Goal: Task Accomplishment & Management: Complete application form

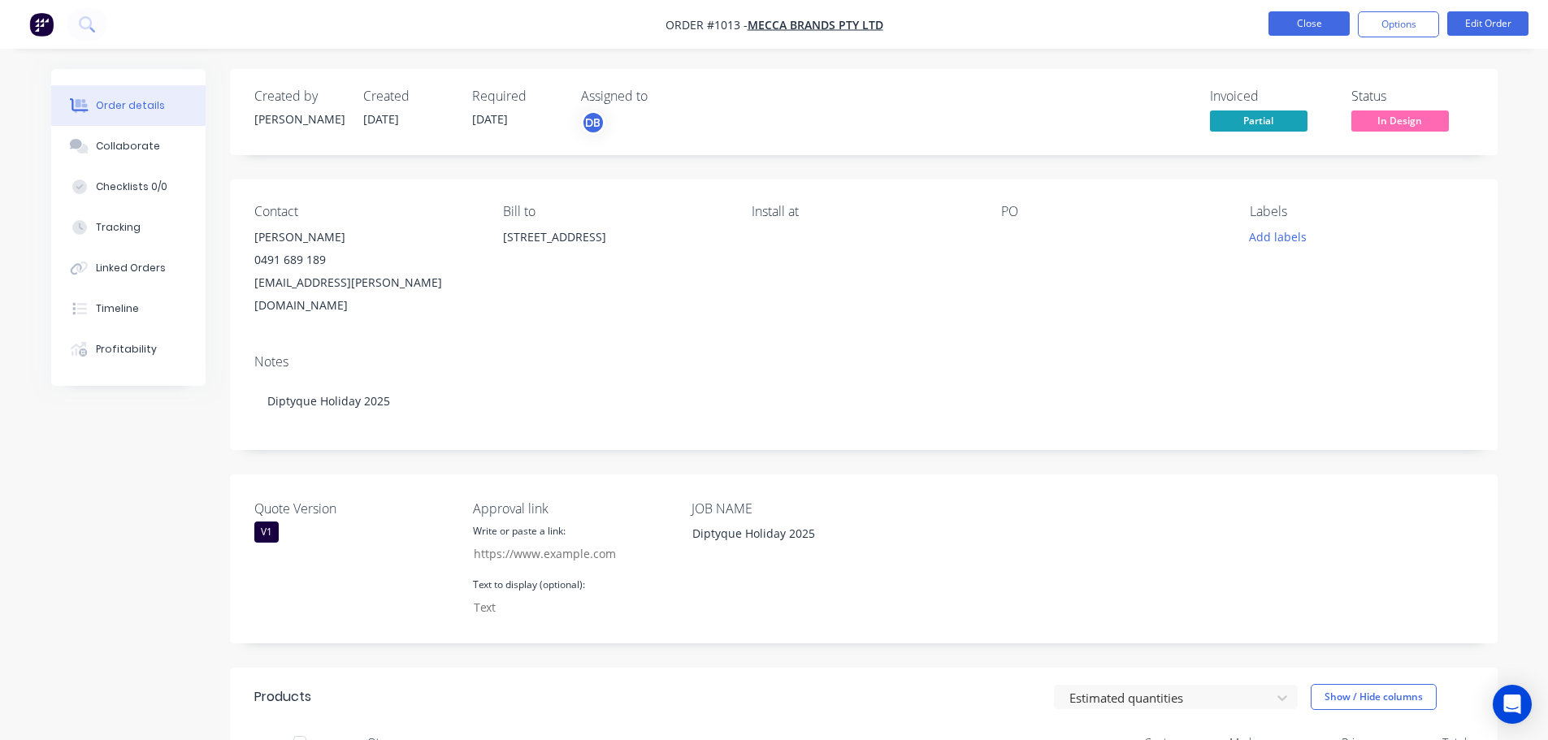
click at [1290, 27] on button "Close" at bounding box center [1308, 23] width 81 height 24
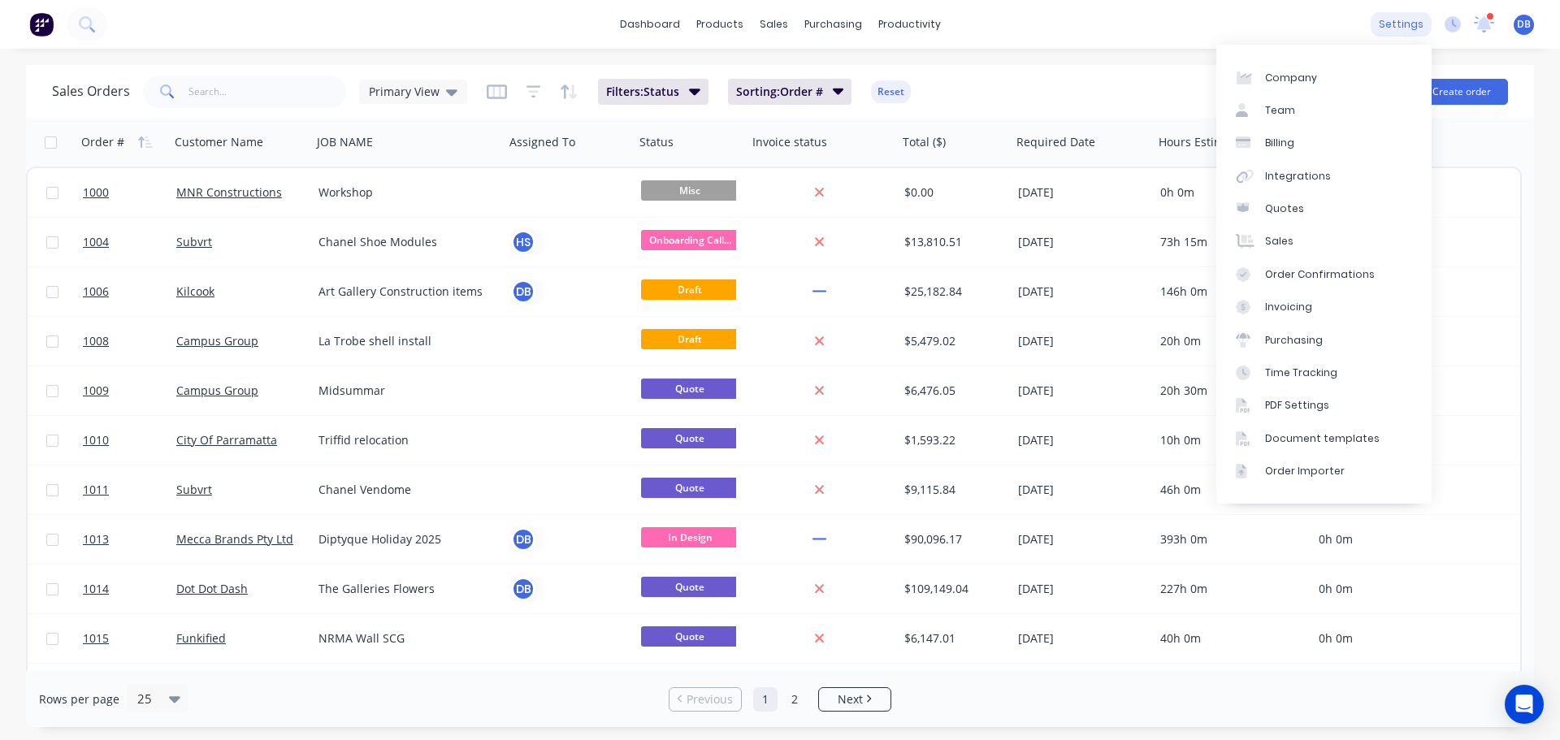
click at [1395, 22] on div "settings" at bounding box center [1401, 24] width 61 height 24
click at [1307, 368] on div "Time Tracking" at bounding box center [1301, 373] width 72 height 15
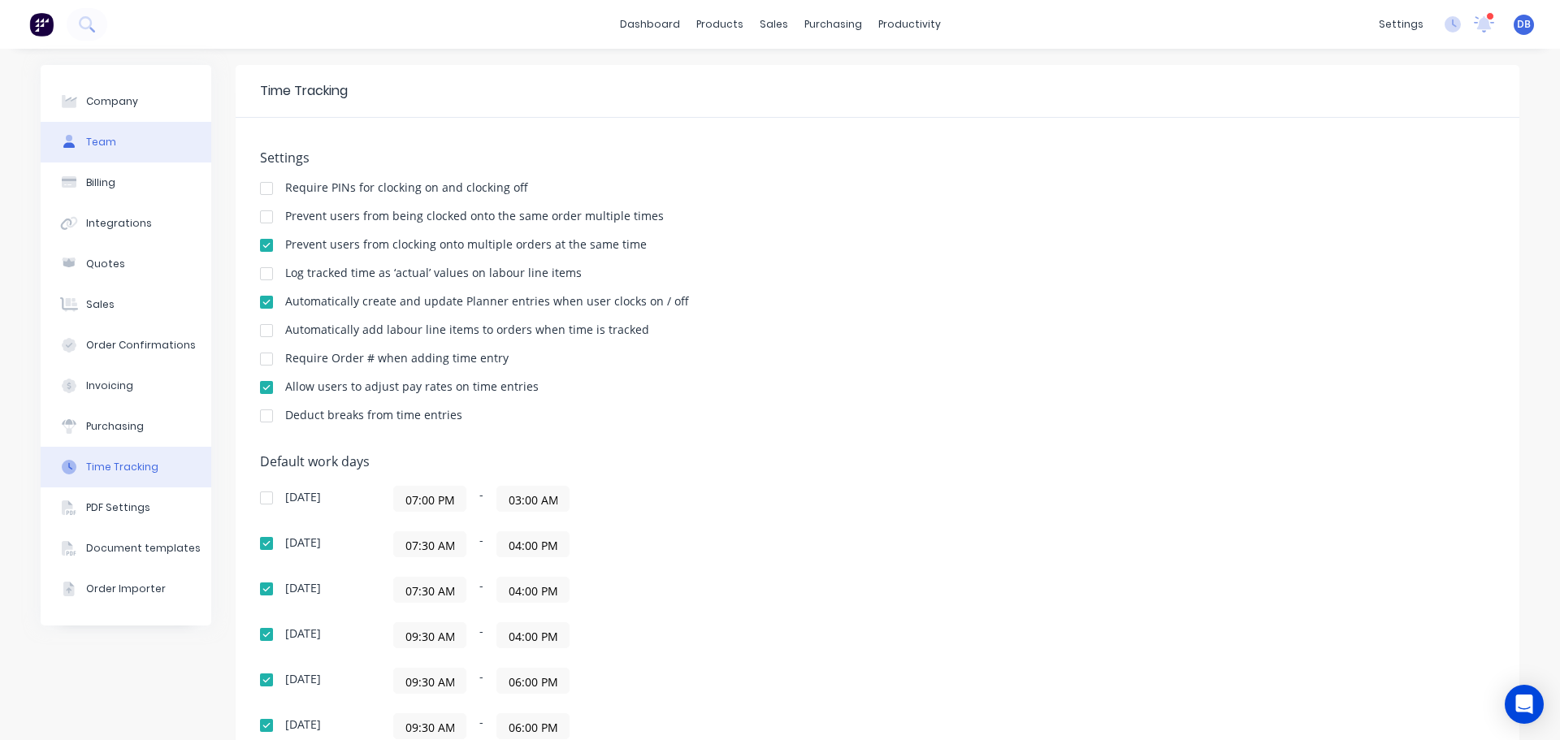
click at [113, 143] on button "Team" at bounding box center [126, 142] width 171 height 41
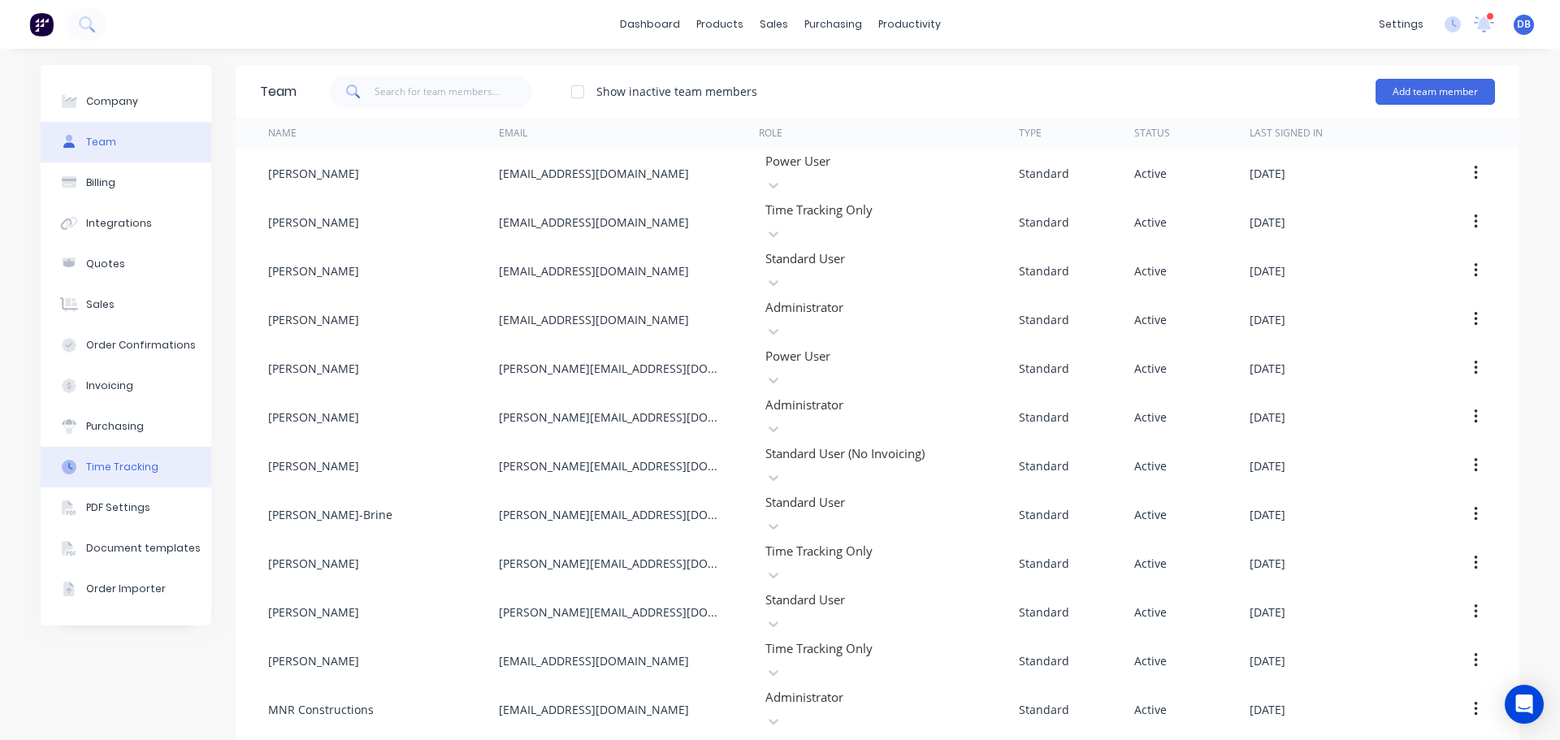
click at [124, 466] on div "Time Tracking" at bounding box center [122, 467] width 72 height 15
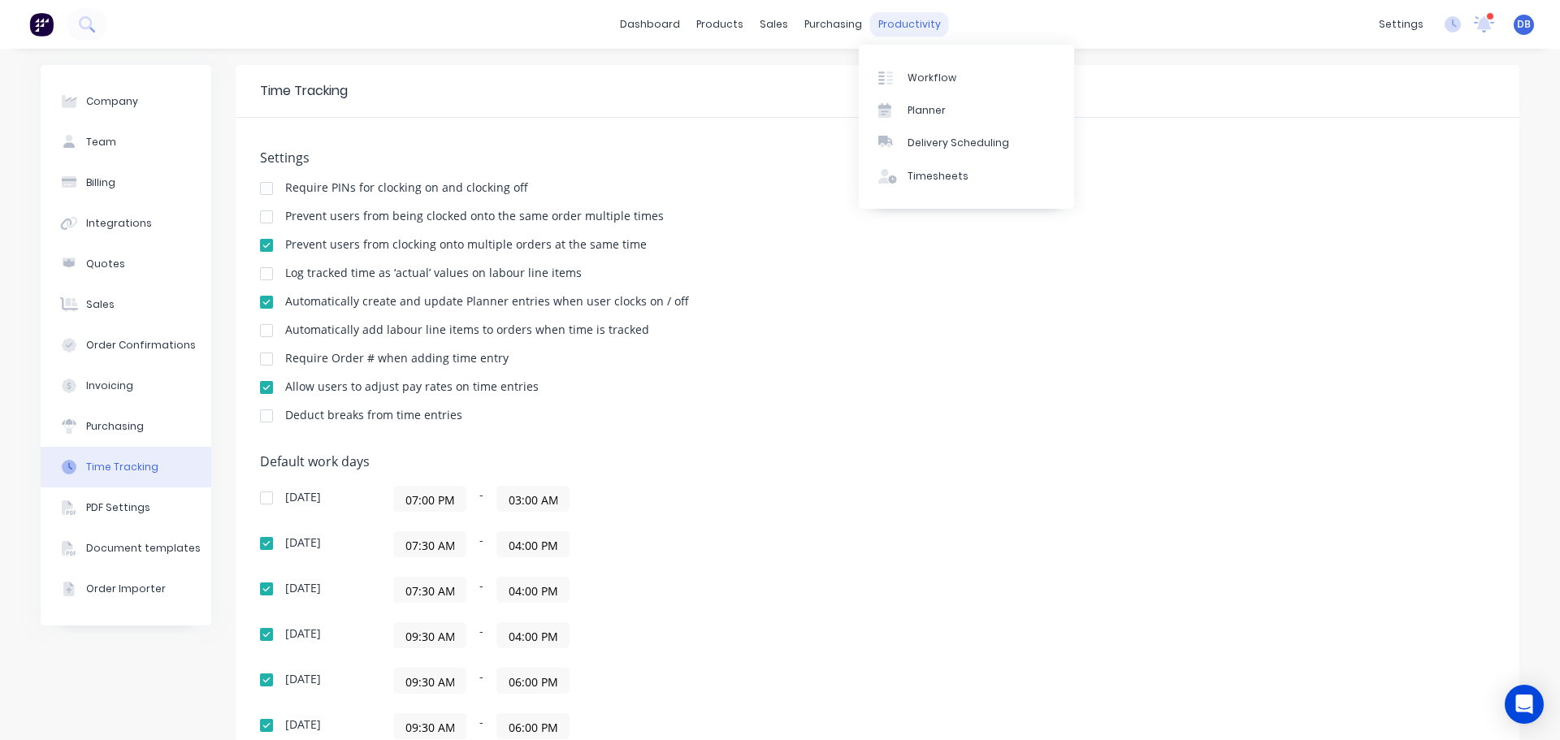
click at [870, 25] on div "productivity" at bounding box center [909, 24] width 79 height 24
click at [977, 180] on link "Timesheets" at bounding box center [966, 176] width 215 height 32
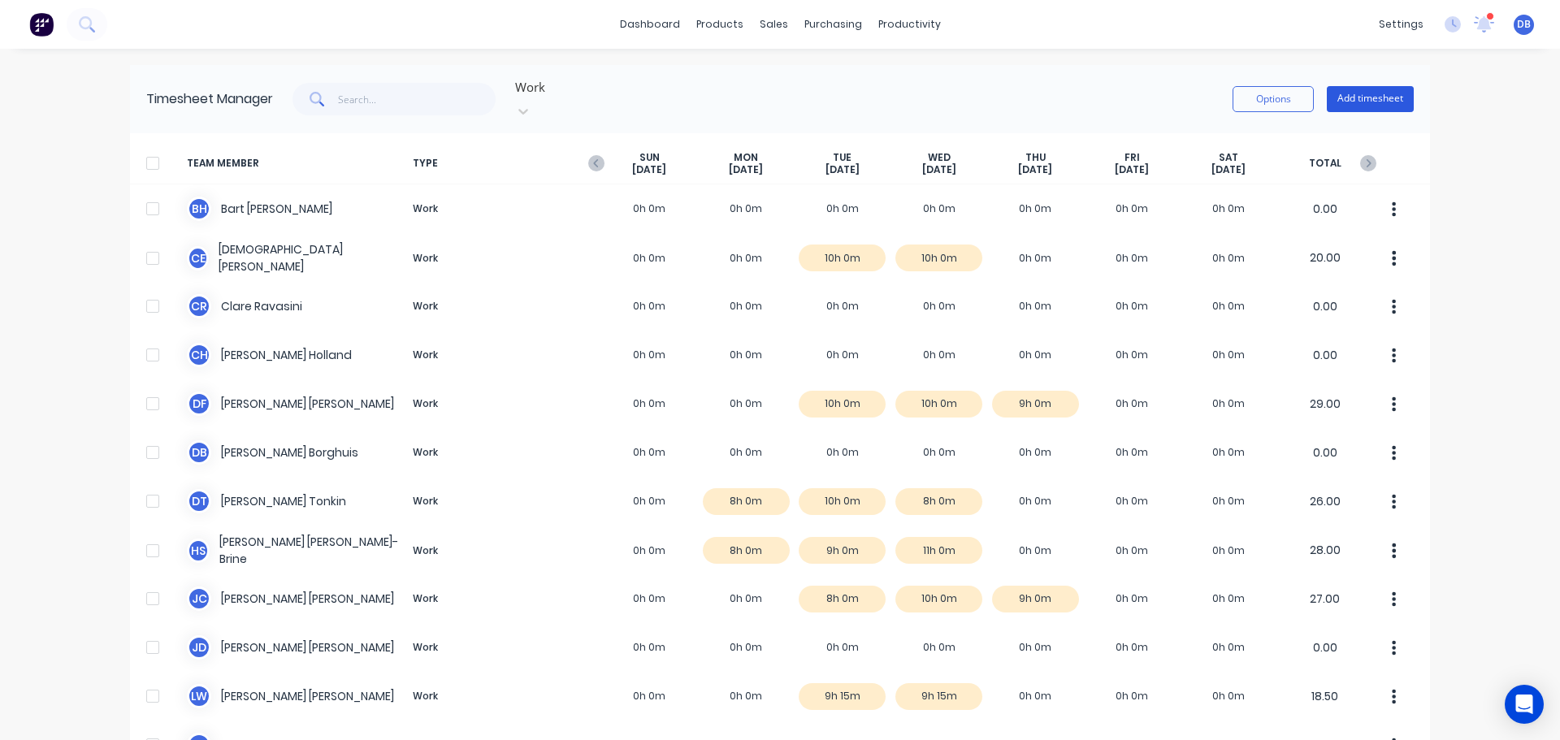
click at [1377, 86] on button "Add timesheet" at bounding box center [1370, 99] width 87 height 26
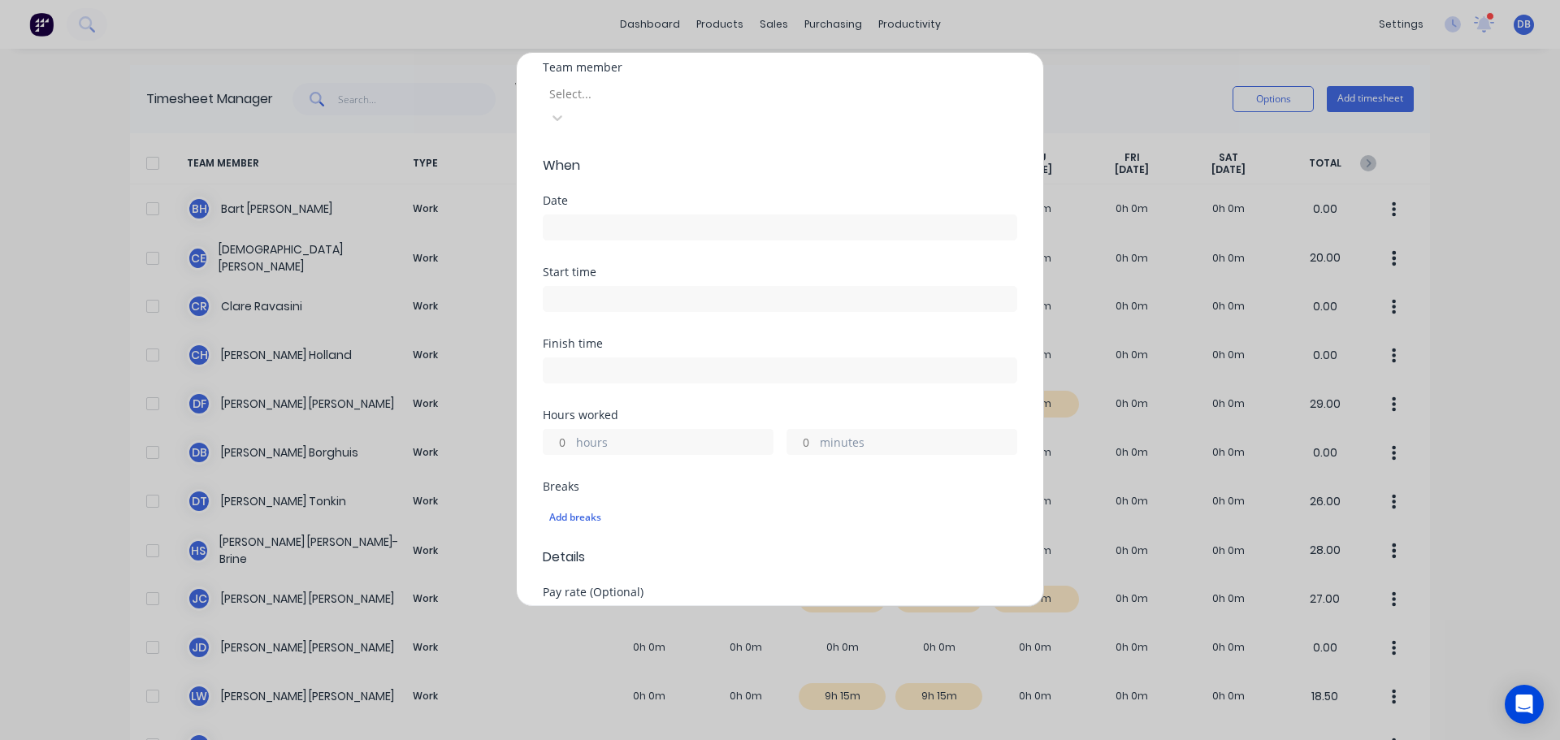
scroll to position [244, 0]
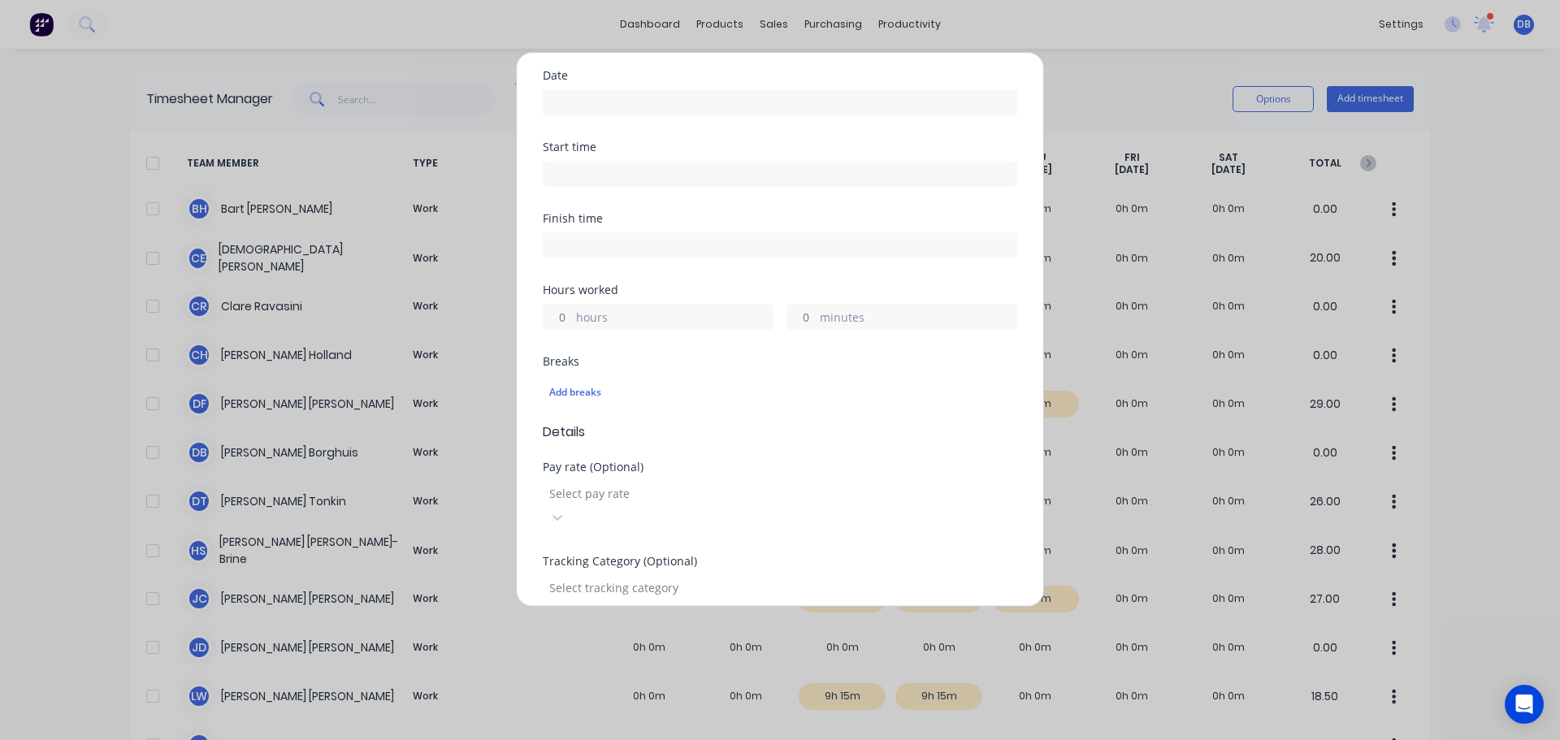
click at [698, 483] on div at bounding box center [665, 493] width 234 height 20
click at [1209, 28] on div "Add timesheet Work Attendance Team member Select... When Date Start time Finish…" at bounding box center [780, 370] width 1560 height 740
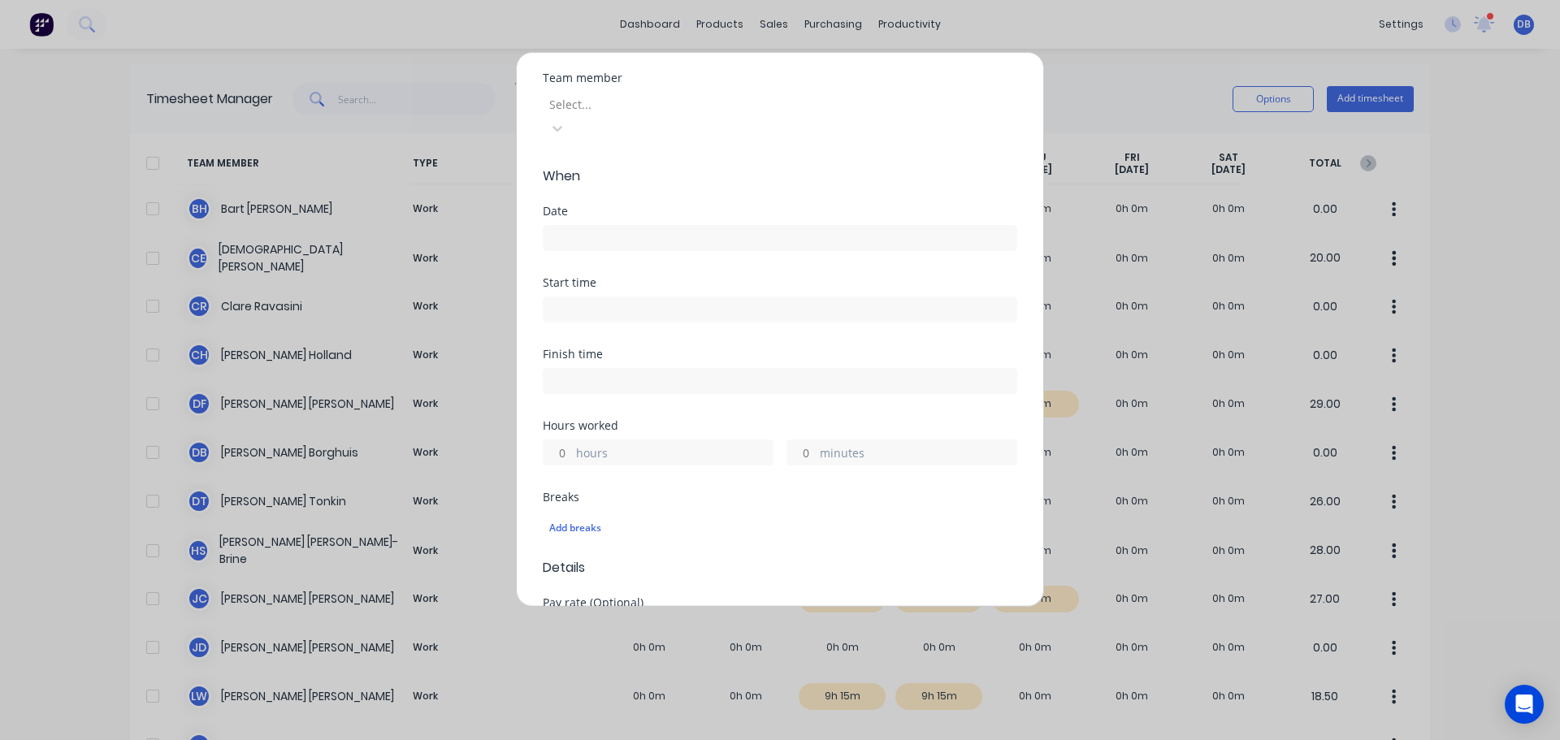
scroll to position [0, 0]
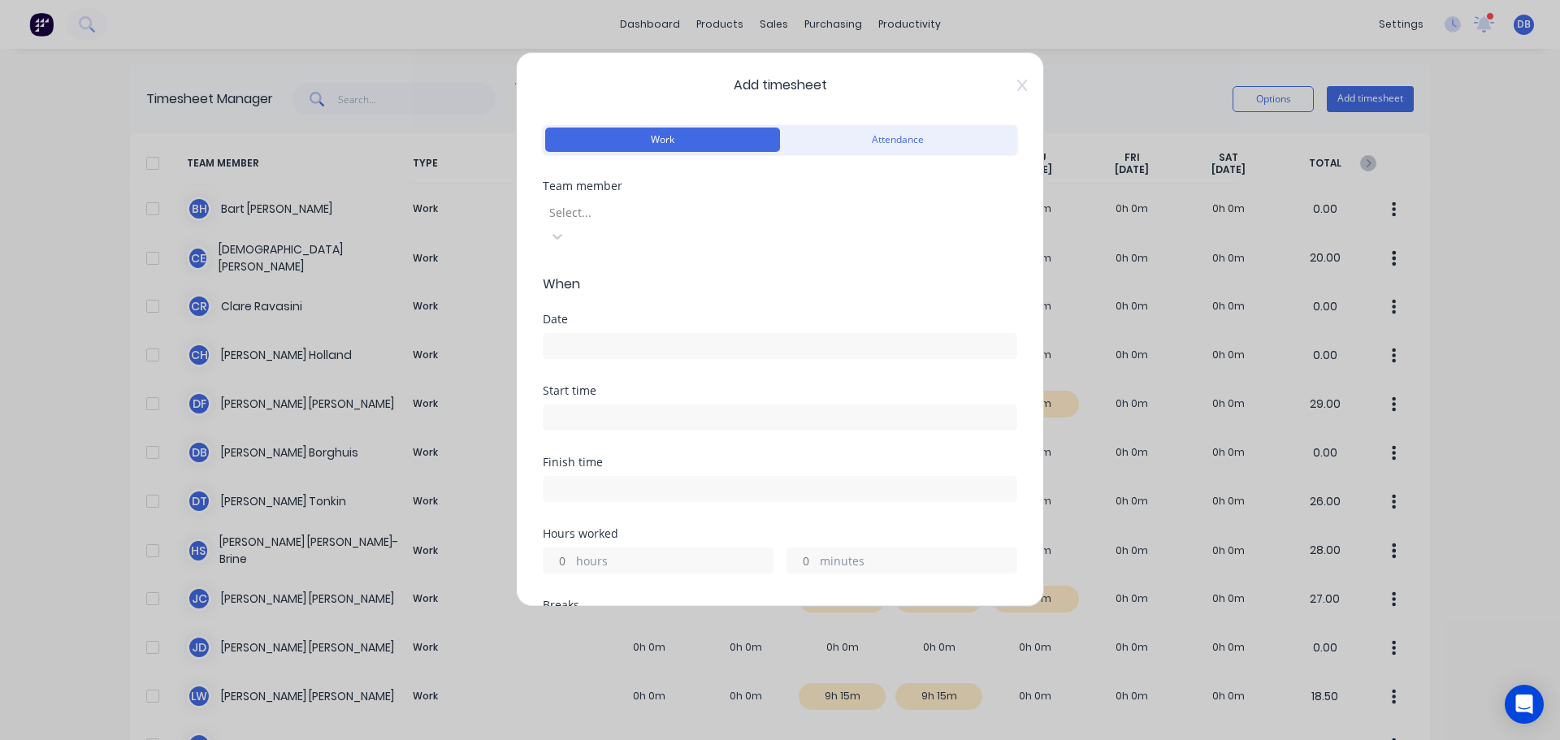
click at [668, 219] on div at bounding box center [665, 212] width 234 height 20
click at [649, 247] on div "Team member [PERSON_NAME]" at bounding box center [780, 227] width 474 height 94
click at [722, 283] on form "Work Attendance Team member [PERSON_NAME] When Date Start time Finish time Hour…" at bounding box center [780, 656] width 474 height 1070
click at [622, 329] on div at bounding box center [780, 344] width 474 height 30
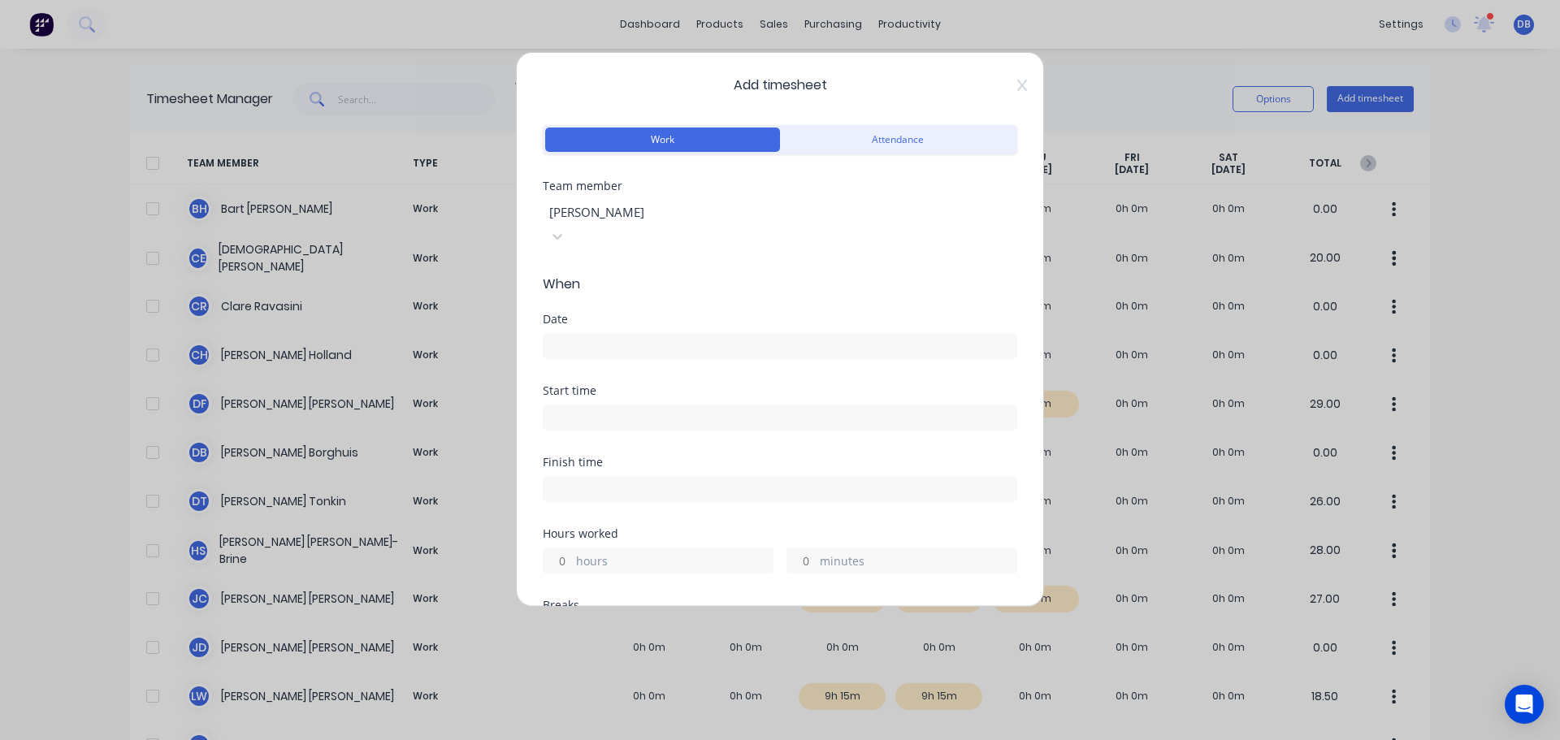
click at [620, 334] on input at bounding box center [780, 346] width 473 height 24
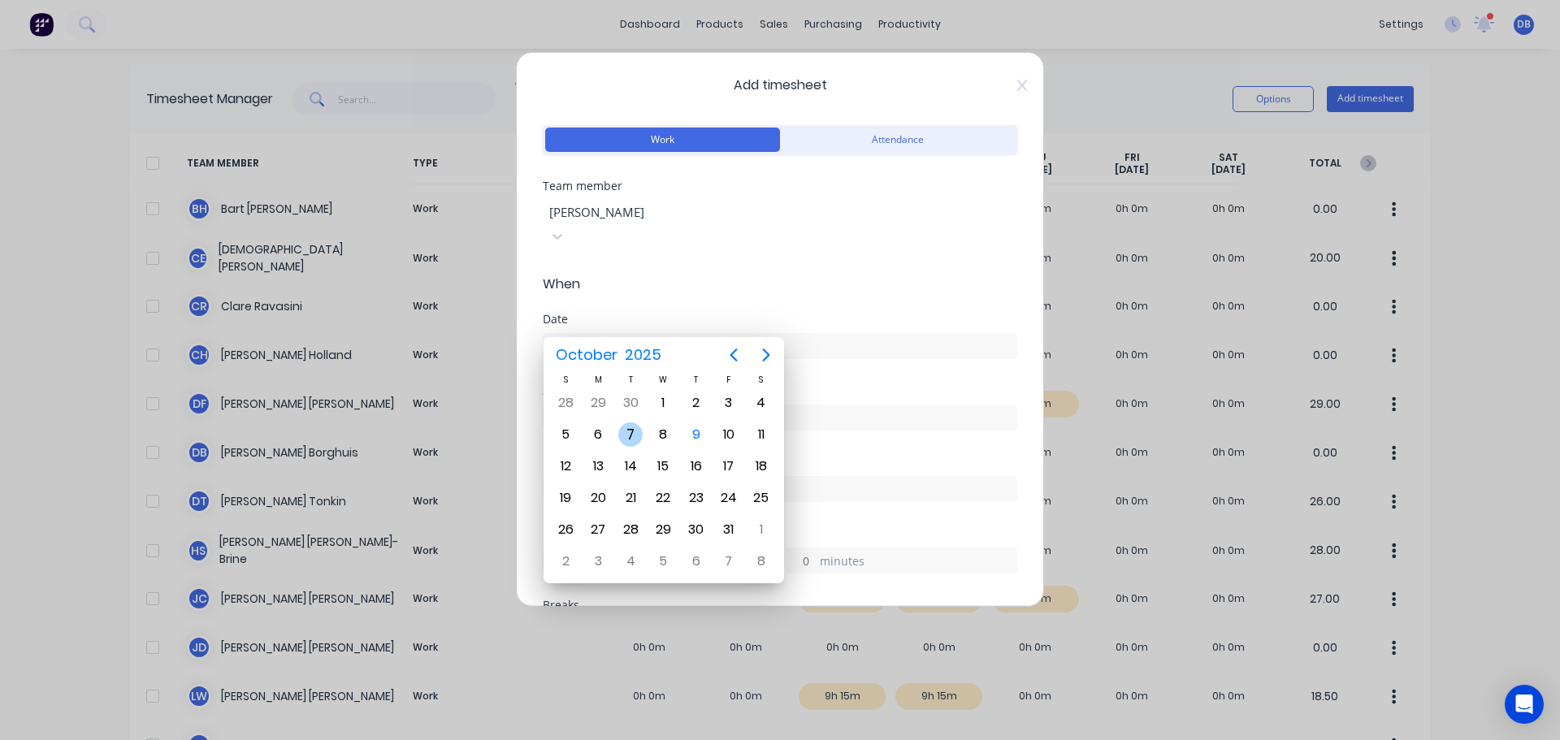
click at [631, 435] on div "7" at bounding box center [630, 434] width 24 height 24
type input "[DATE]"
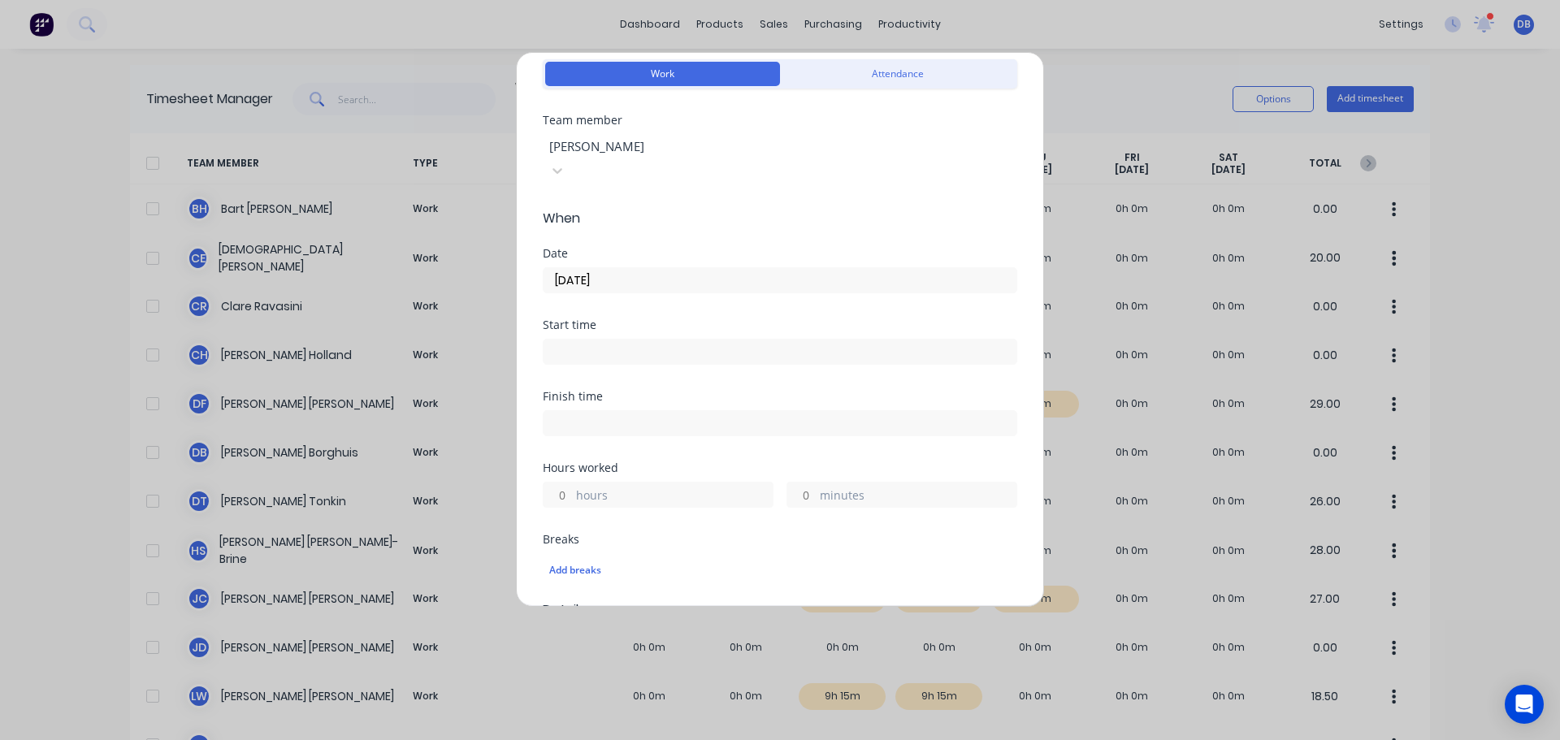
scroll to position [162, 0]
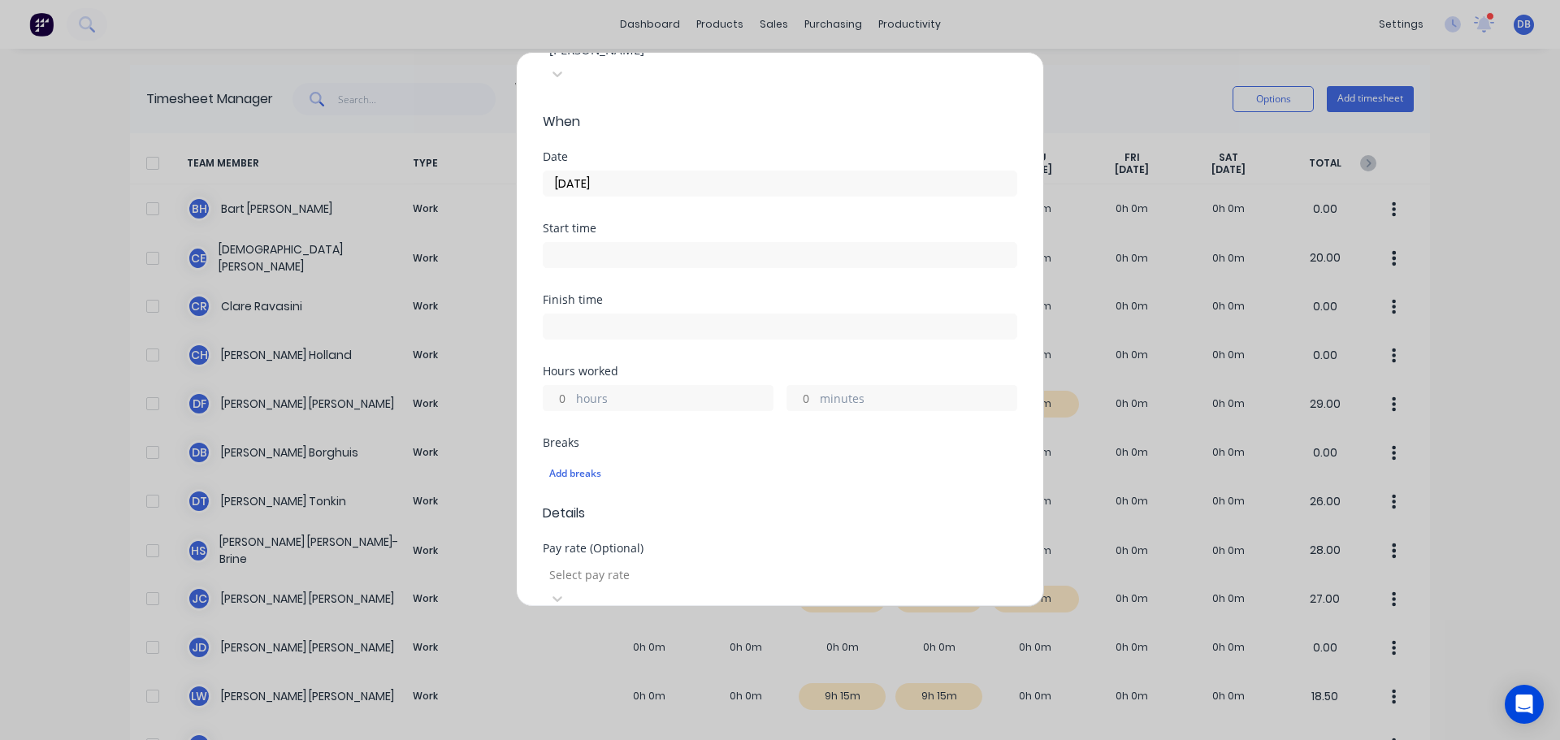
click at [622, 243] on input at bounding box center [780, 255] width 473 height 24
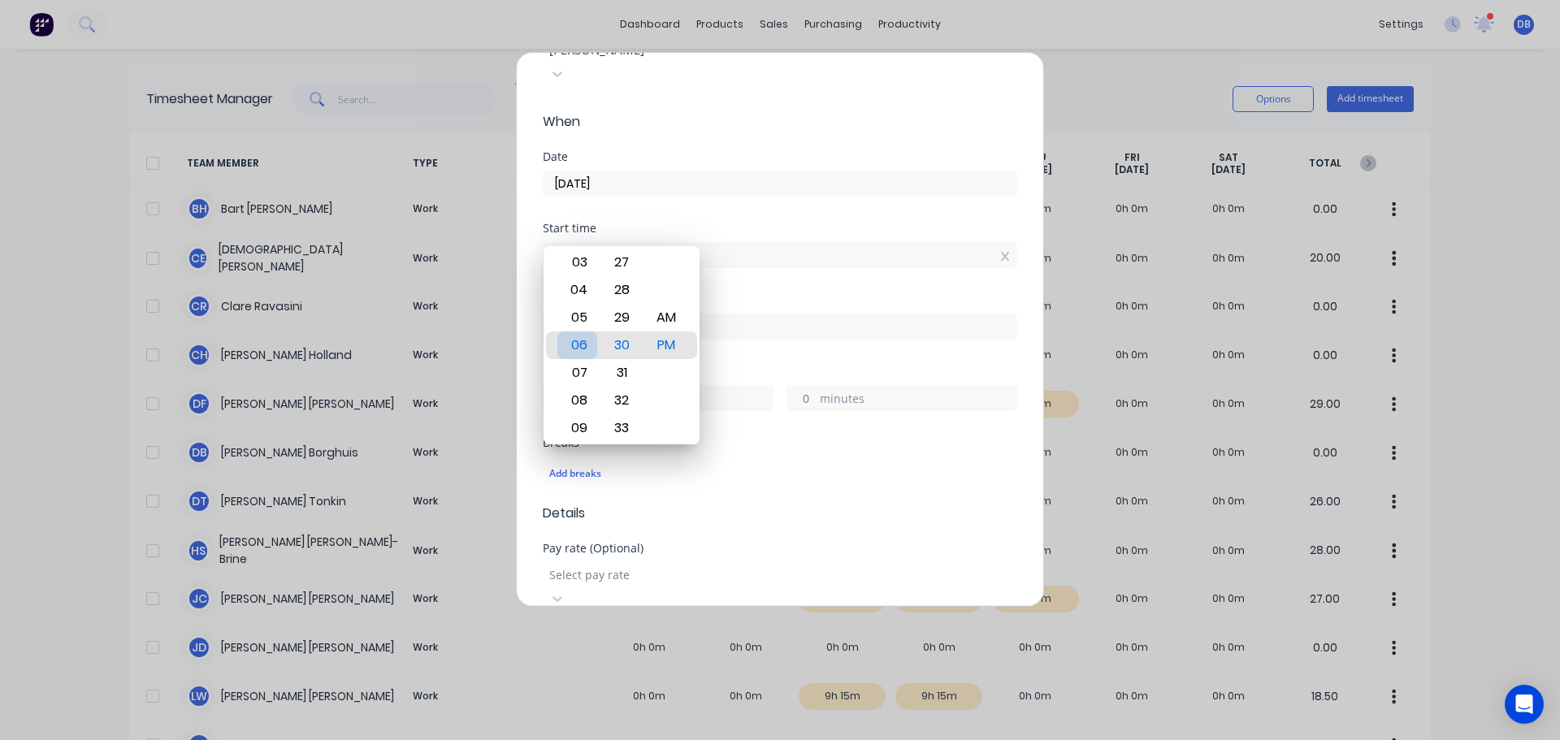
click at [584, 342] on div "06" at bounding box center [577, 345] width 40 height 28
click at [675, 318] on div "AM" at bounding box center [667, 318] width 40 height 28
click at [628, 275] on div "00" at bounding box center [622, 263] width 40 height 28
type input "06:00 AM"
click at [727, 223] on div "Start time" at bounding box center [780, 228] width 474 height 11
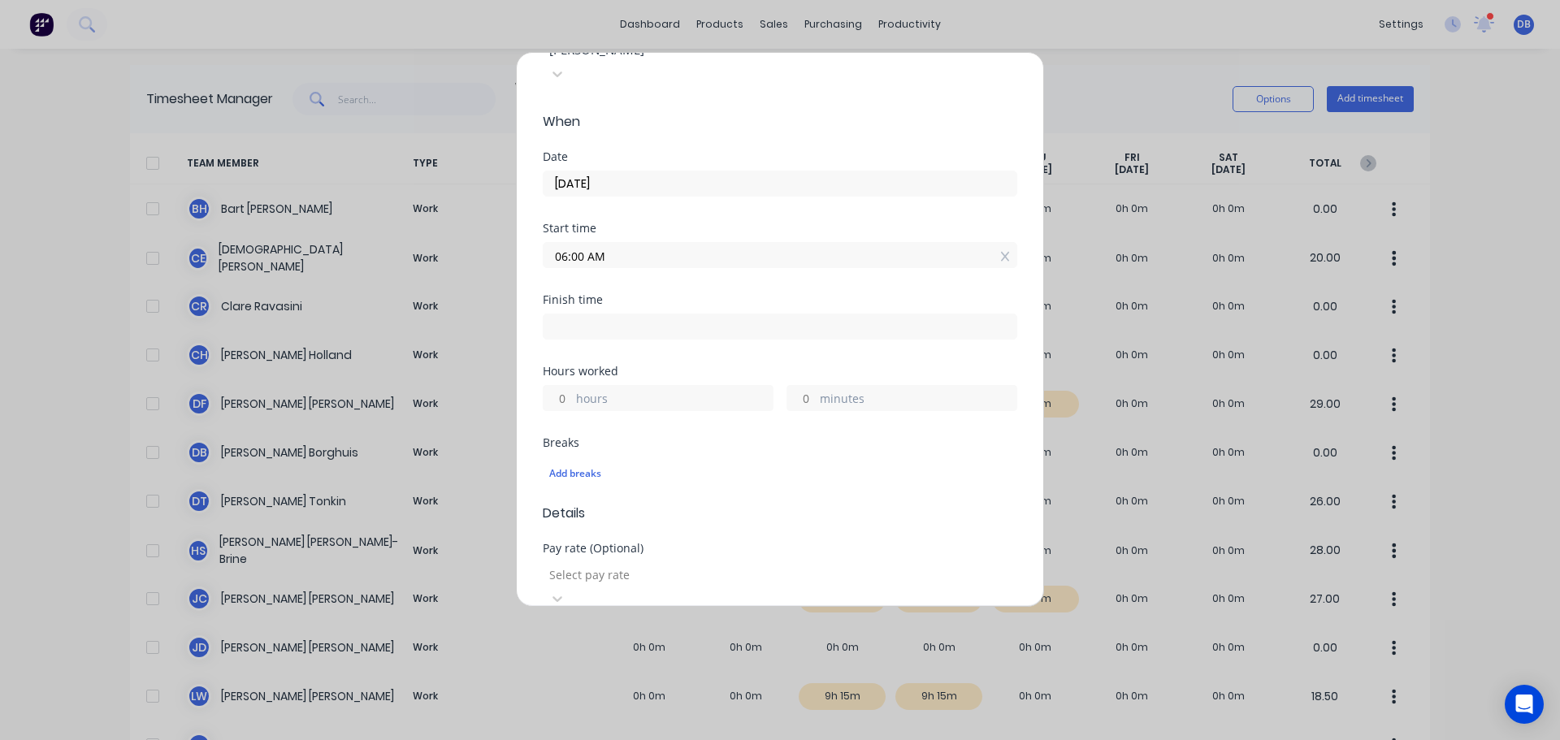
drag, startPoint x: 613, startPoint y: 232, endPoint x: 522, endPoint y: 234, distance: 91.8
click at [522, 234] on div "Add timesheet Work Attendance Team member [PERSON_NAME] When Date [DATE] Start …" at bounding box center [780, 329] width 528 height 555
click at [1001, 251] on icon at bounding box center [1005, 256] width 9 height 11
click at [587, 402] on label "hours" at bounding box center [674, 412] width 197 height 20
click at [572, 398] on input "hours" at bounding box center [558, 410] width 28 height 24
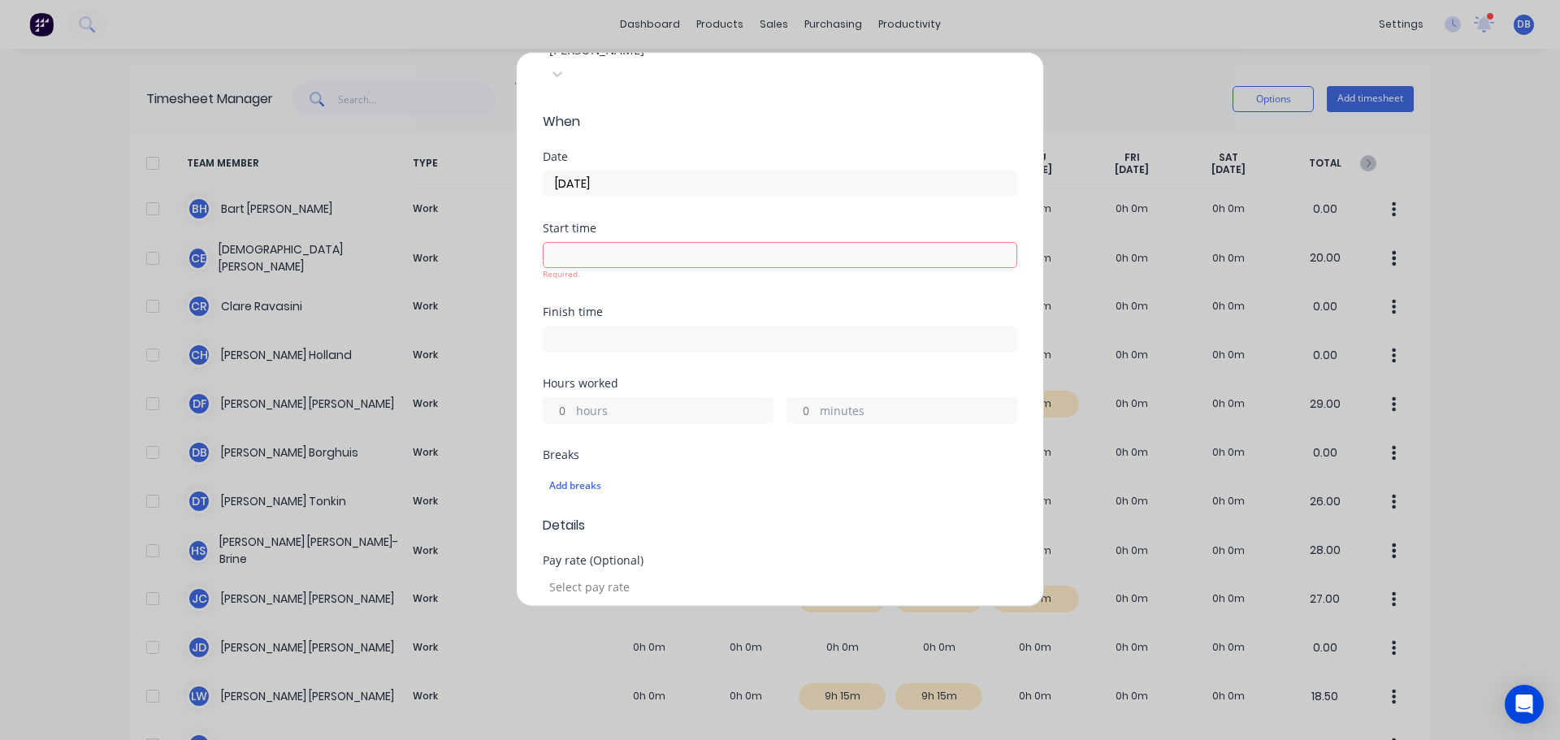
click at [555, 242] on label at bounding box center [780, 255] width 474 height 26
click at [555, 243] on input at bounding box center [780, 255] width 473 height 24
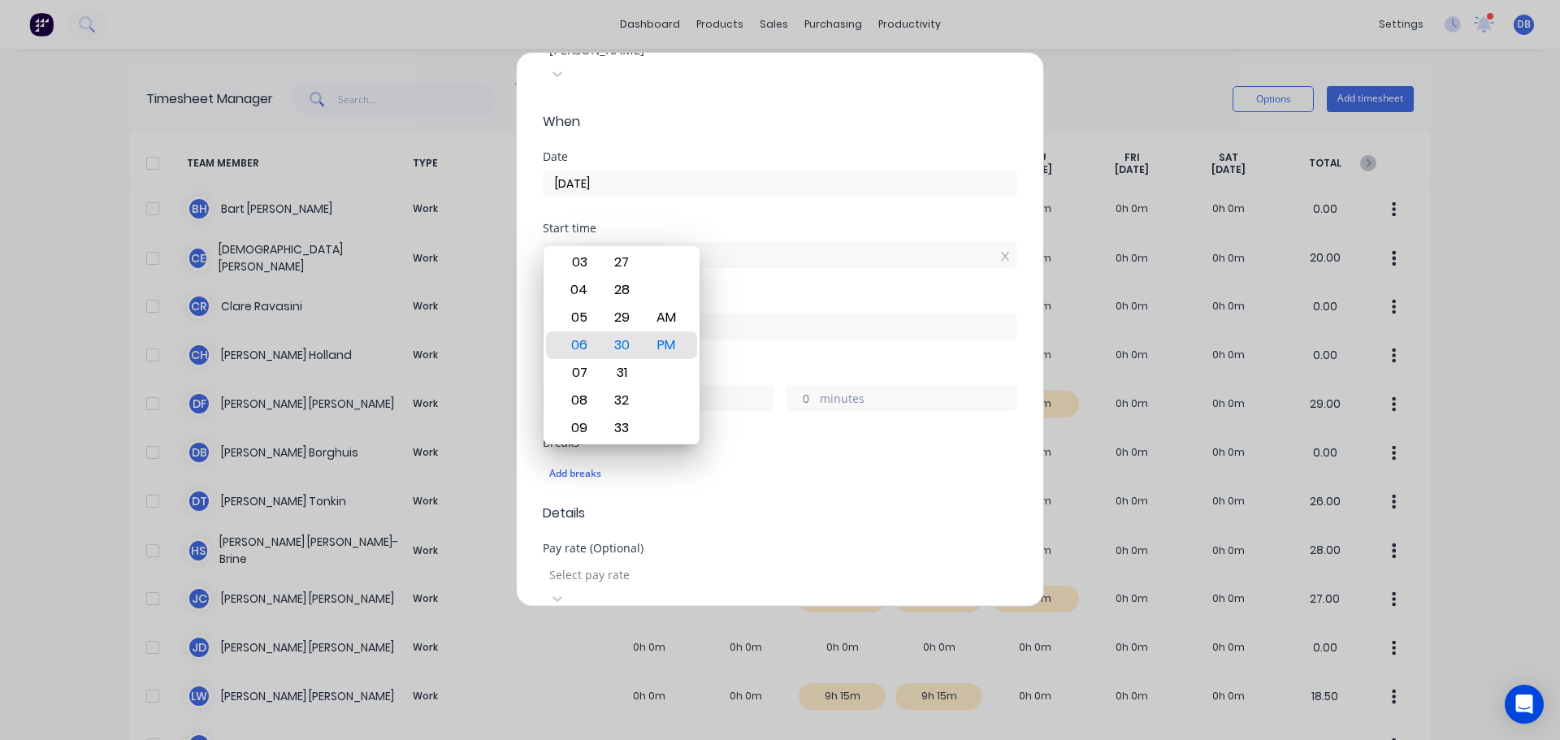
click at [557, 243] on input "06:30 PM" at bounding box center [780, 255] width 473 height 24
click at [668, 323] on div "AM" at bounding box center [667, 318] width 40 height 28
click at [625, 258] on div "00" at bounding box center [622, 263] width 40 height 28
type input "06:00 AM"
click at [813, 255] on div "Start time 06:00 AM" at bounding box center [780, 258] width 474 height 71
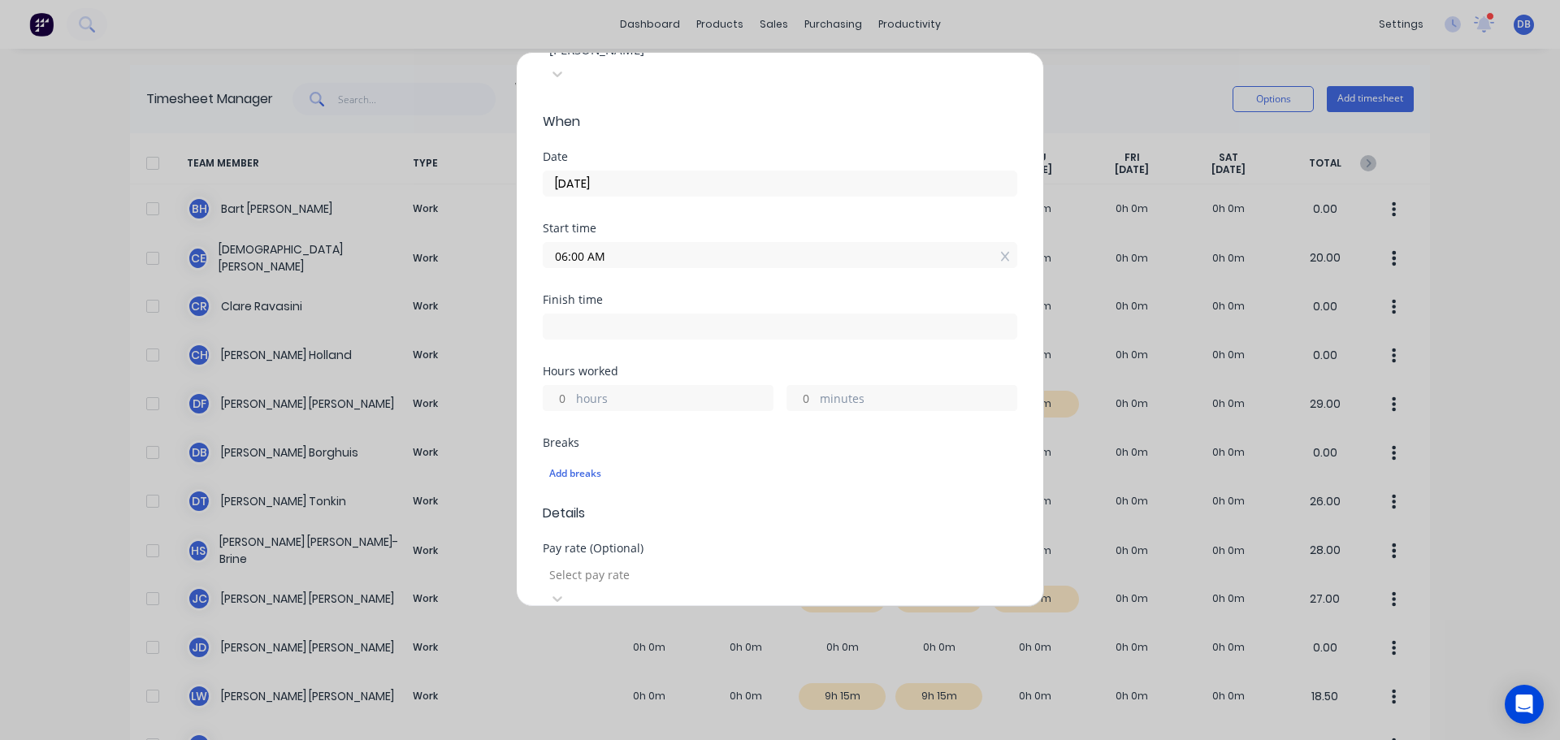
click at [611, 314] on input at bounding box center [780, 326] width 473 height 24
type input "06:31 PM"
type input "12"
type input "31"
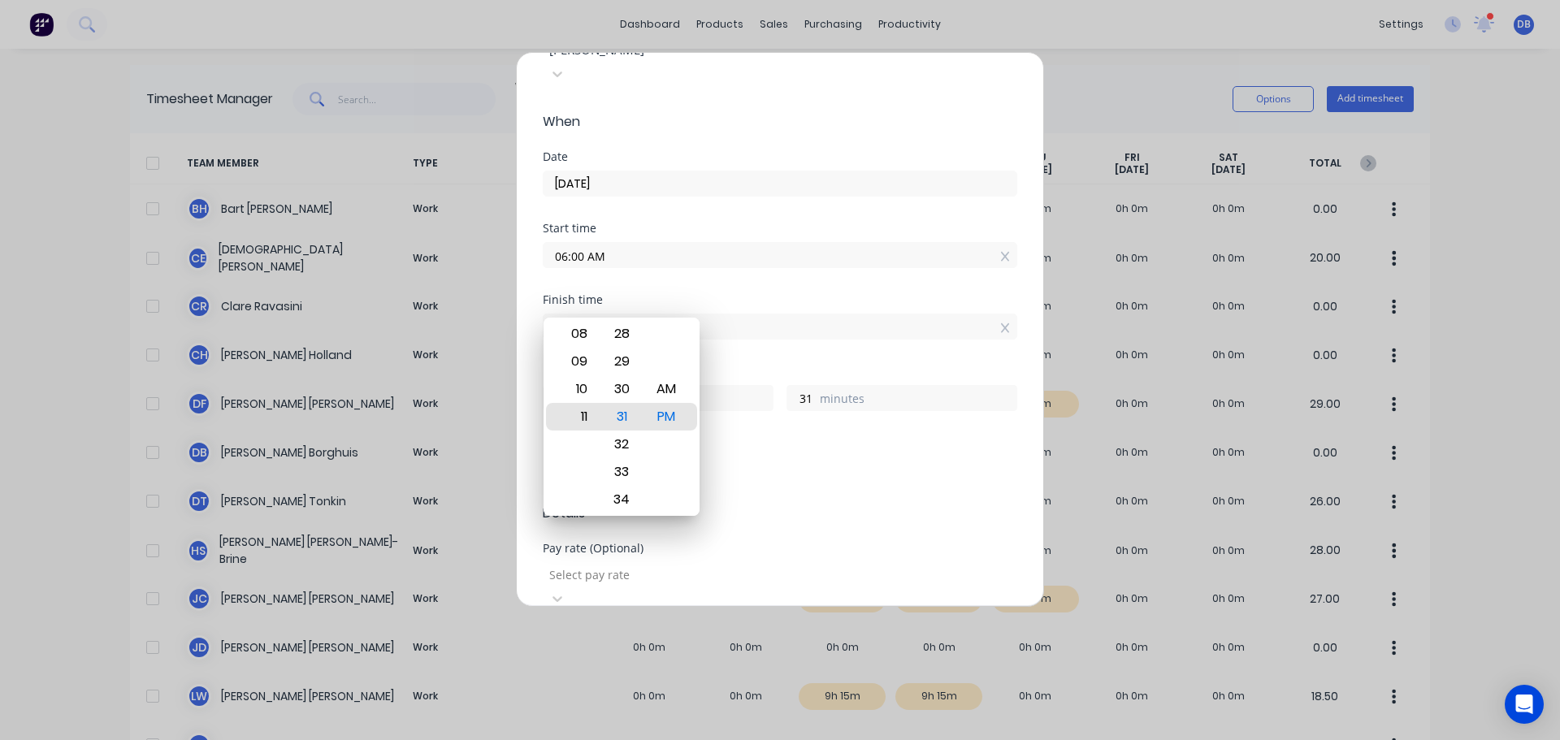
type input "11:31 PM"
type input "17"
type input "07:31 PM"
type input "13"
type input "06:31 PM"
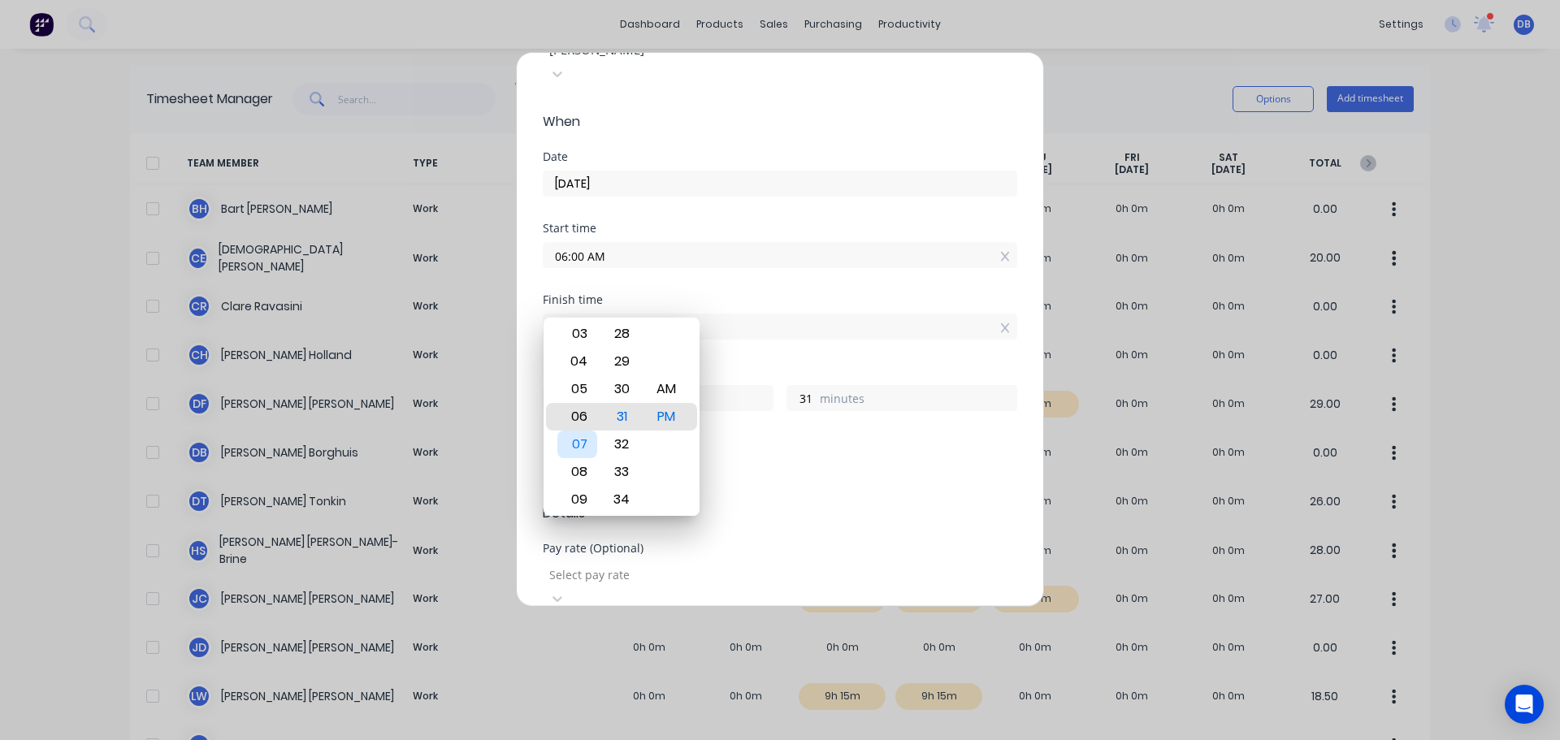
type input "12"
type input "08:31 PM"
type input "14"
click at [579, 466] on div "10" at bounding box center [577, 472] width 40 height 28
type input "10:31 PM"
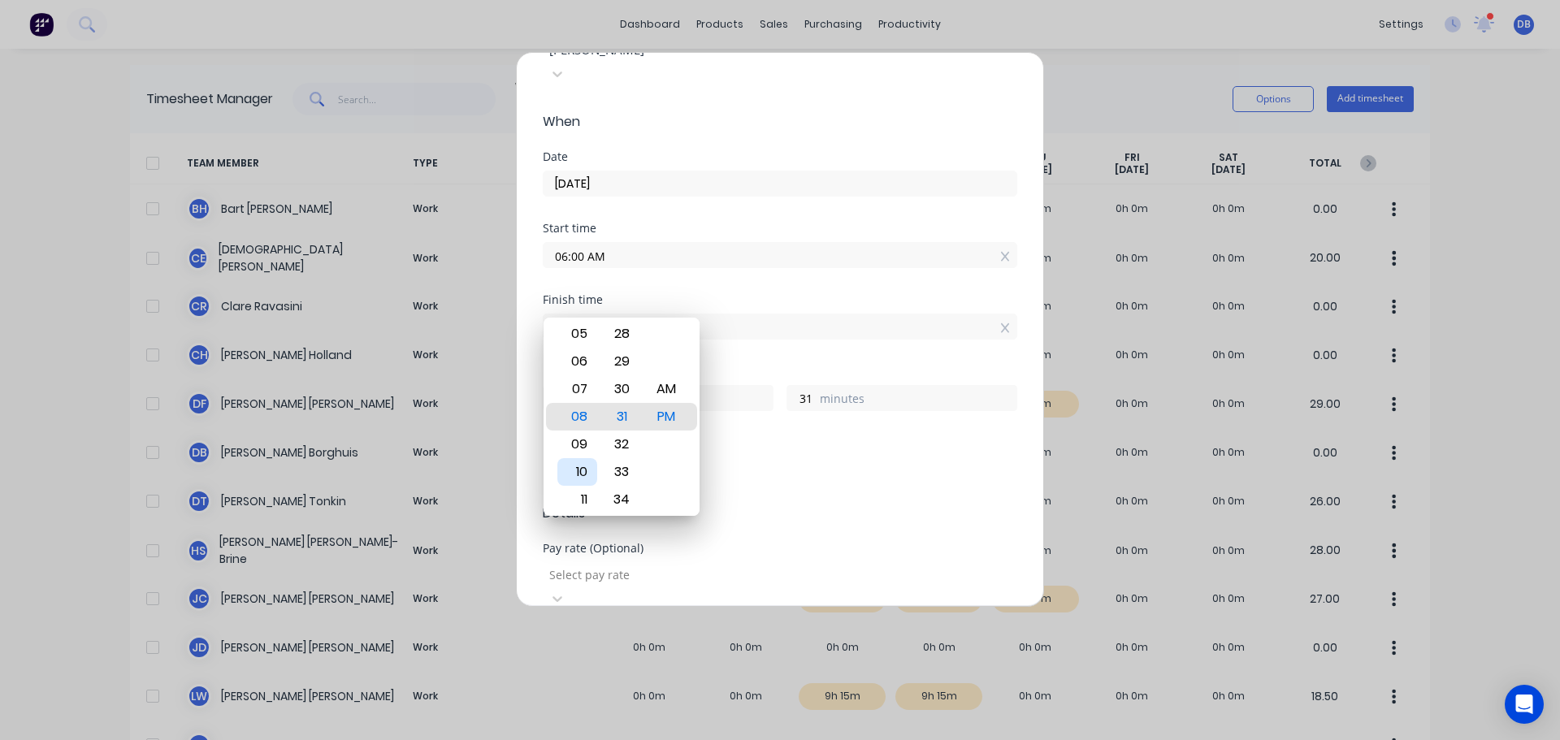
type input "16"
click at [625, 395] on div "30" at bounding box center [622, 389] width 40 height 28
type input "10:30 PM"
type input "30"
click at [959, 366] on div "Hours worked 16 hours 30 minutes" at bounding box center [780, 388] width 474 height 45
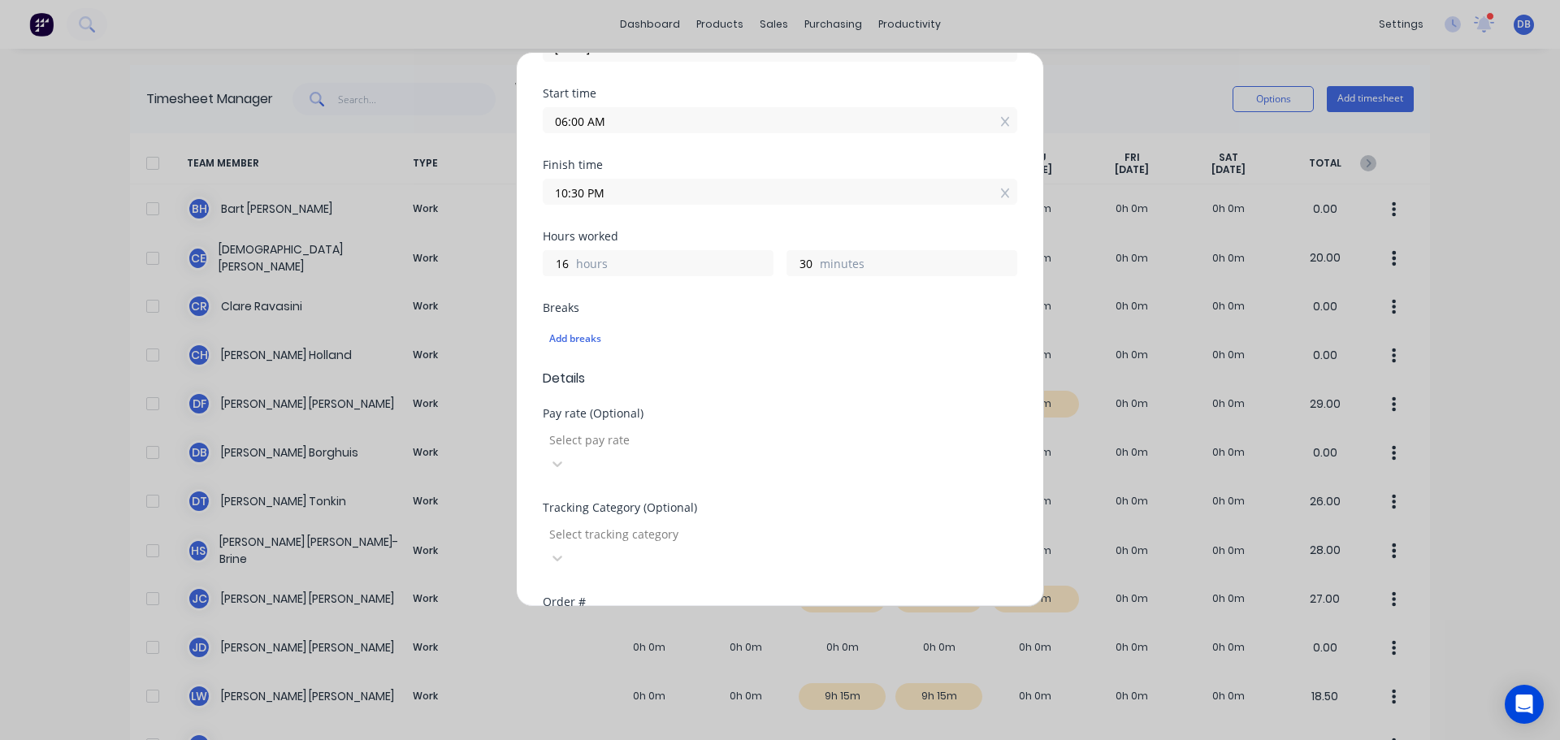
scroll to position [325, 0]
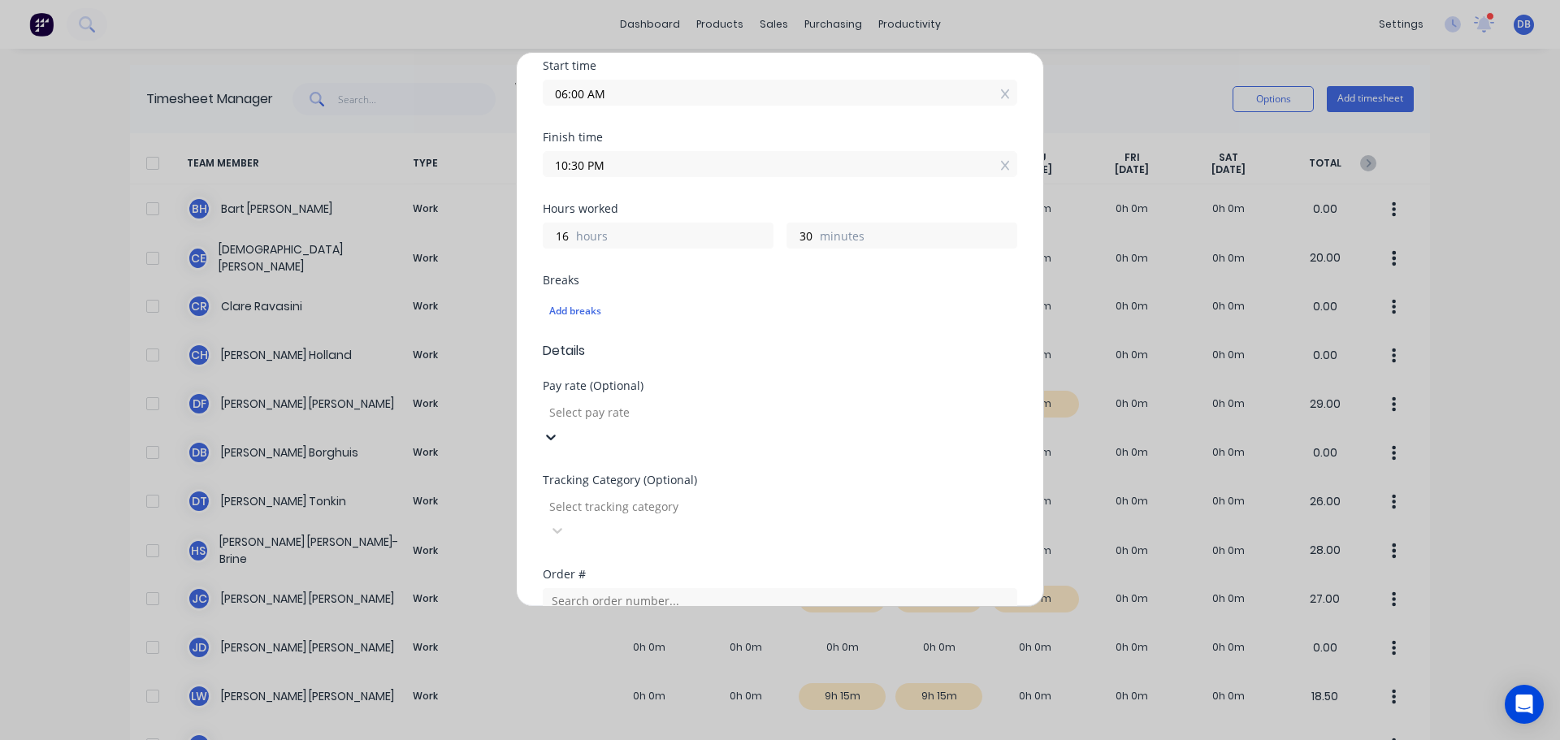
click at [665, 402] on div at bounding box center [665, 412] width 234 height 20
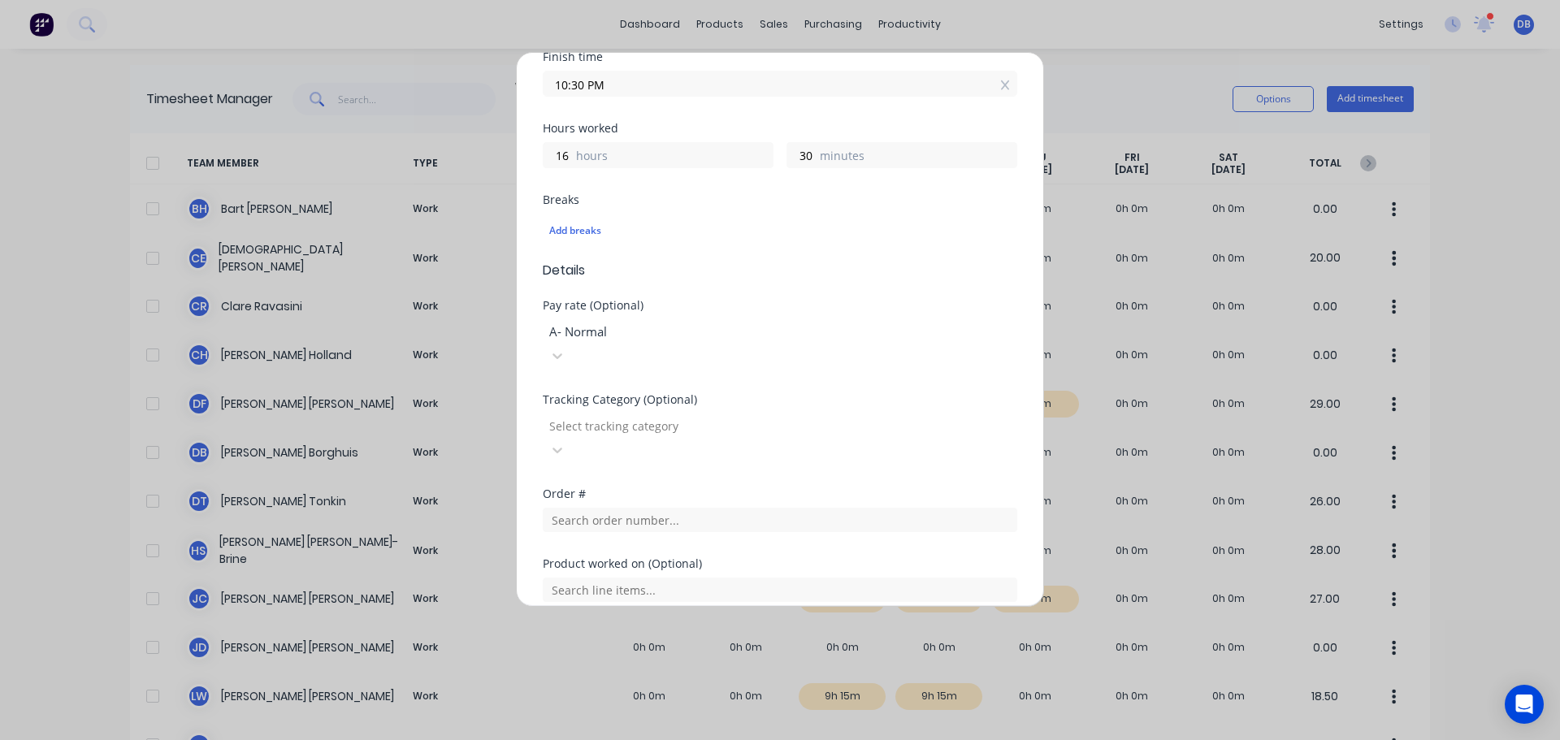
scroll to position [406, 0]
click at [711, 415] on div at bounding box center [665, 425] width 234 height 20
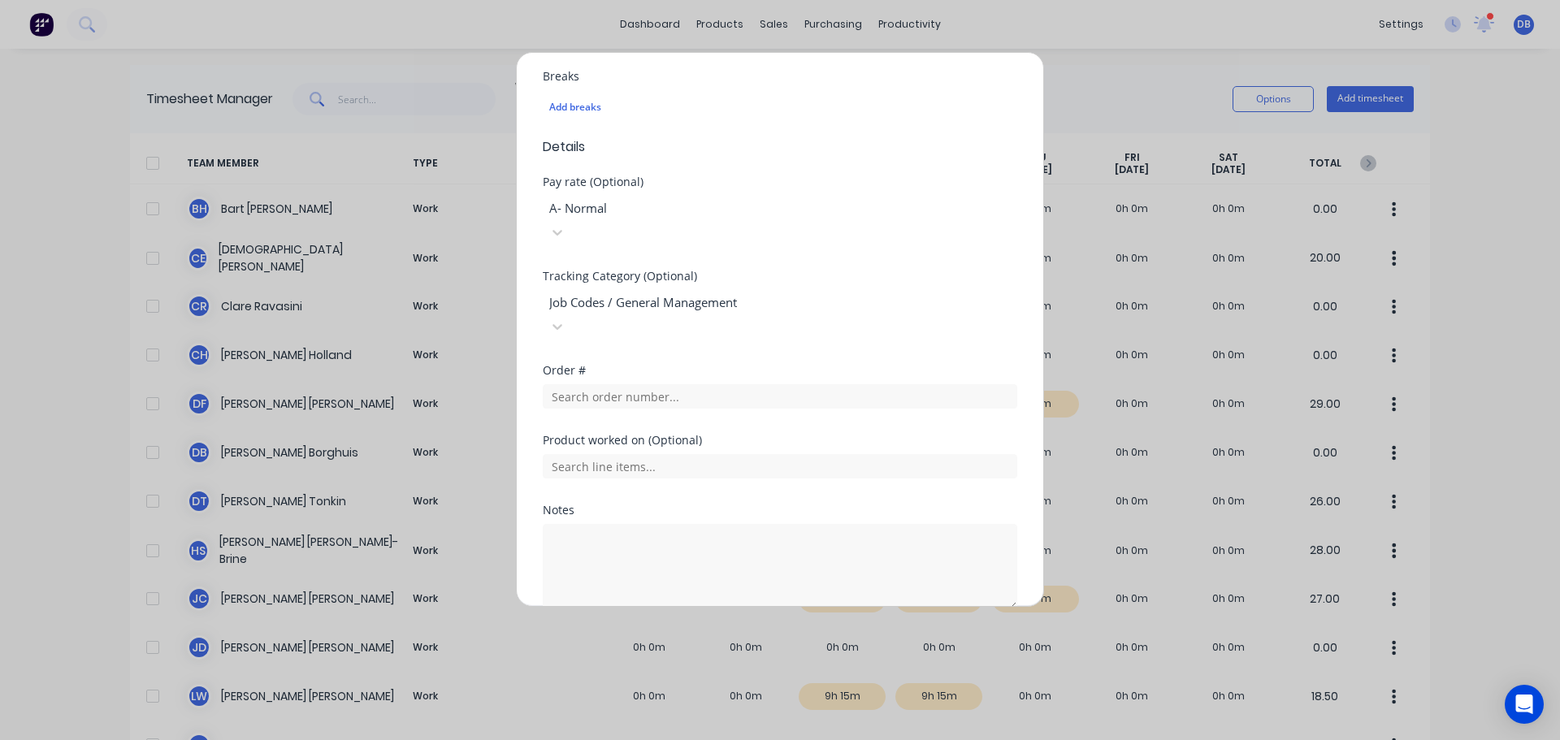
scroll to position [535, 0]
click at [758, 630] on button "Add manual time entry" at bounding box center [741, 643] width 137 height 26
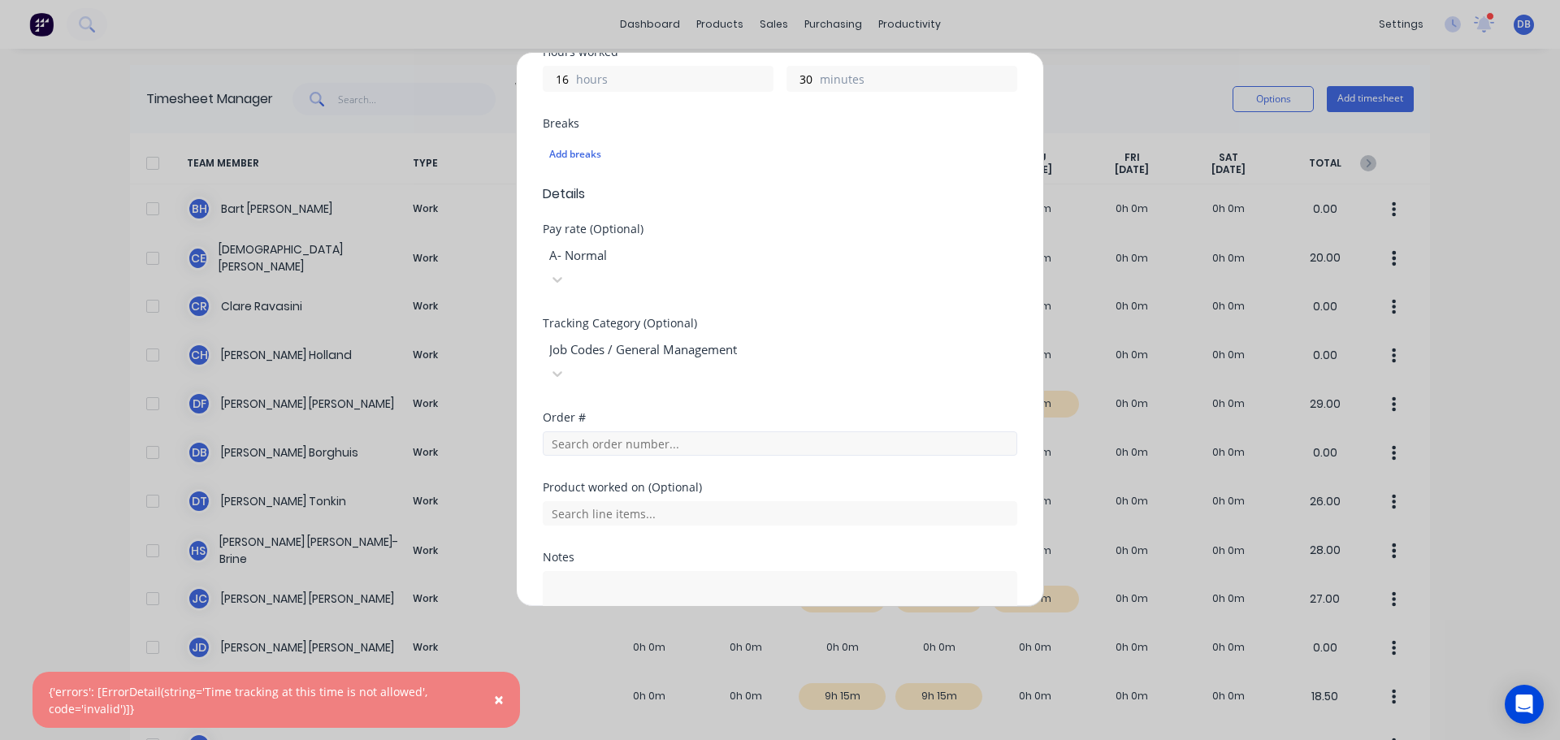
scroll to position [453, 0]
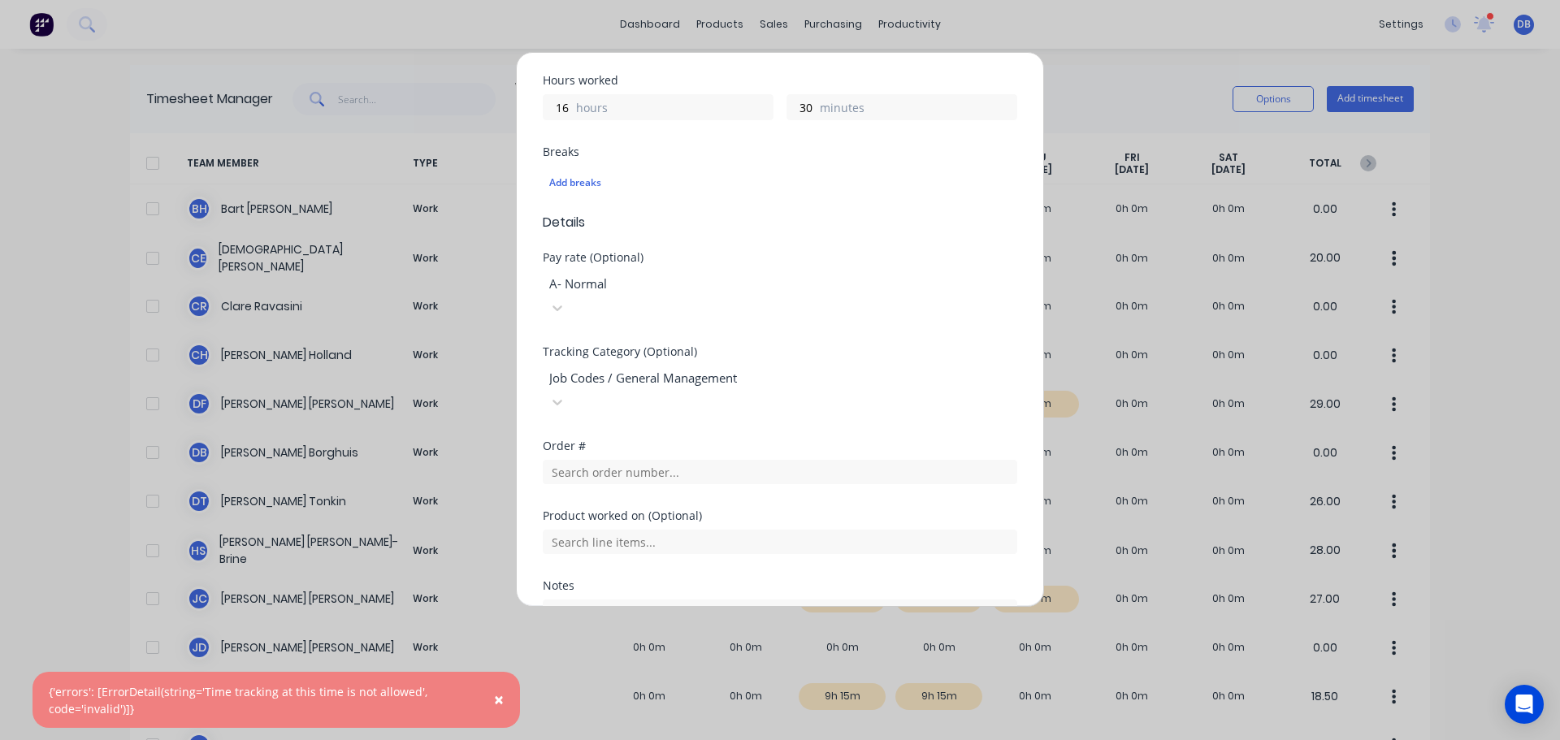
click at [782, 368] on div at bounding box center [665, 378] width 234 height 20
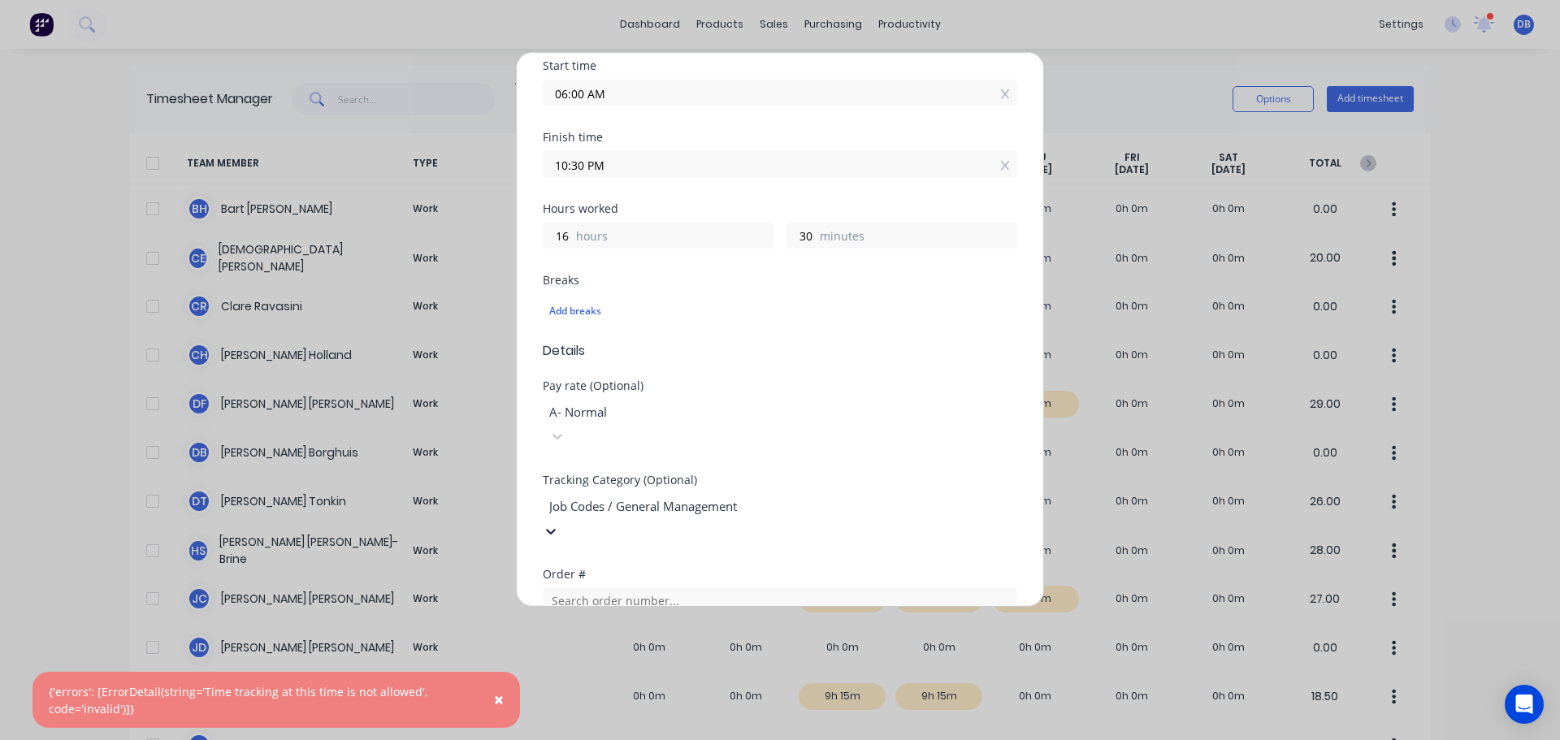
scroll to position [487, 0]
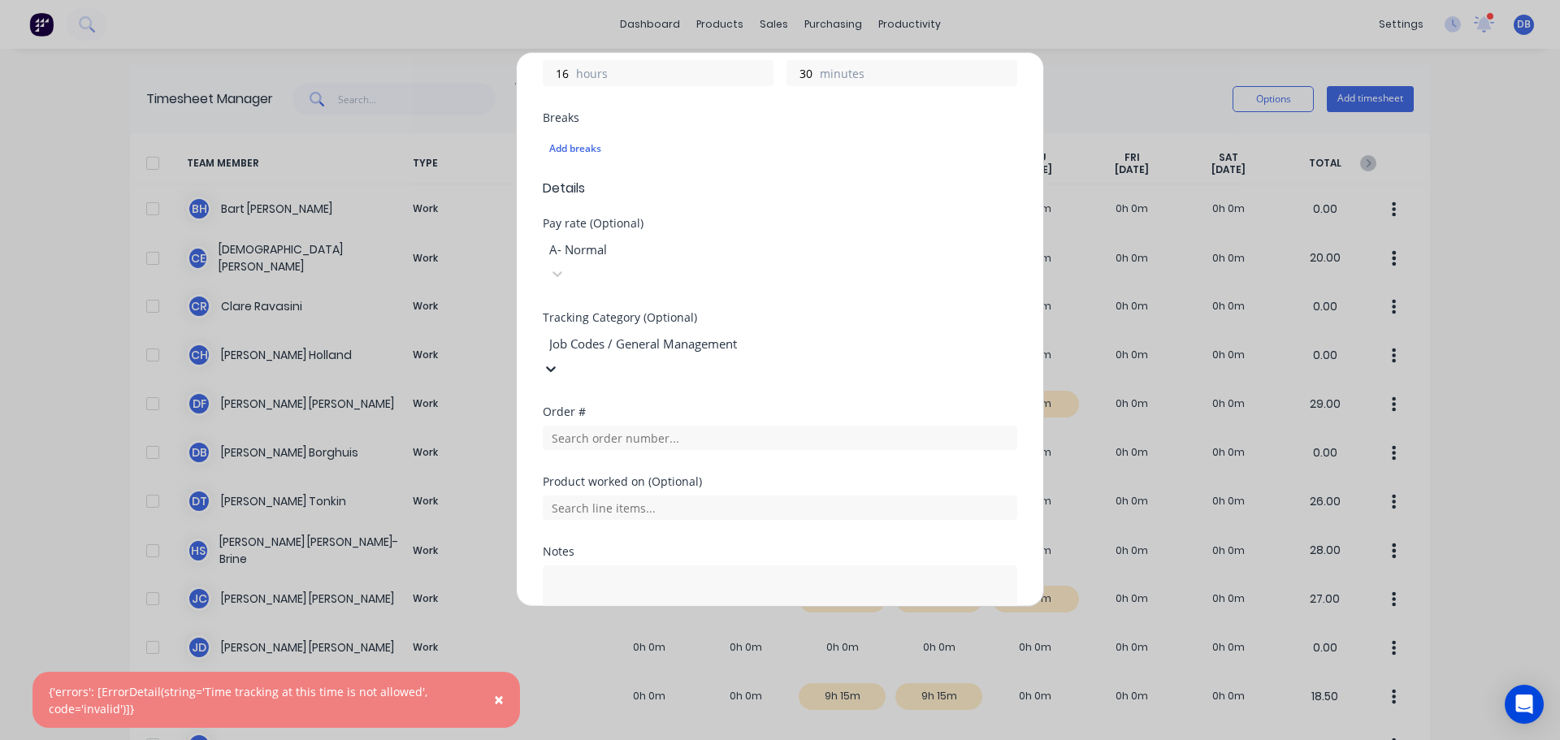
click at [782, 334] on div at bounding box center [665, 344] width 234 height 20
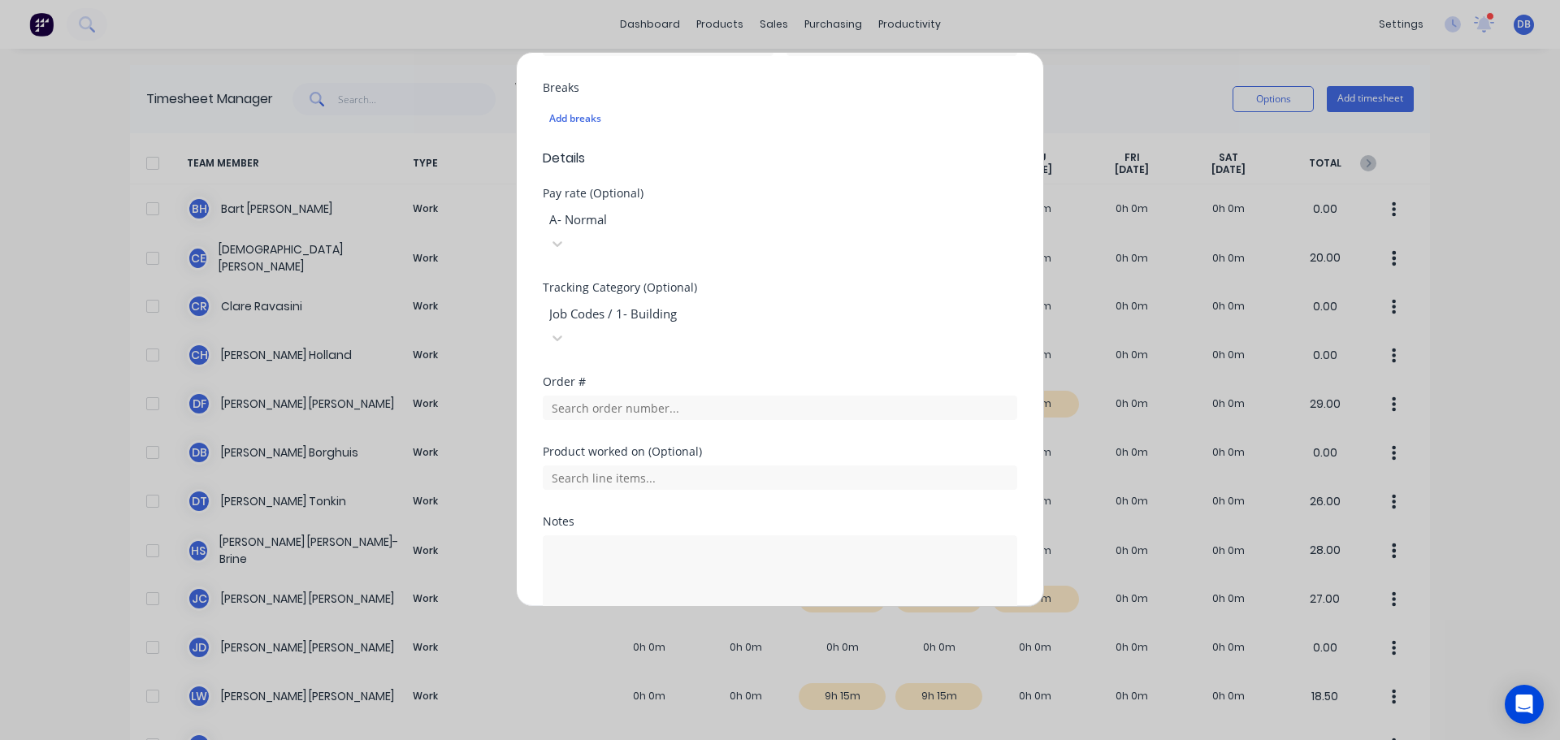
scroll to position [535, 0]
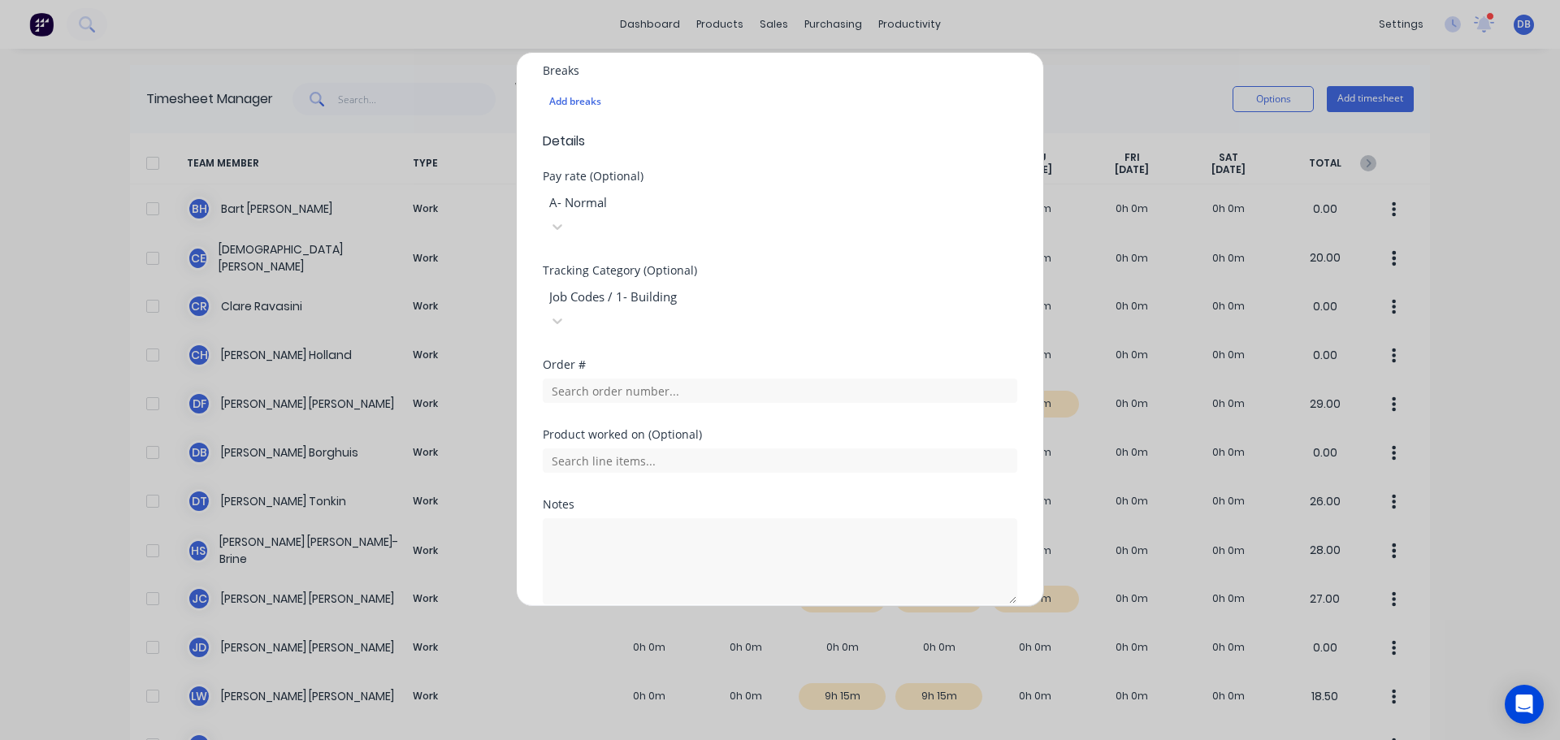
click at [725, 630] on button "Add manual time entry" at bounding box center [741, 643] width 137 height 26
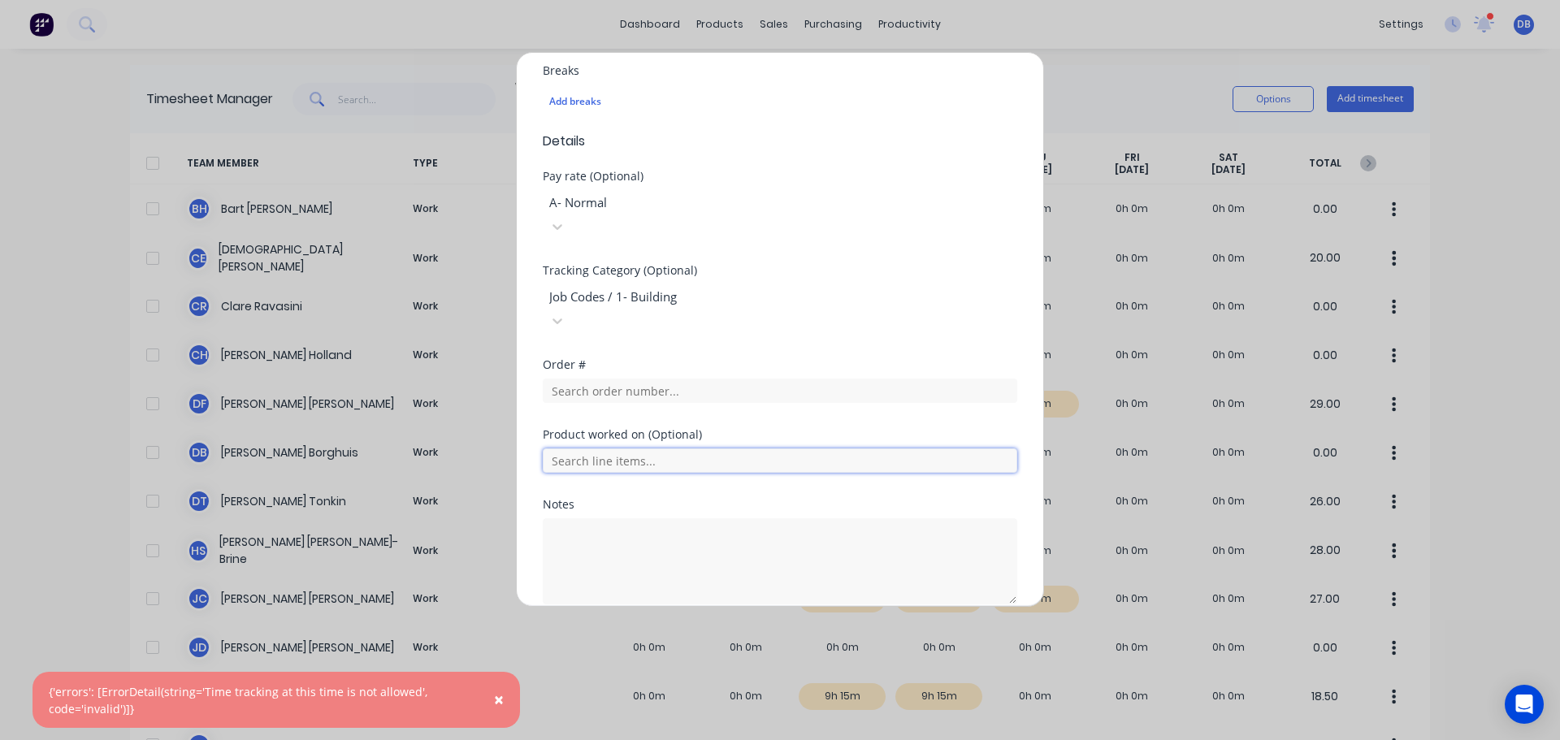
click at [726, 448] on input "text" at bounding box center [780, 460] width 474 height 24
click at [731, 448] on input "text" at bounding box center [780, 460] width 474 height 24
click at [756, 287] on div at bounding box center [665, 297] width 234 height 20
click at [770, 287] on div at bounding box center [665, 297] width 234 height 20
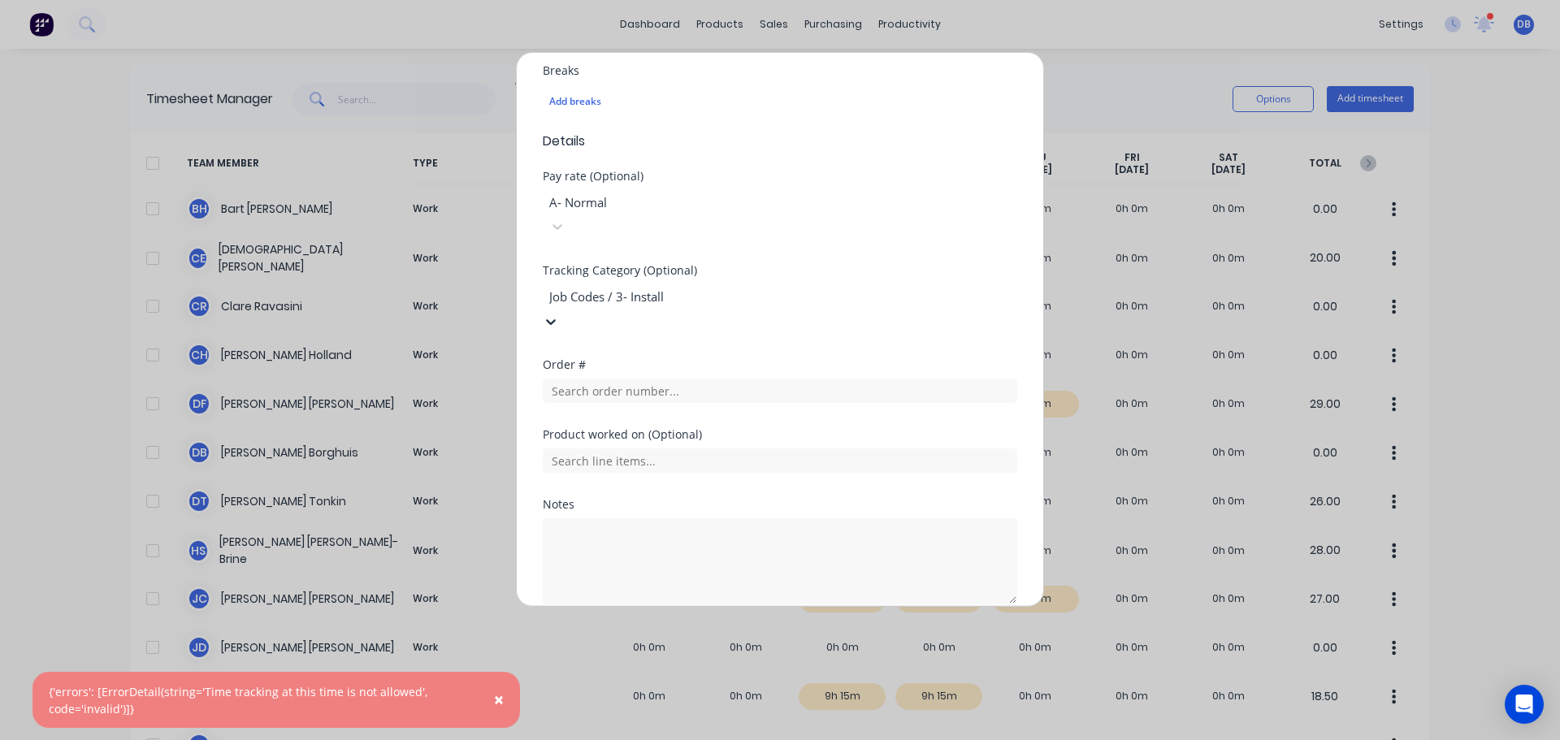
scroll to position [358, 0]
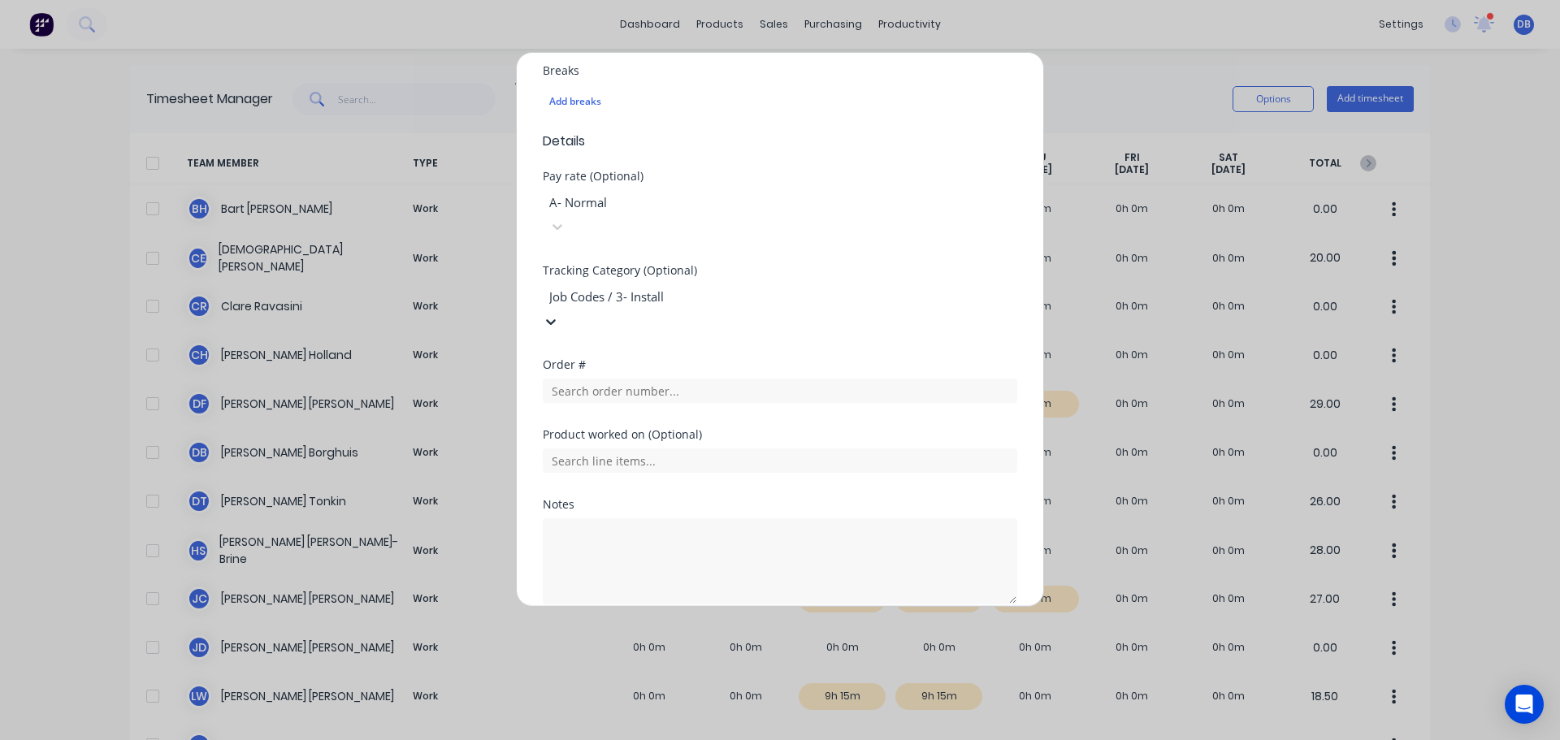
click at [782, 287] on div at bounding box center [665, 297] width 234 height 20
drag, startPoint x: 738, startPoint y: 553, endPoint x: 743, endPoint y: 563, distance: 10.9
click at [739, 554] on div "Notes" at bounding box center [780, 565] width 474 height 132
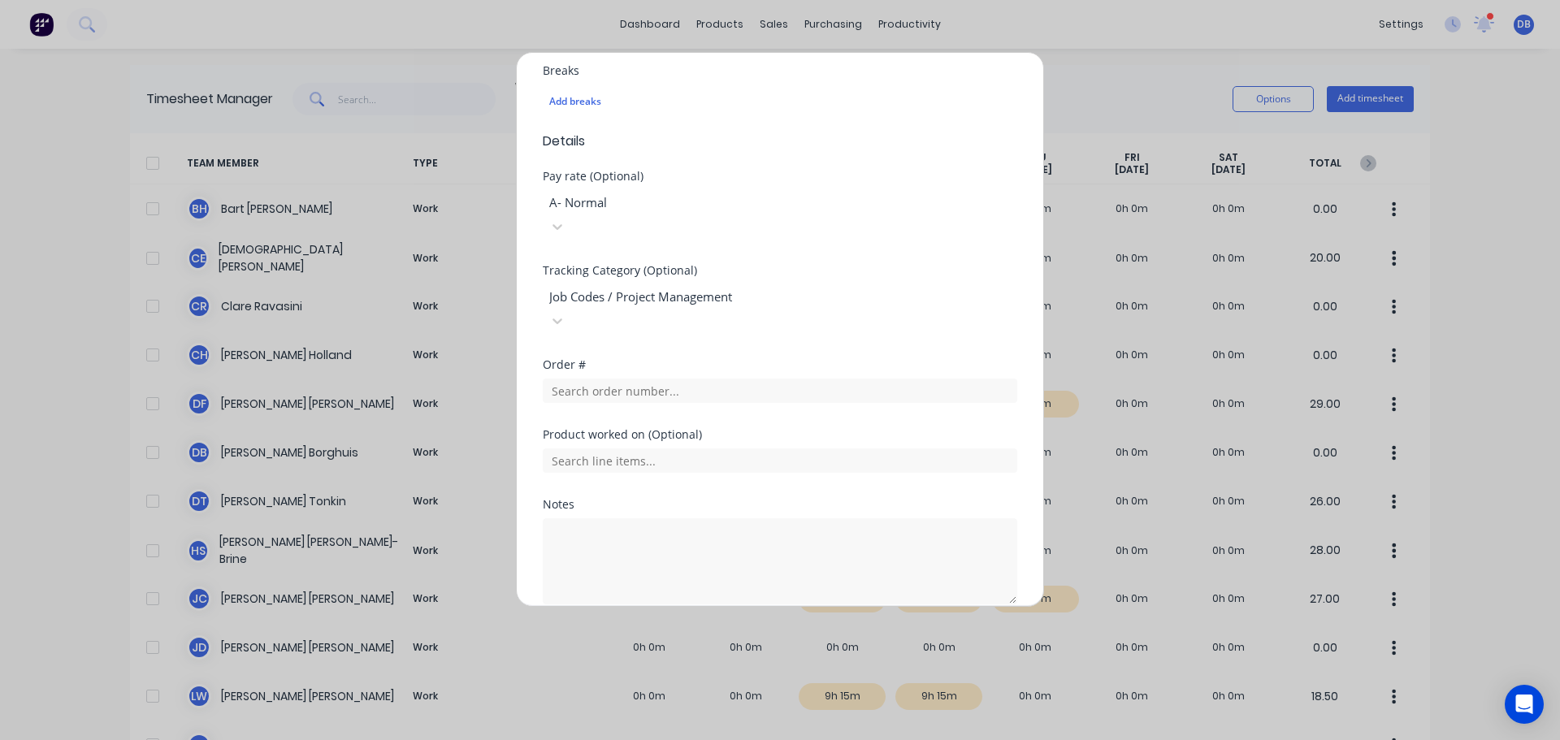
click at [743, 630] on button "Add manual time entry" at bounding box center [741, 643] width 137 height 26
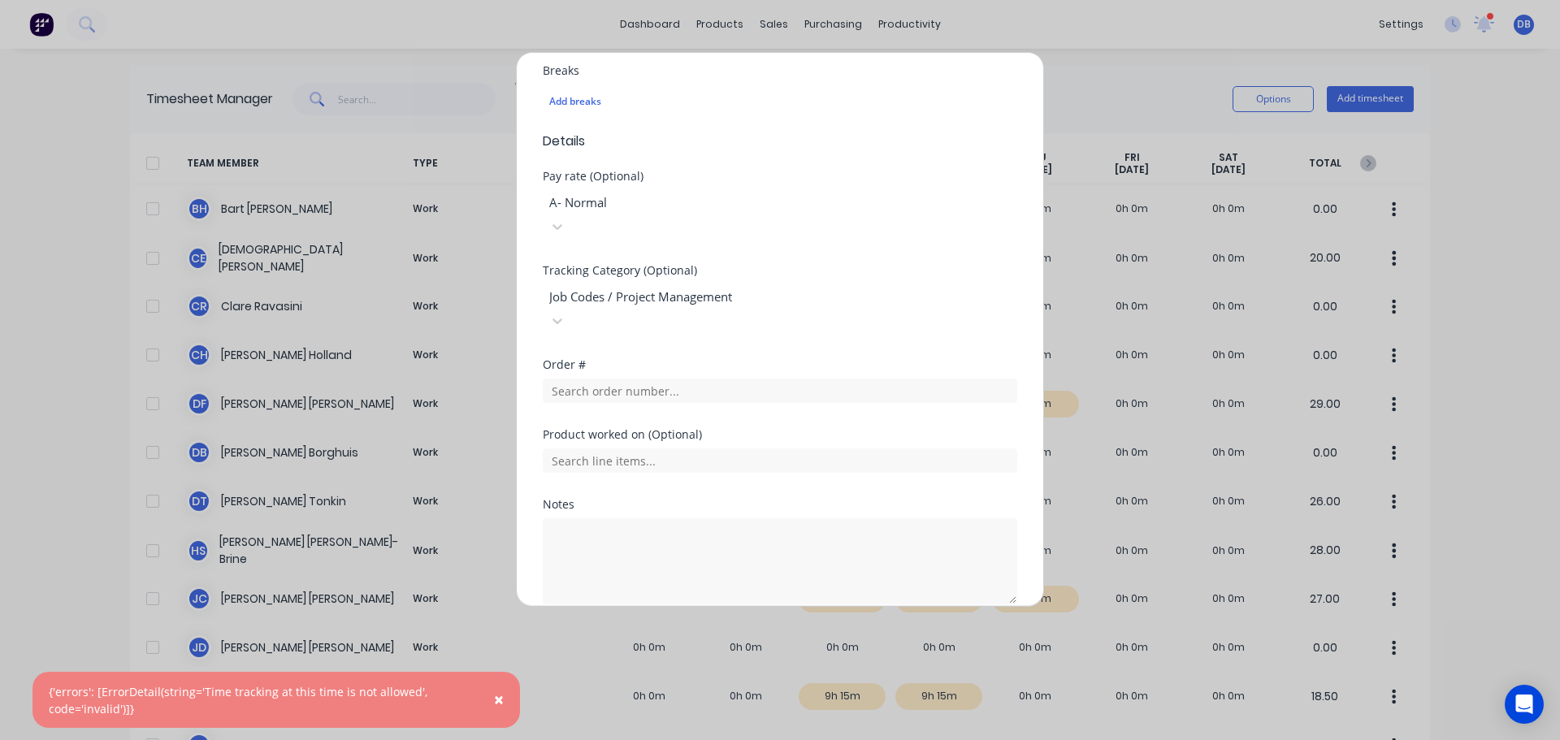
click at [743, 265] on div "Tracking Category (Optional) Job Codes / Project Management" at bounding box center [780, 312] width 474 height 94
click at [749, 287] on div at bounding box center [665, 297] width 234 height 20
click at [751, 630] on button "Add manual time entry" at bounding box center [741, 643] width 137 height 26
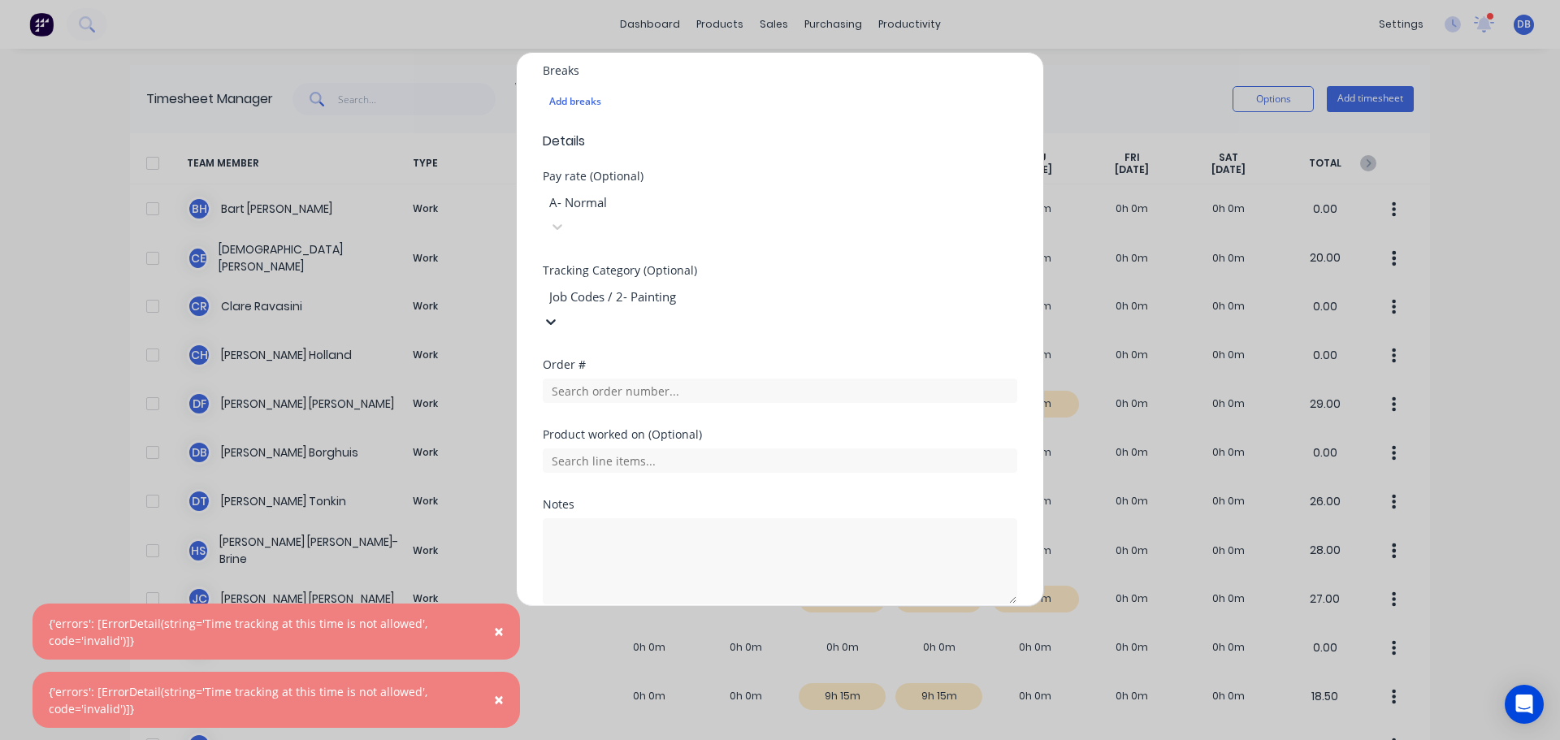
click at [782, 287] on div at bounding box center [665, 297] width 234 height 20
click at [874, 739] on div "Select tracking category" at bounding box center [780, 748] width 1560 height 17
click at [766, 630] on button "Add manual time entry" at bounding box center [741, 643] width 137 height 26
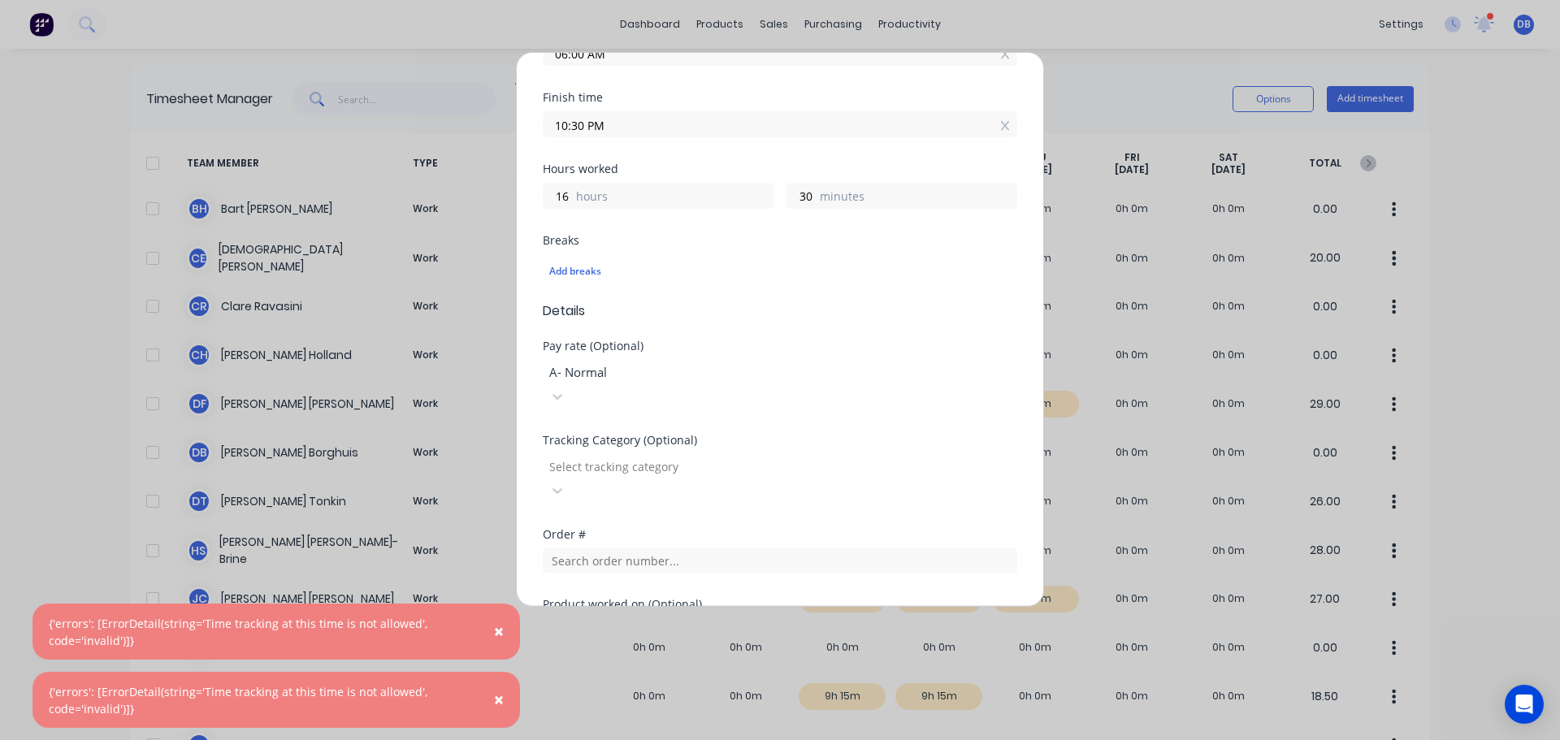
scroll to position [372, 0]
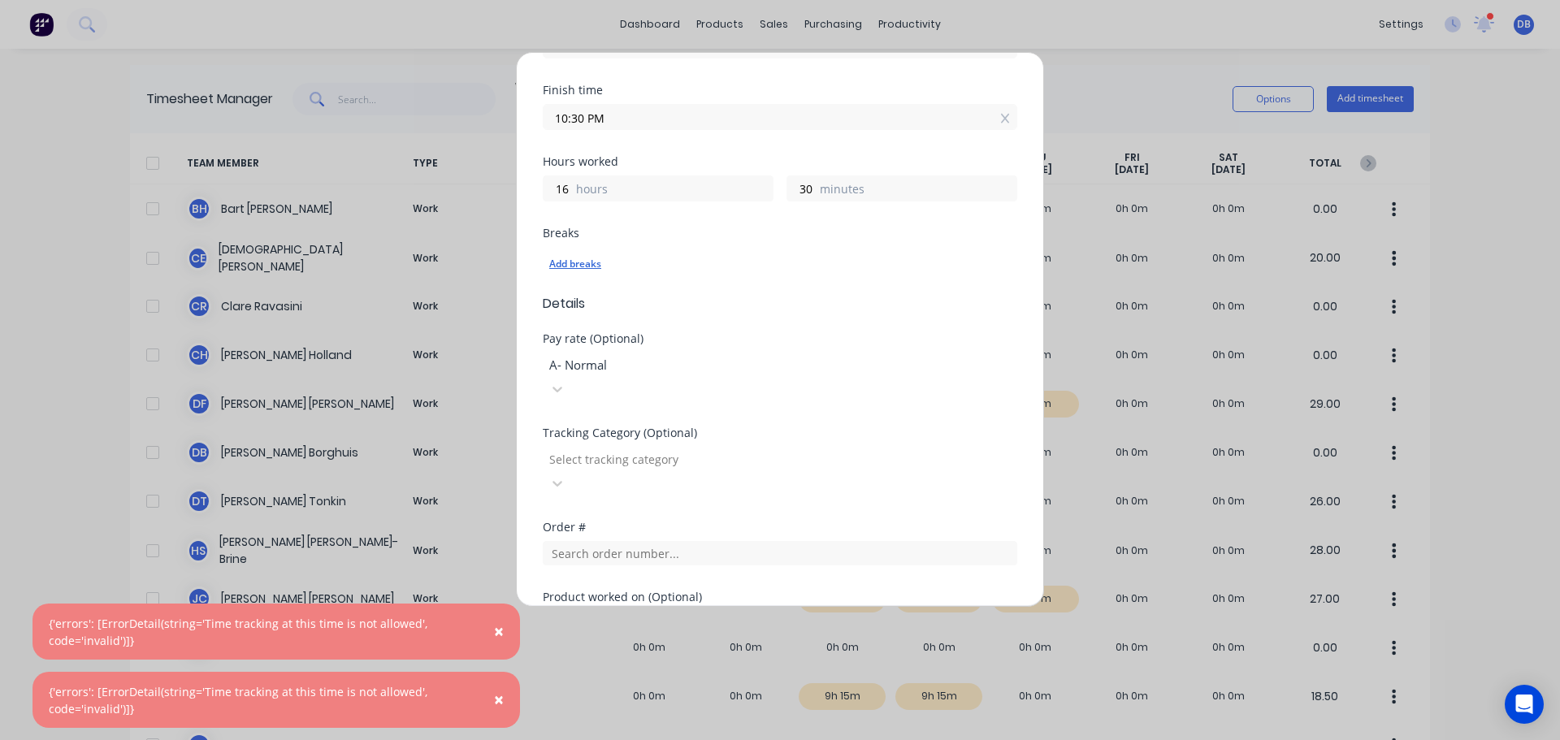
click at [573, 253] on div "Add breaks" at bounding box center [779, 263] width 461 height 21
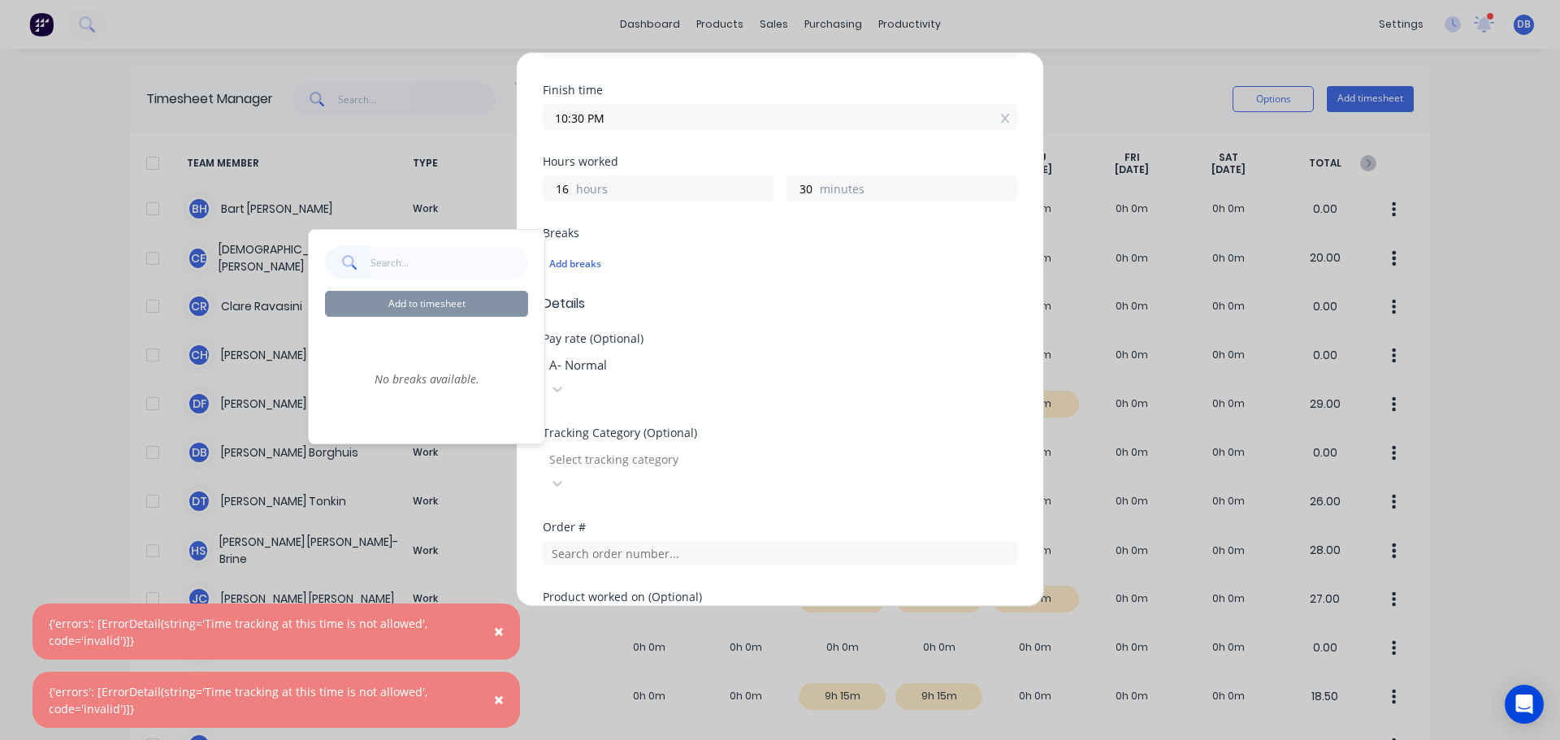
click at [691, 269] on div "Breaks Add breaks" at bounding box center [780, 260] width 474 height 67
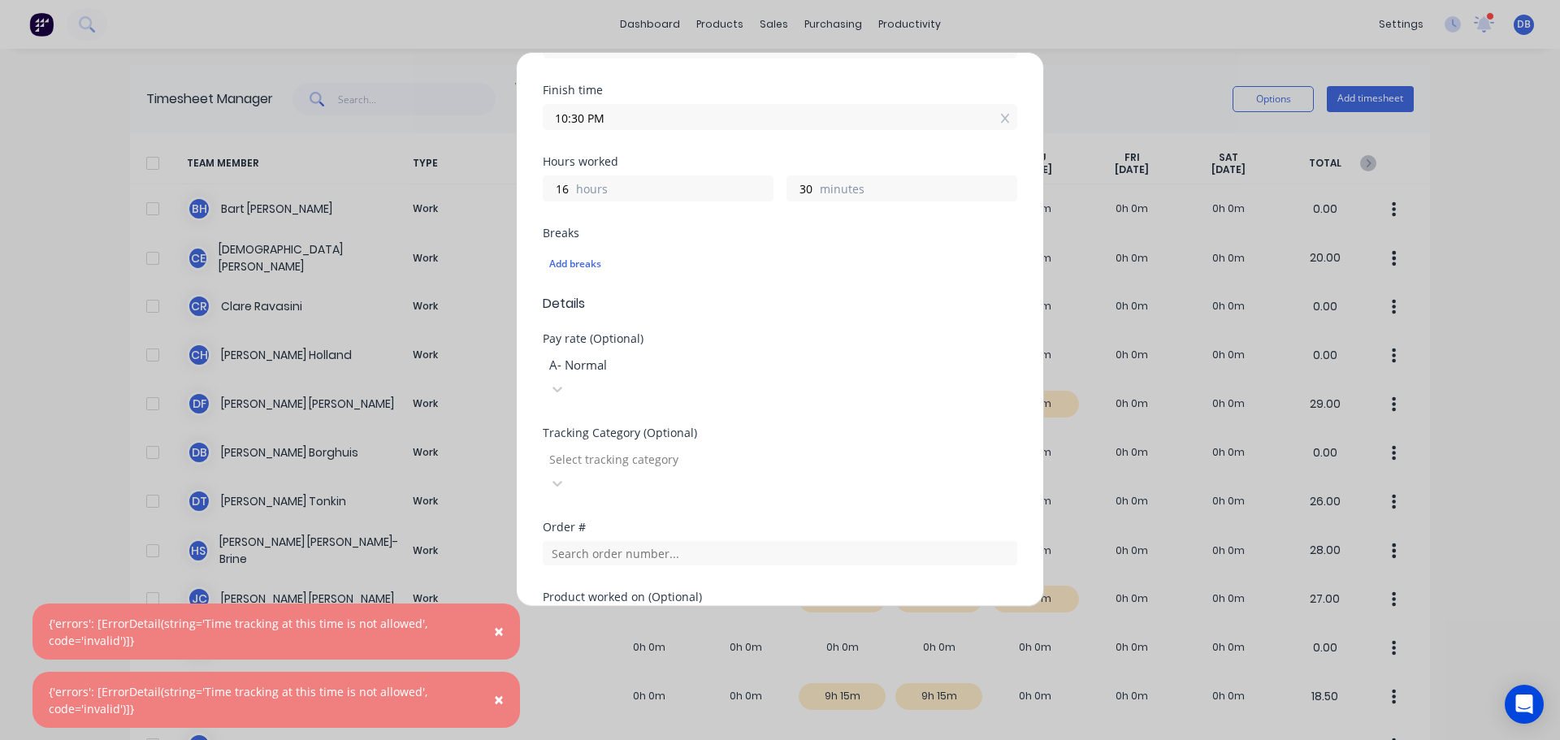
click at [719, 355] on div at bounding box center [665, 365] width 234 height 20
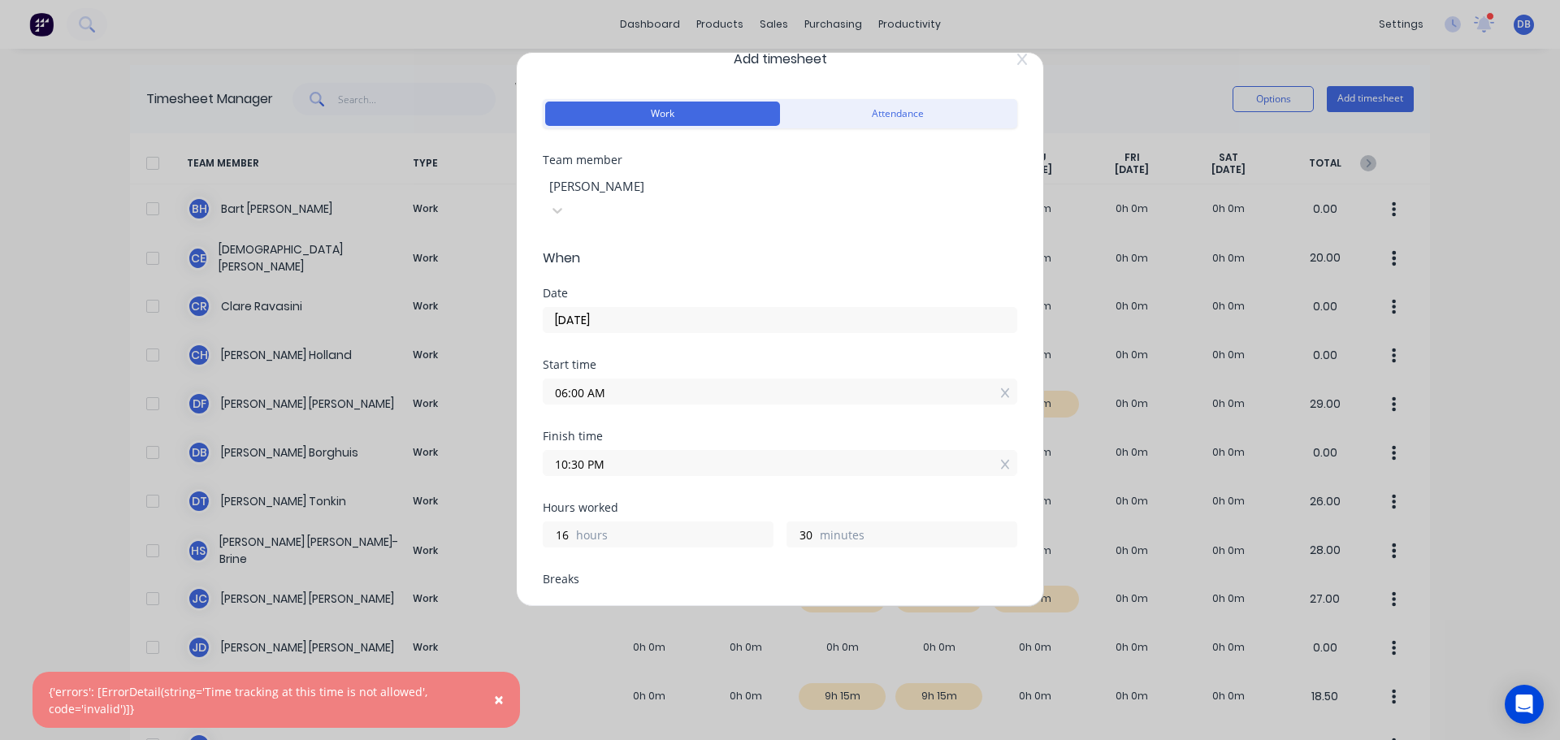
scroll to position [0, 0]
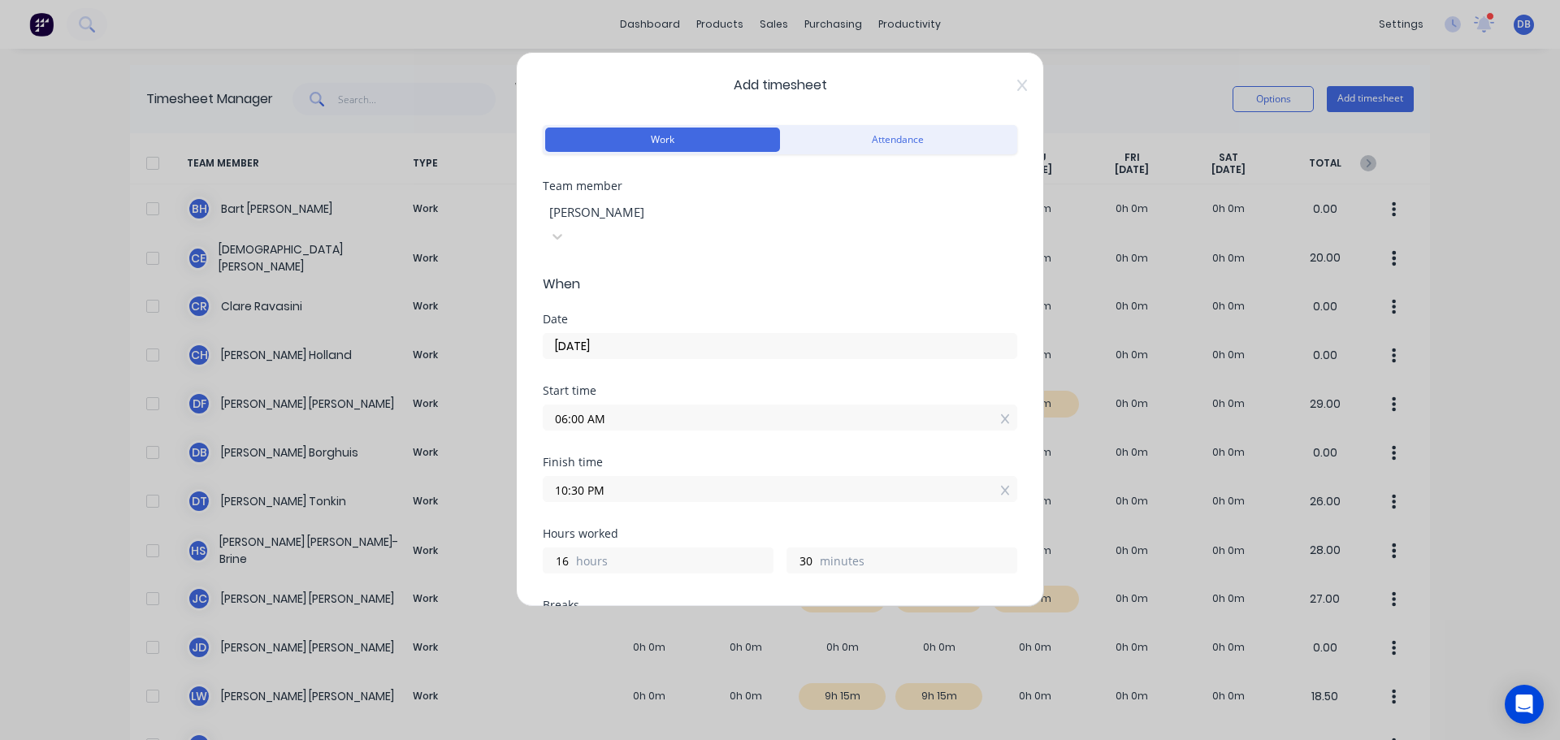
click at [633, 334] on input "[DATE]" at bounding box center [780, 346] width 473 height 24
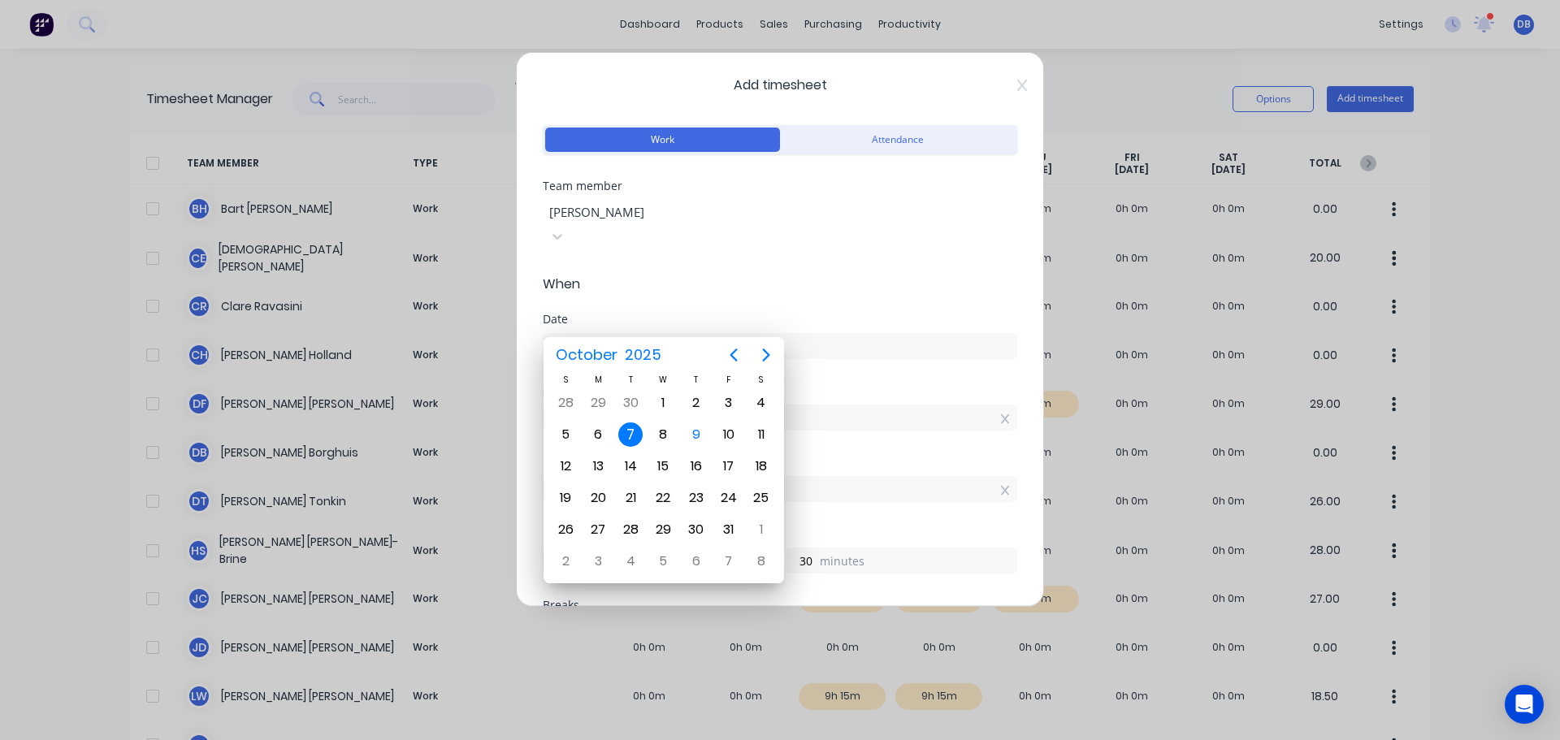
click at [633, 334] on input "[DATE]" at bounding box center [780, 346] width 473 height 24
click at [789, 329] on div "[DATE]" at bounding box center [780, 344] width 474 height 30
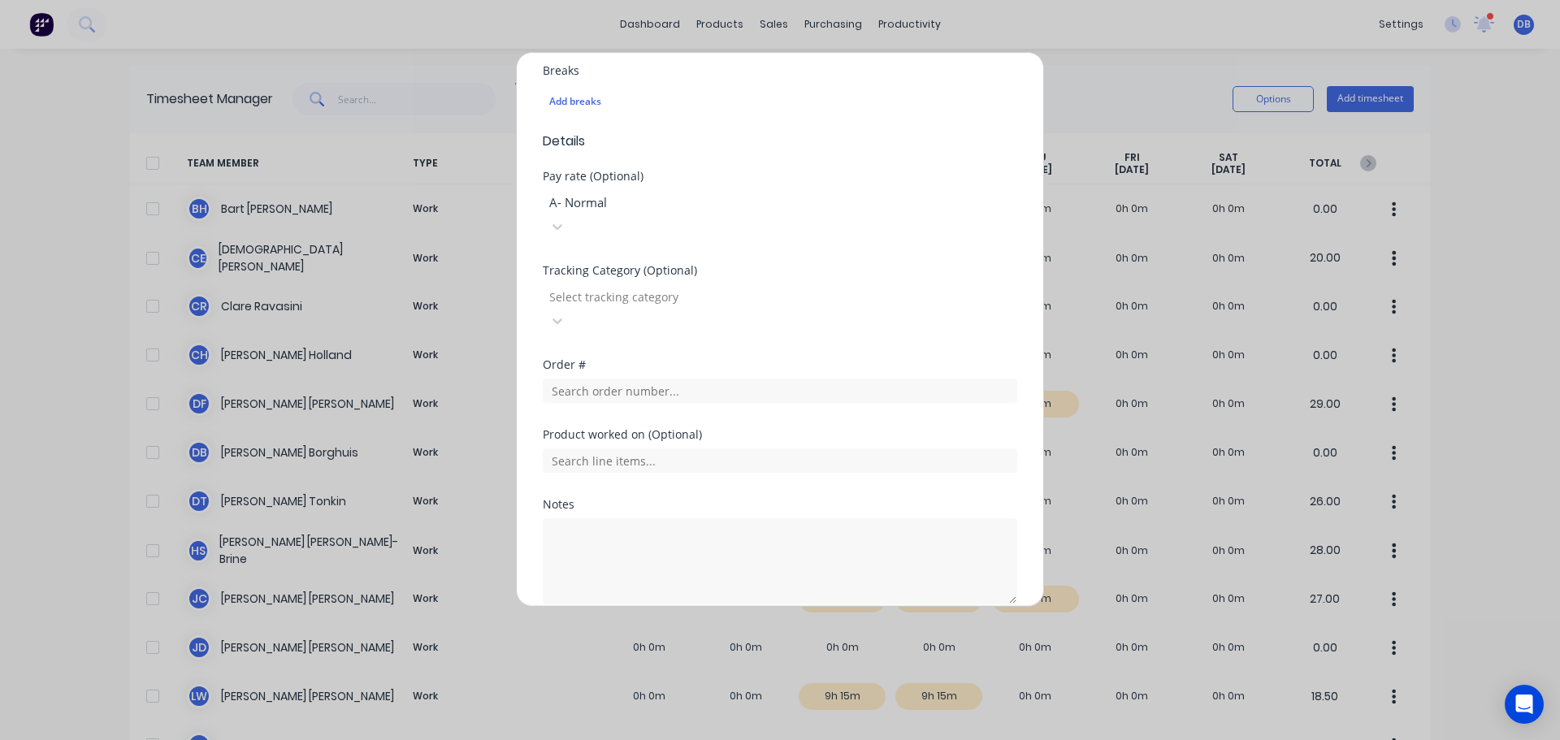
scroll to position [453, 0]
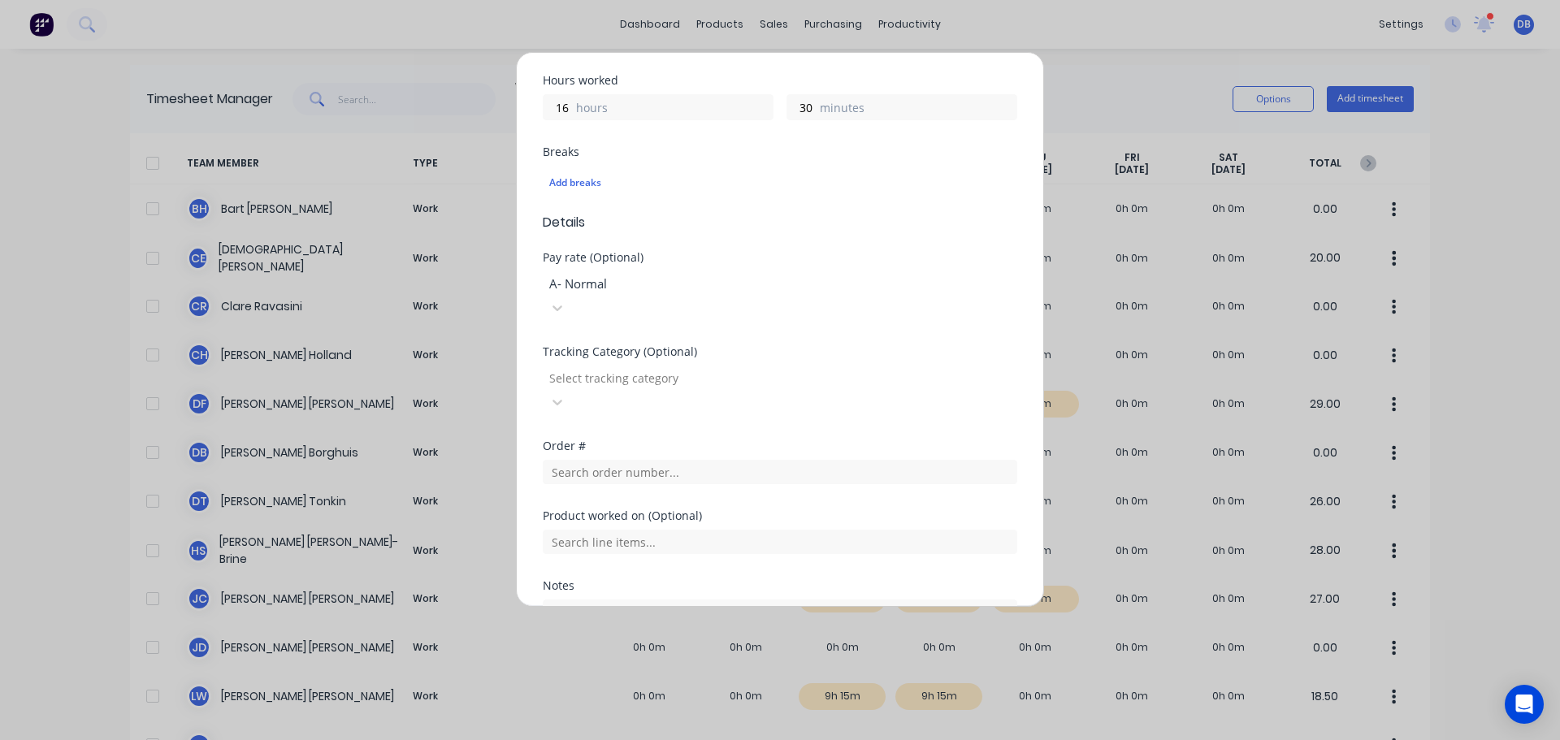
click at [940, 346] on div "Tracking Category (Optional) Select tracking category" at bounding box center [780, 380] width 474 height 68
click at [782, 368] on div at bounding box center [665, 378] width 234 height 20
click at [739, 460] on input "text" at bounding box center [780, 472] width 474 height 24
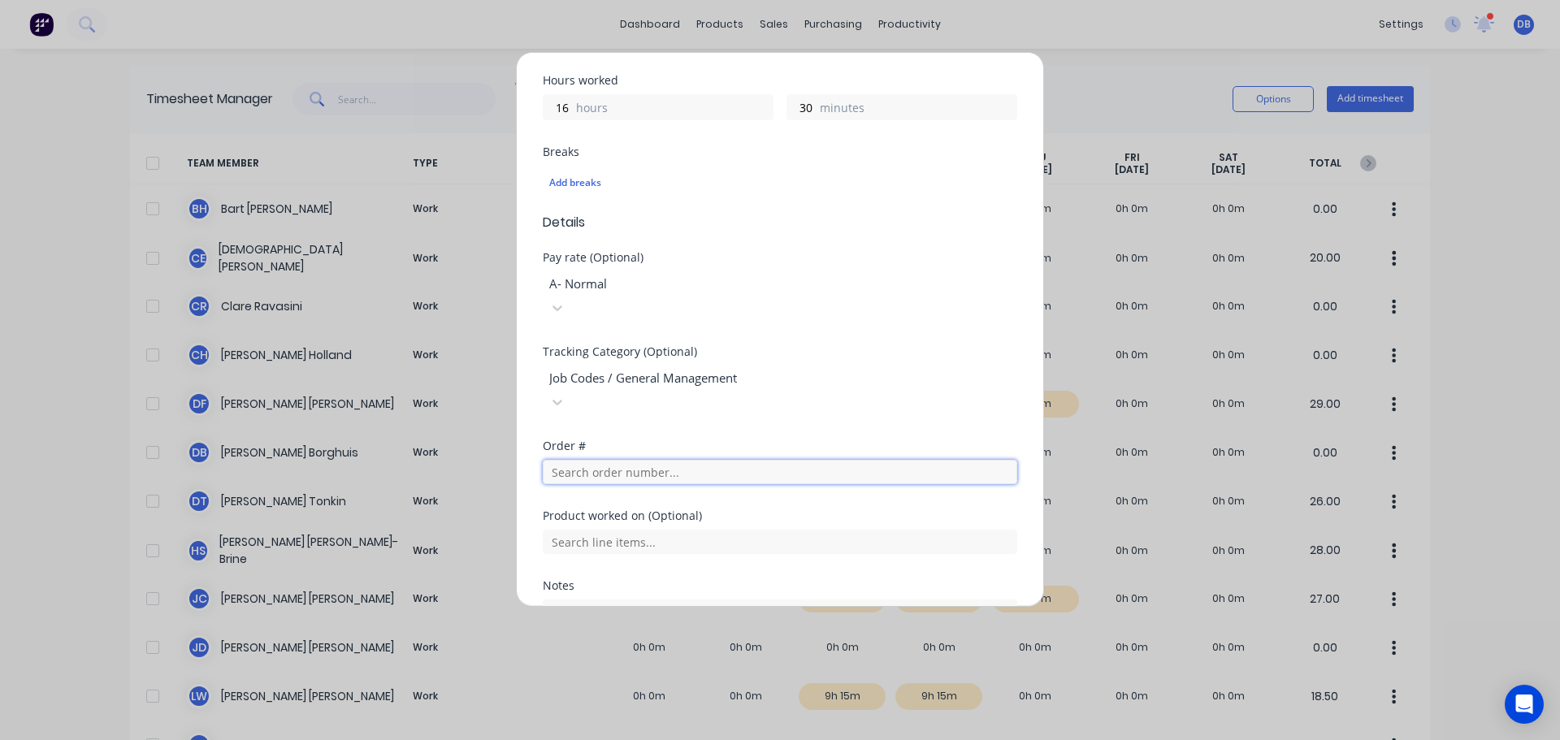
click at [669, 460] on input "text" at bounding box center [780, 472] width 474 height 24
click at [641, 530] on input "text" at bounding box center [780, 542] width 474 height 24
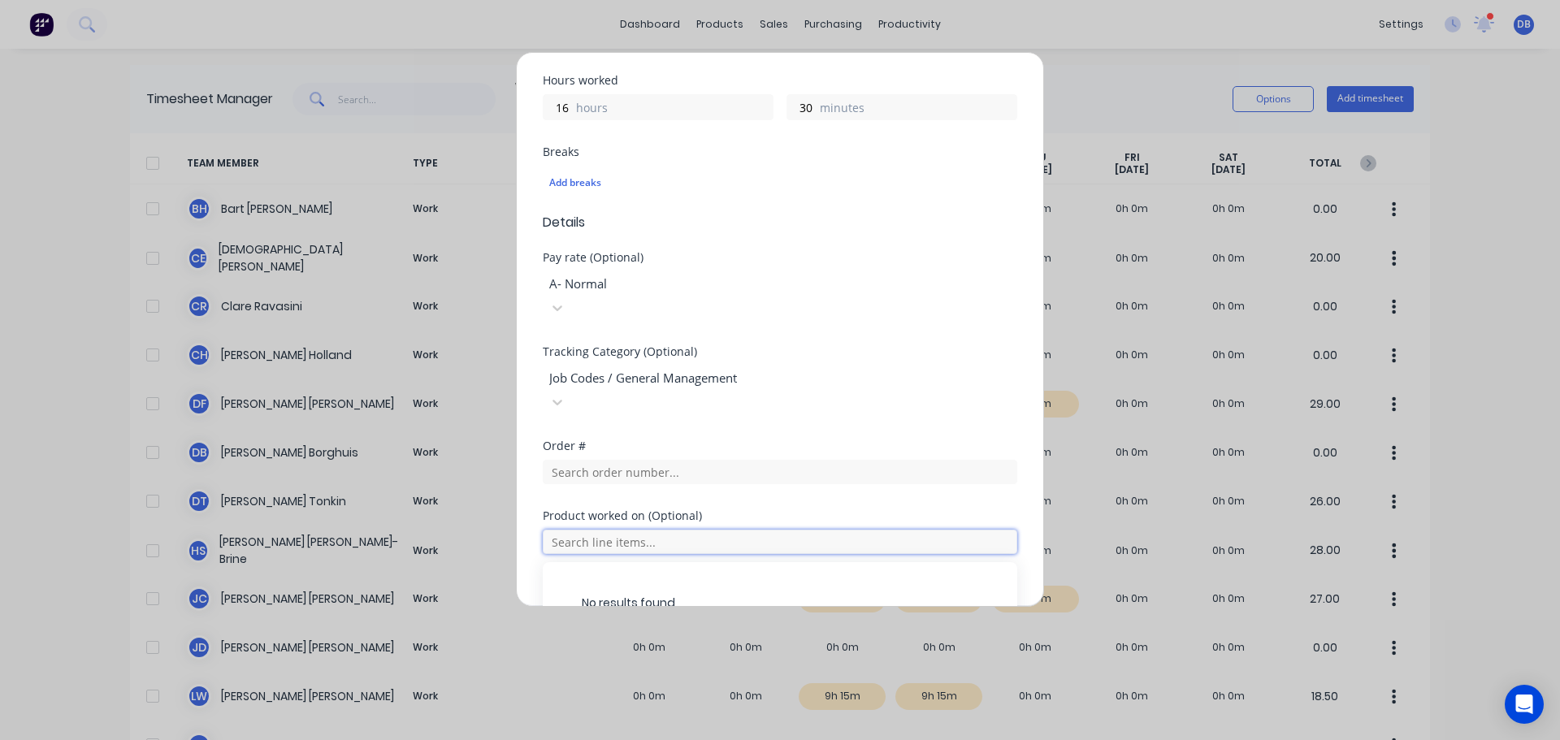
click at [641, 530] on input "text" at bounding box center [780, 542] width 474 height 24
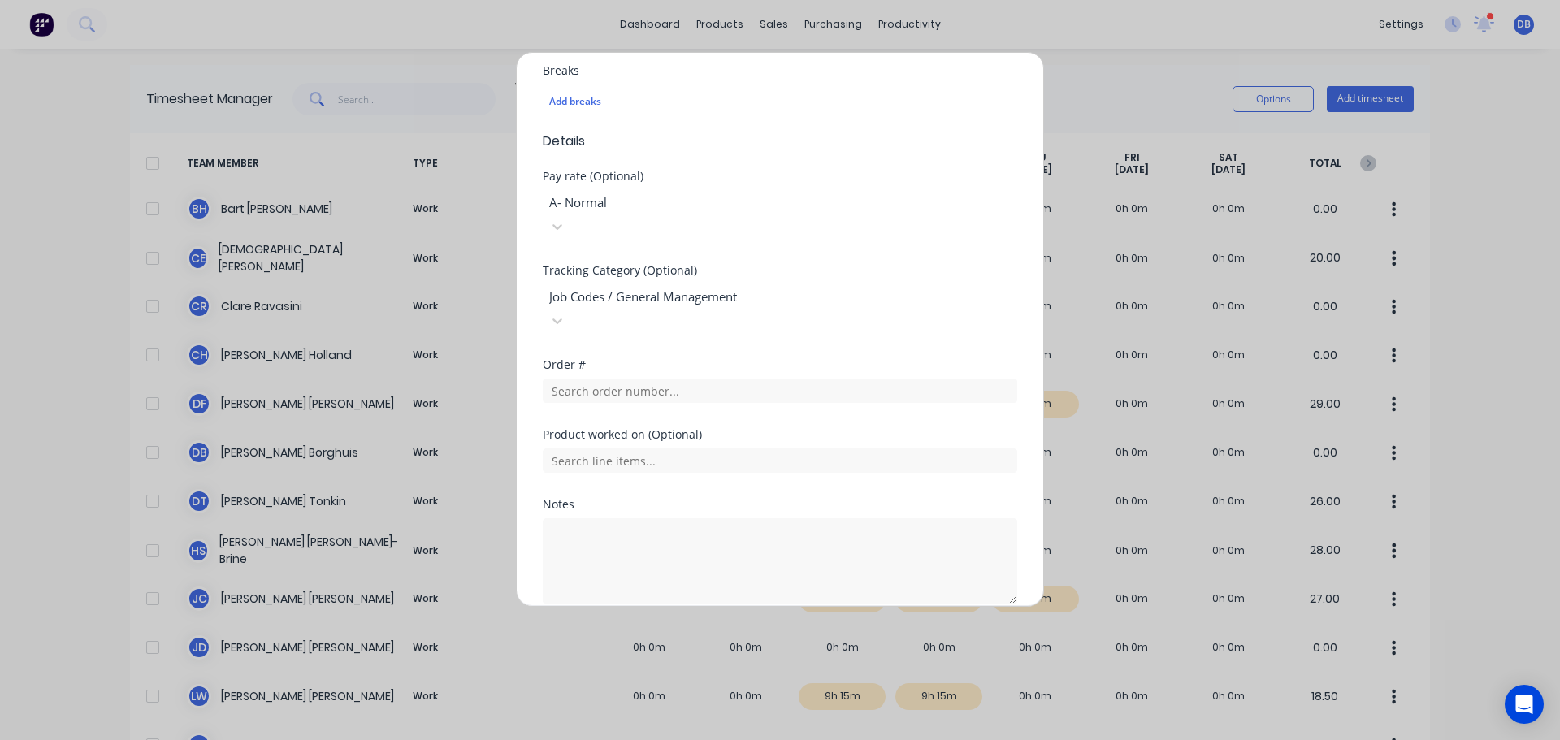
click at [744, 630] on button "Add manual time entry" at bounding box center [741, 643] width 137 height 26
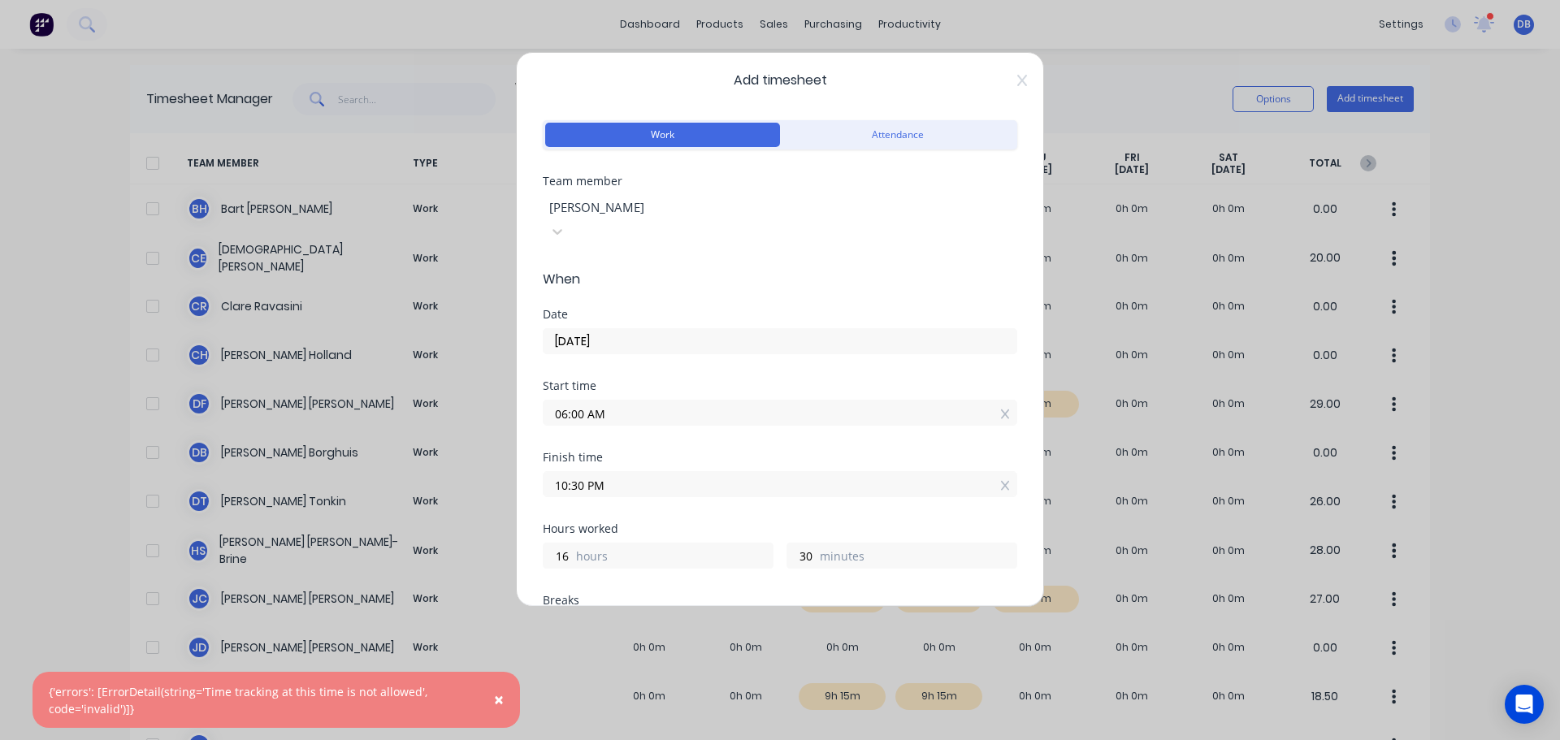
scroll to position [0, 0]
click at [902, 141] on button "Attendance" at bounding box center [897, 140] width 235 height 24
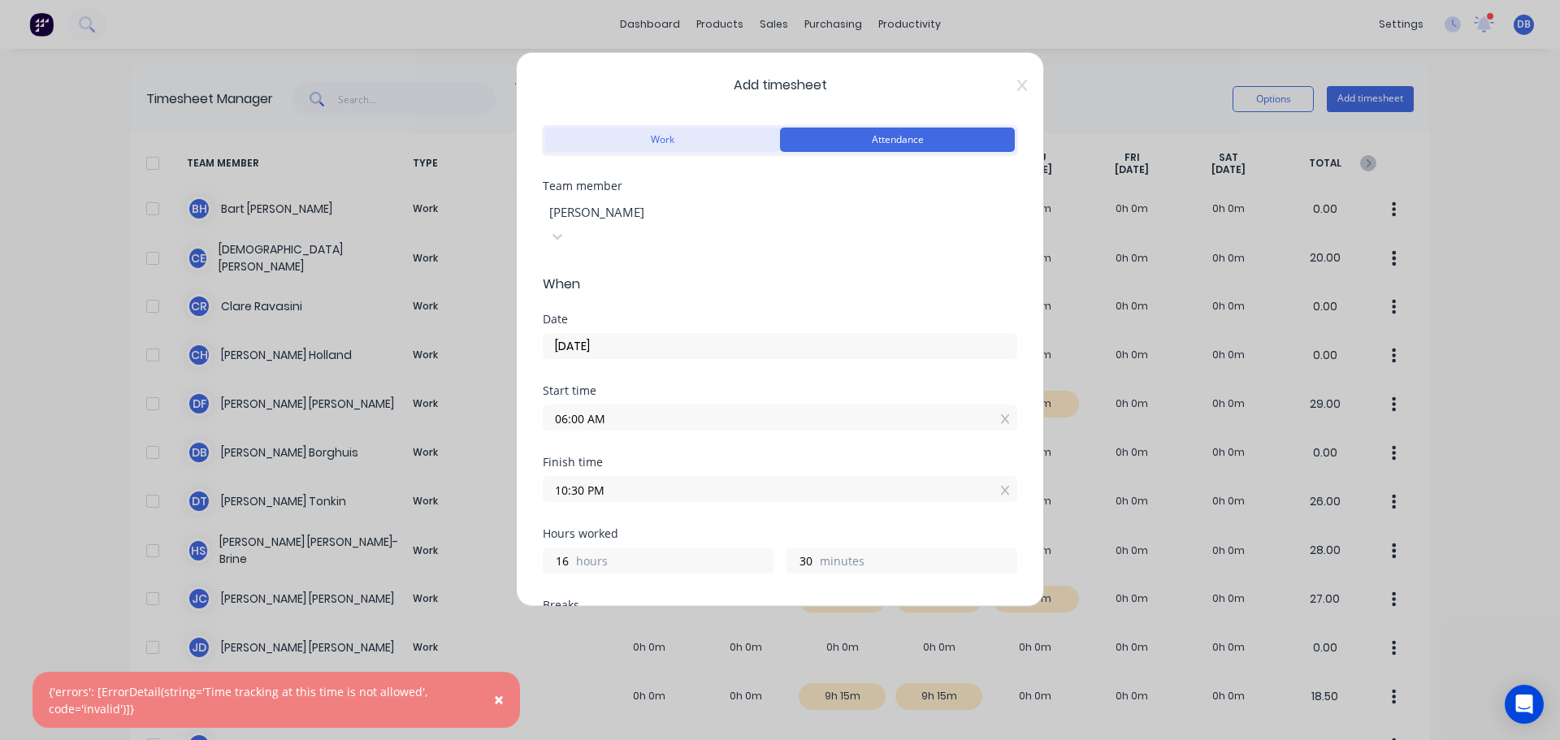
click at [695, 141] on button "Work" at bounding box center [662, 140] width 235 height 24
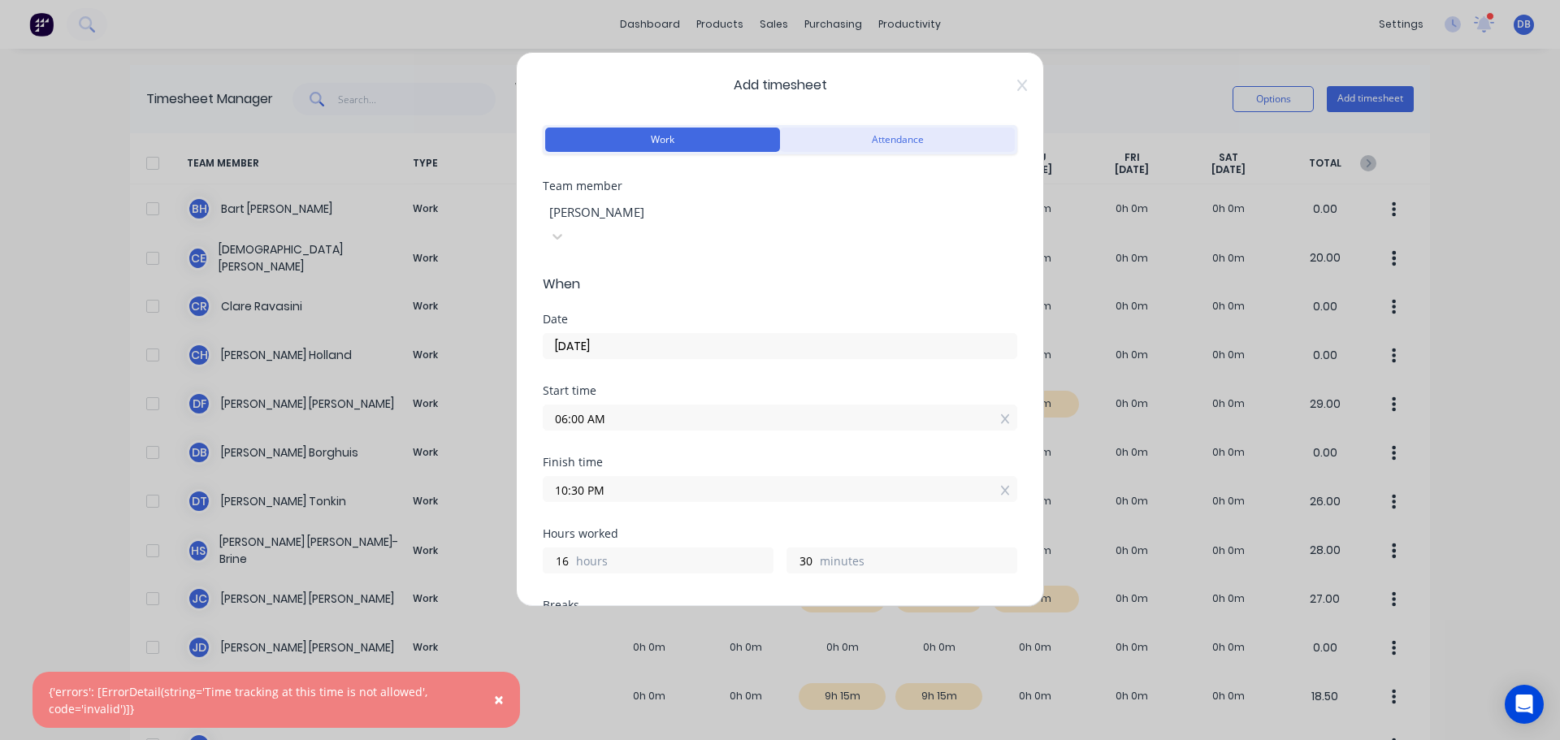
click at [915, 145] on button "Attendance" at bounding box center [897, 140] width 235 height 24
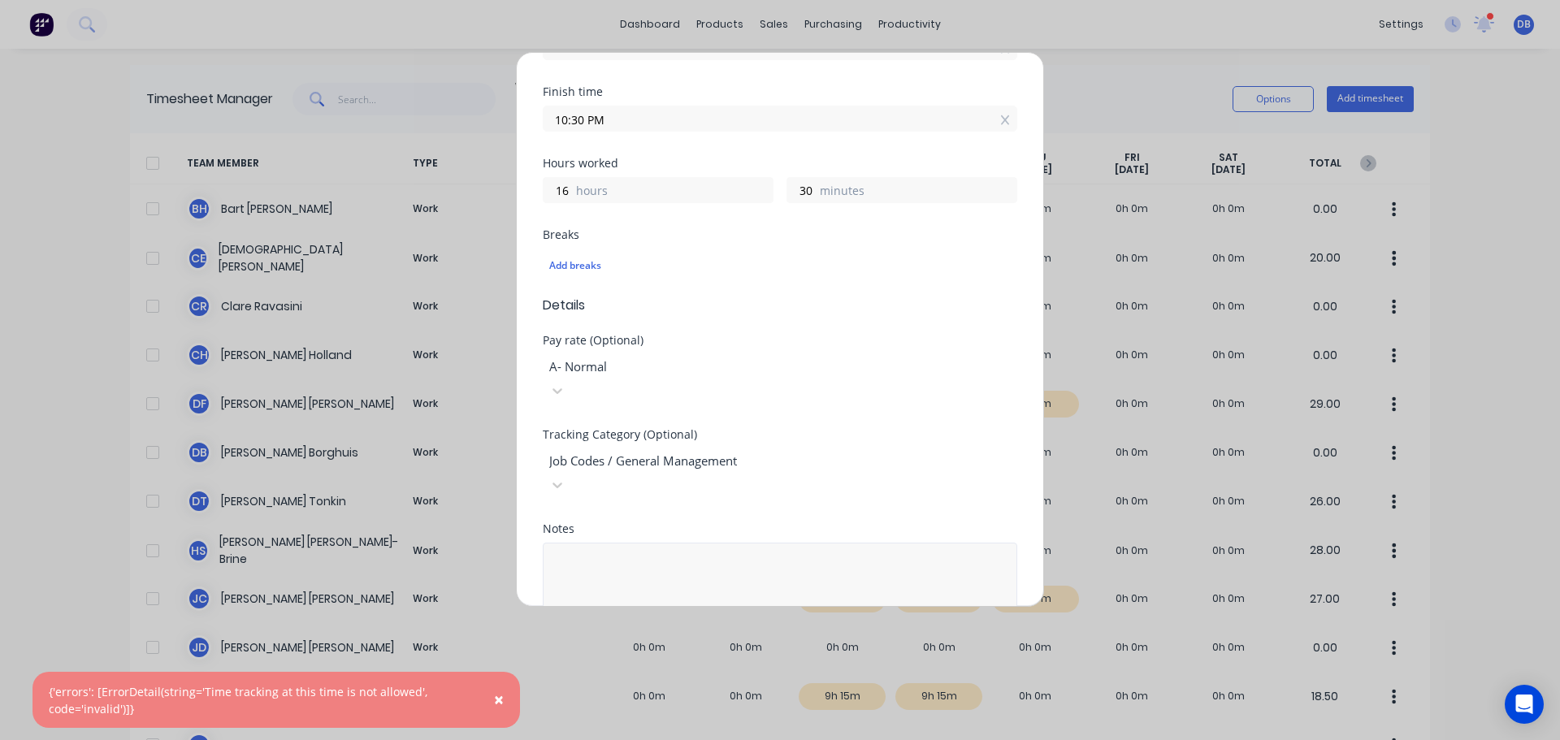
scroll to position [395, 0]
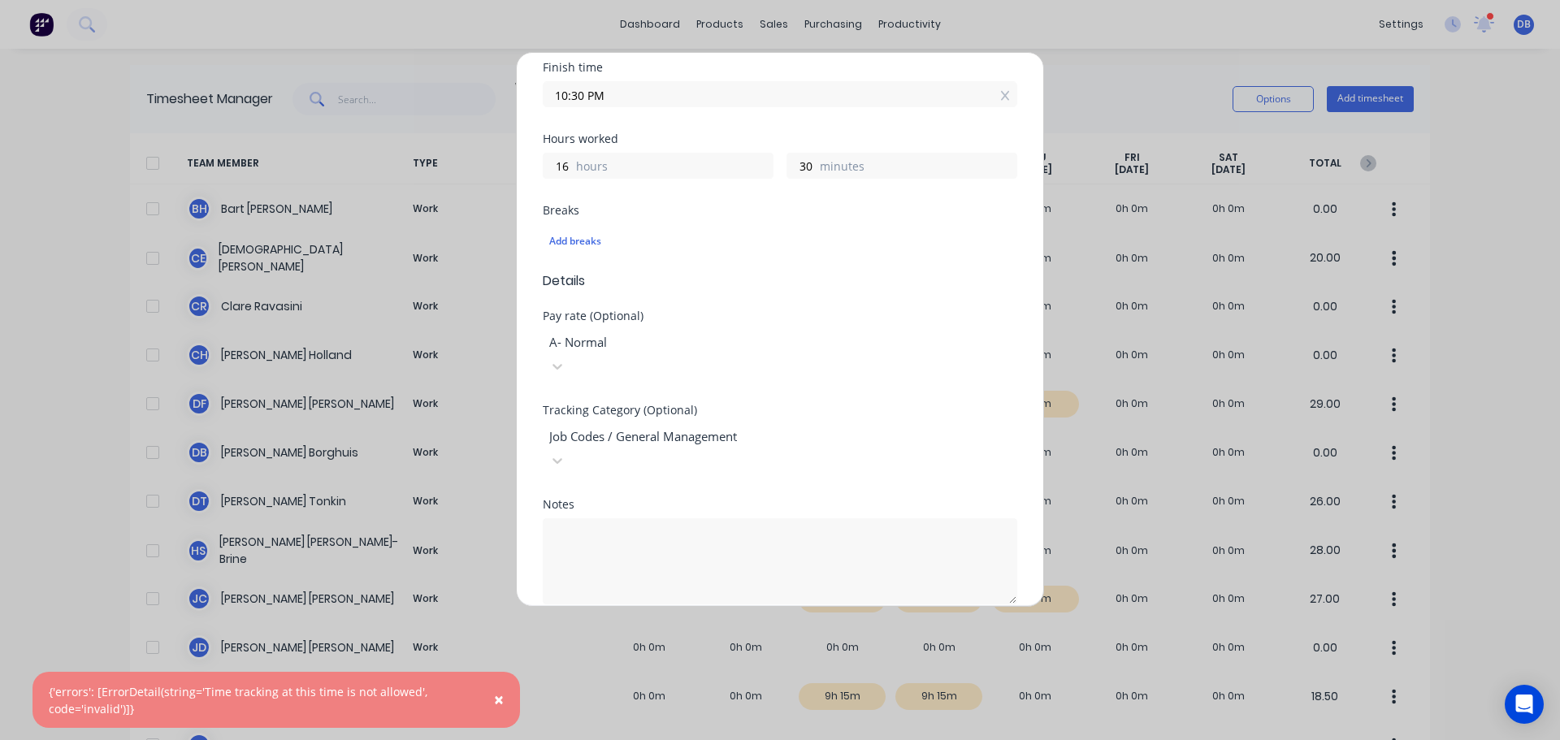
click at [741, 630] on button "Add manual time entry" at bounding box center [741, 643] width 137 height 26
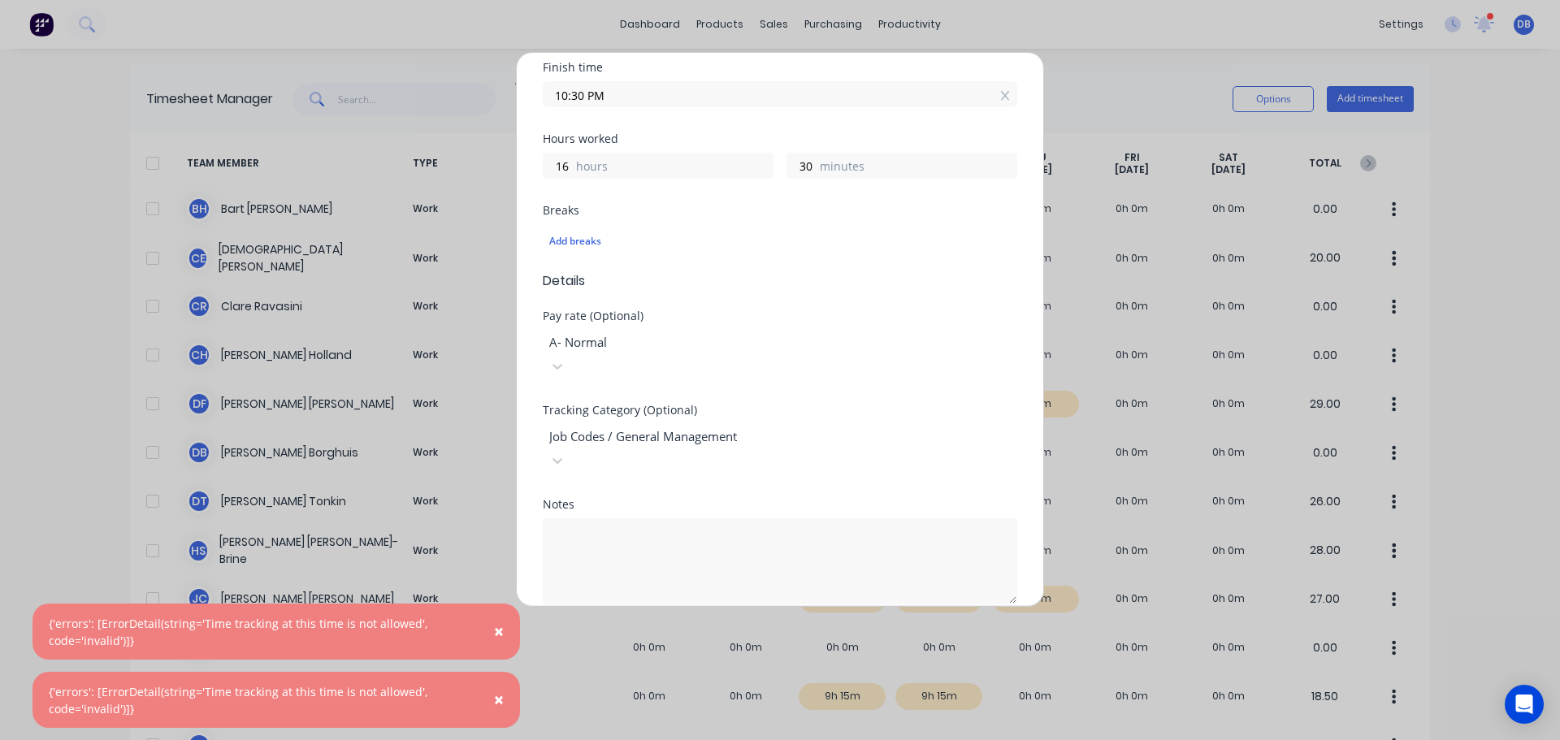
click at [865, 630] on button "Cancel" at bounding box center [855, 643] width 65 height 26
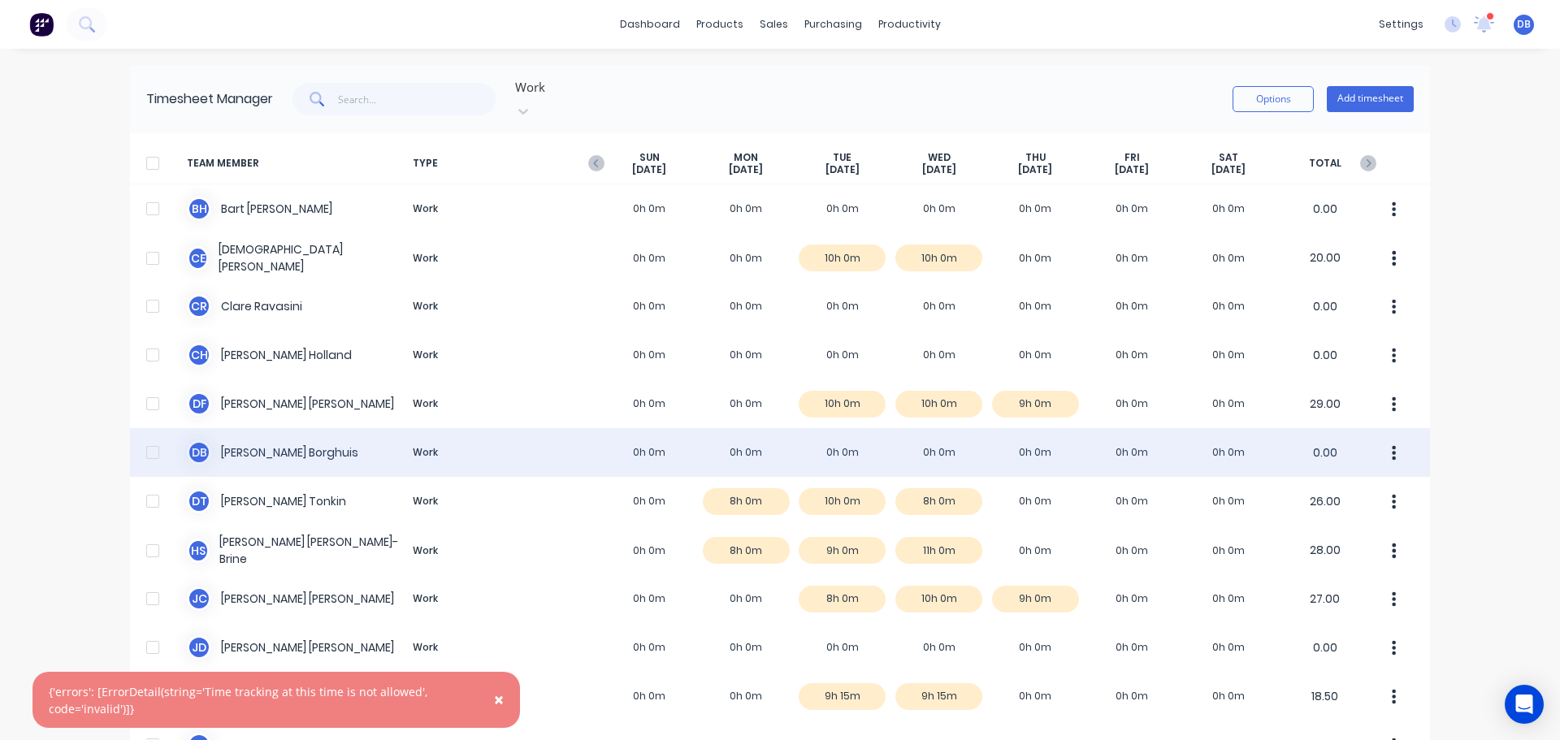
click at [717, 438] on div "[PERSON_NAME] Work 0h 0m 0h 0m 0h 0m 0h 0m 0h 0m 0h 0m 0h 0m 0.00" at bounding box center [780, 452] width 1300 height 49
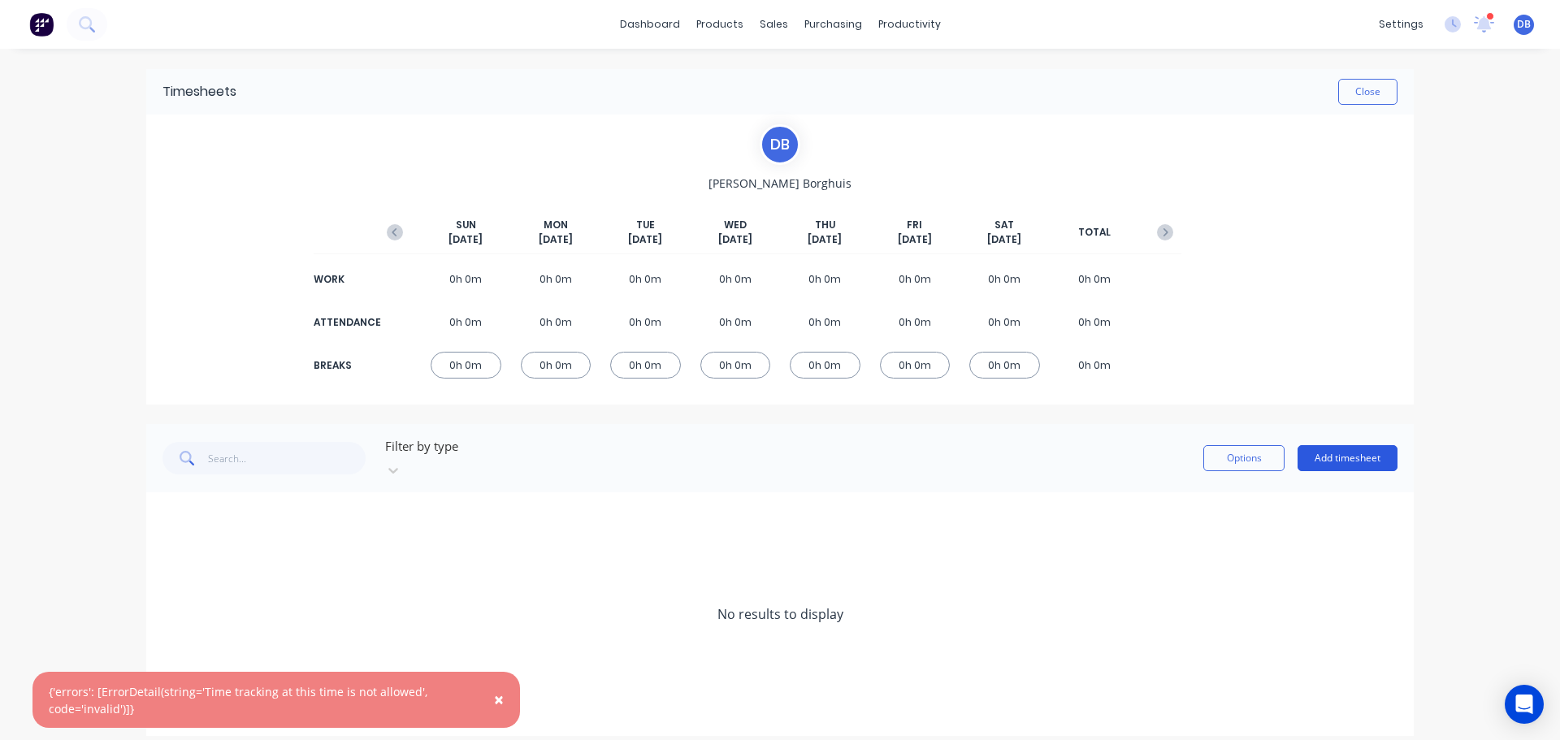
click at [1354, 457] on button "Add timesheet" at bounding box center [1347, 458] width 100 height 26
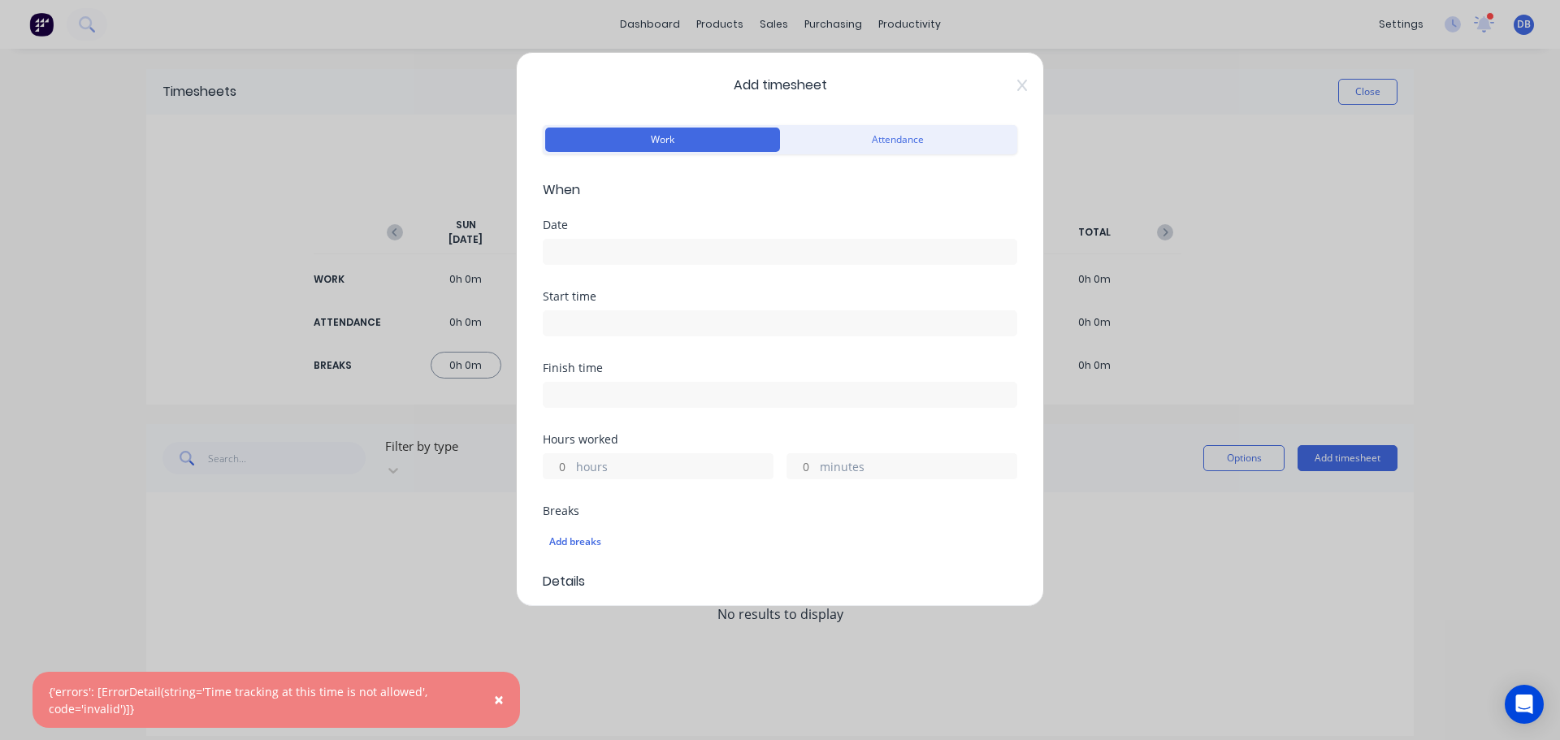
click at [653, 251] on input at bounding box center [780, 252] width 473 height 24
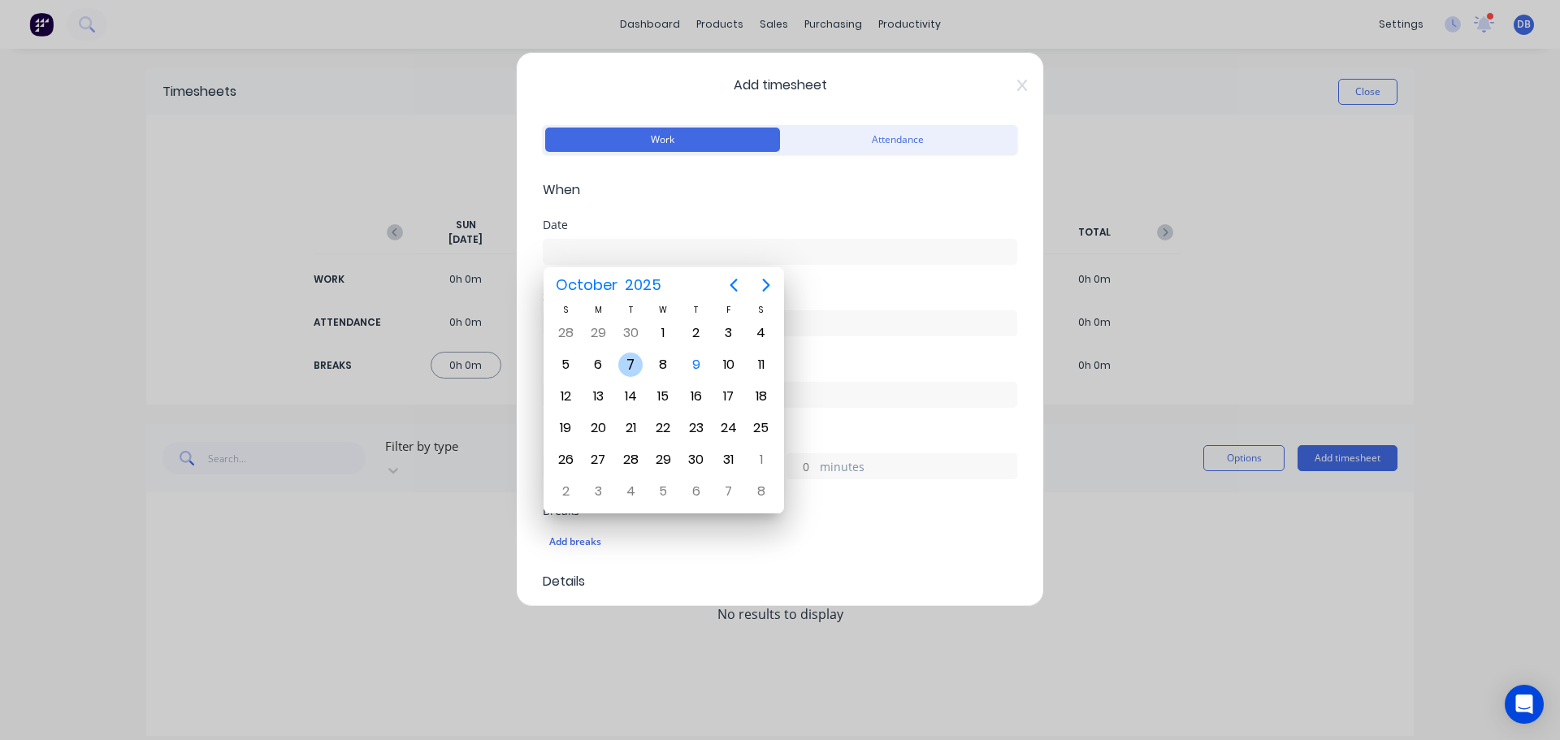
click at [625, 362] on div "7" at bounding box center [630, 365] width 24 height 24
type input "[DATE]"
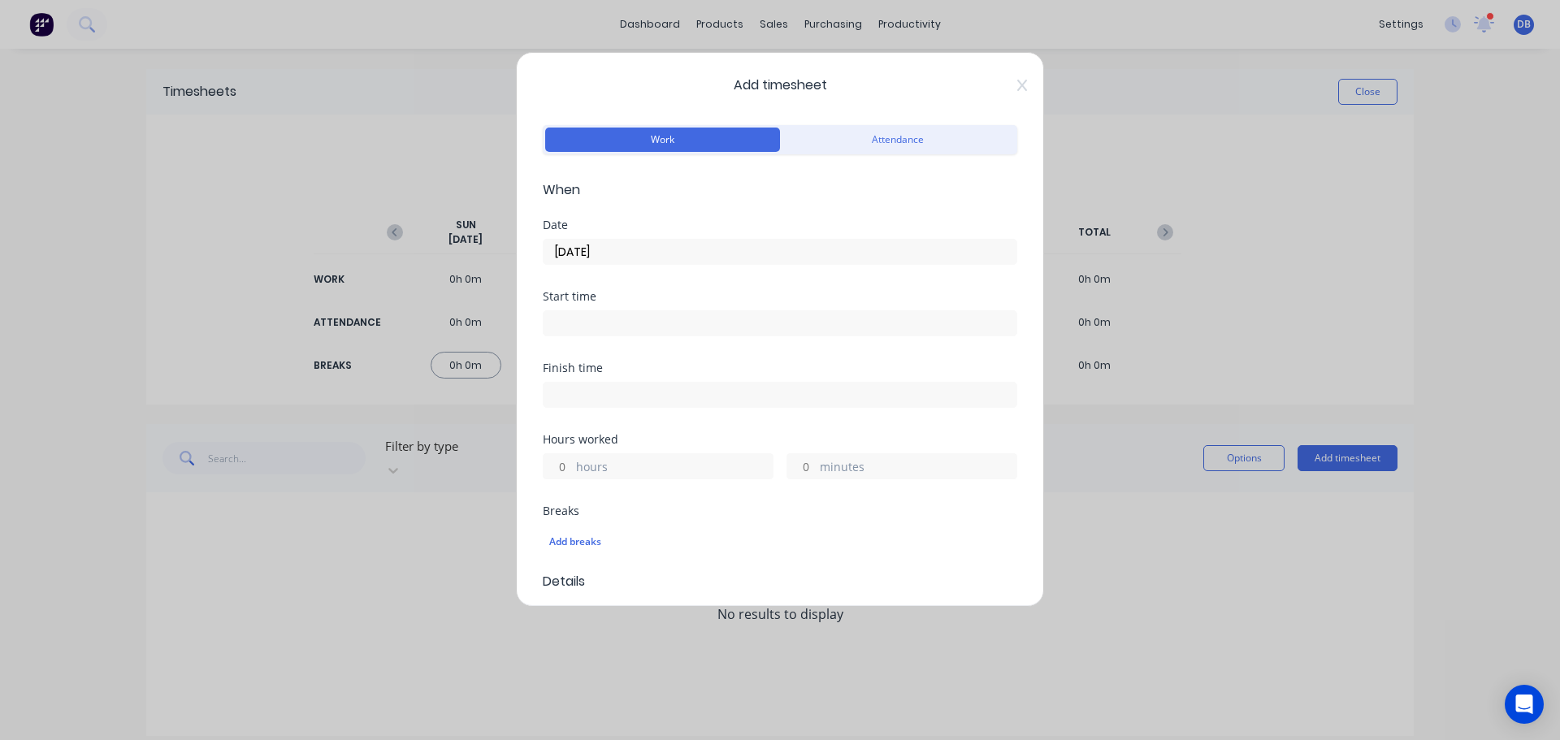
click at [594, 466] on label "hours" at bounding box center [674, 468] width 197 height 20
click at [572, 466] on input "hours" at bounding box center [558, 466] width 28 height 24
type input "16"
click at [944, 515] on div "Breaks" at bounding box center [780, 510] width 474 height 11
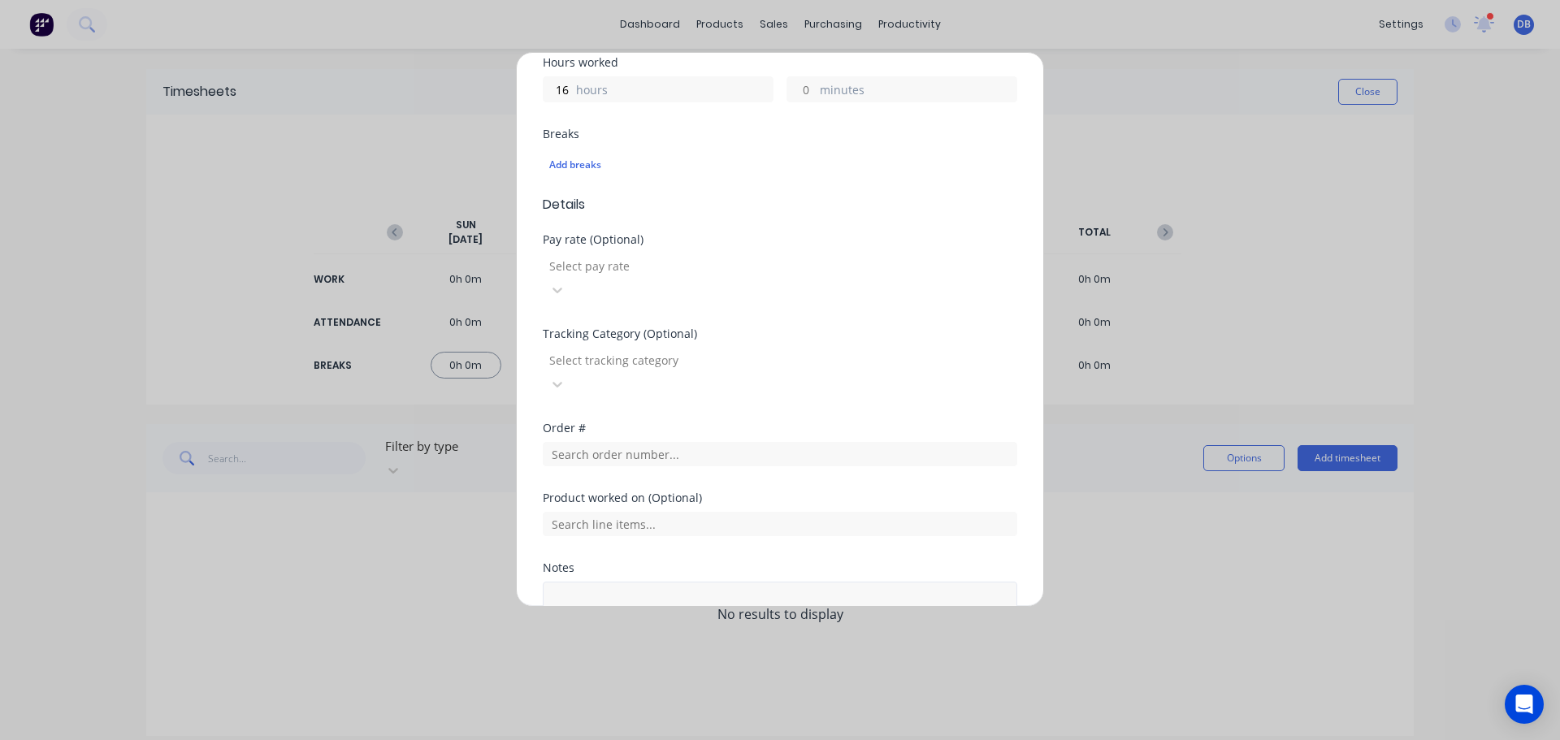
scroll to position [465, 0]
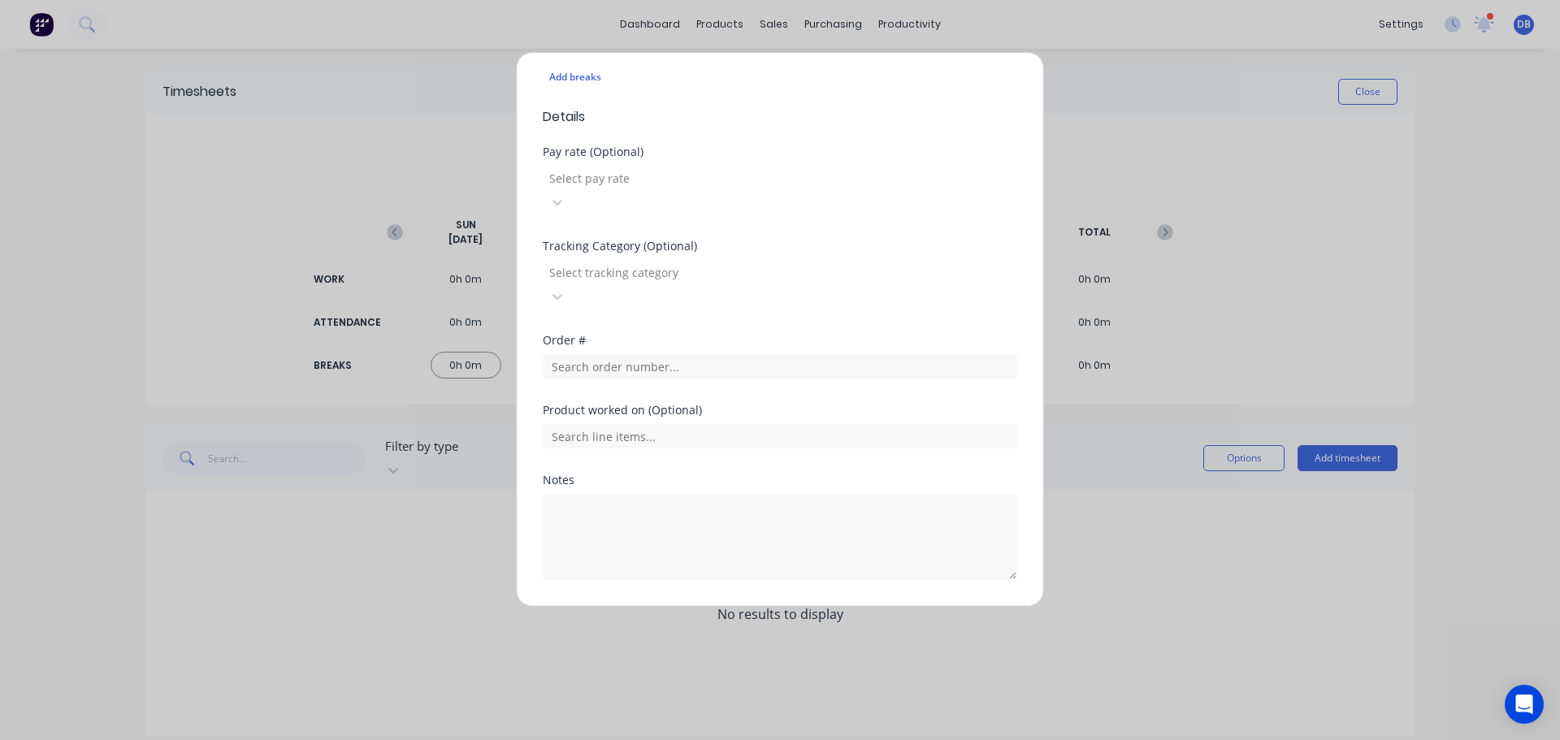
drag, startPoint x: 730, startPoint y: 570, endPoint x: 786, endPoint y: 578, distance: 57.4
click at [730, 606] on button "Add manual time entry" at bounding box center [741, 619] width 137 height 26
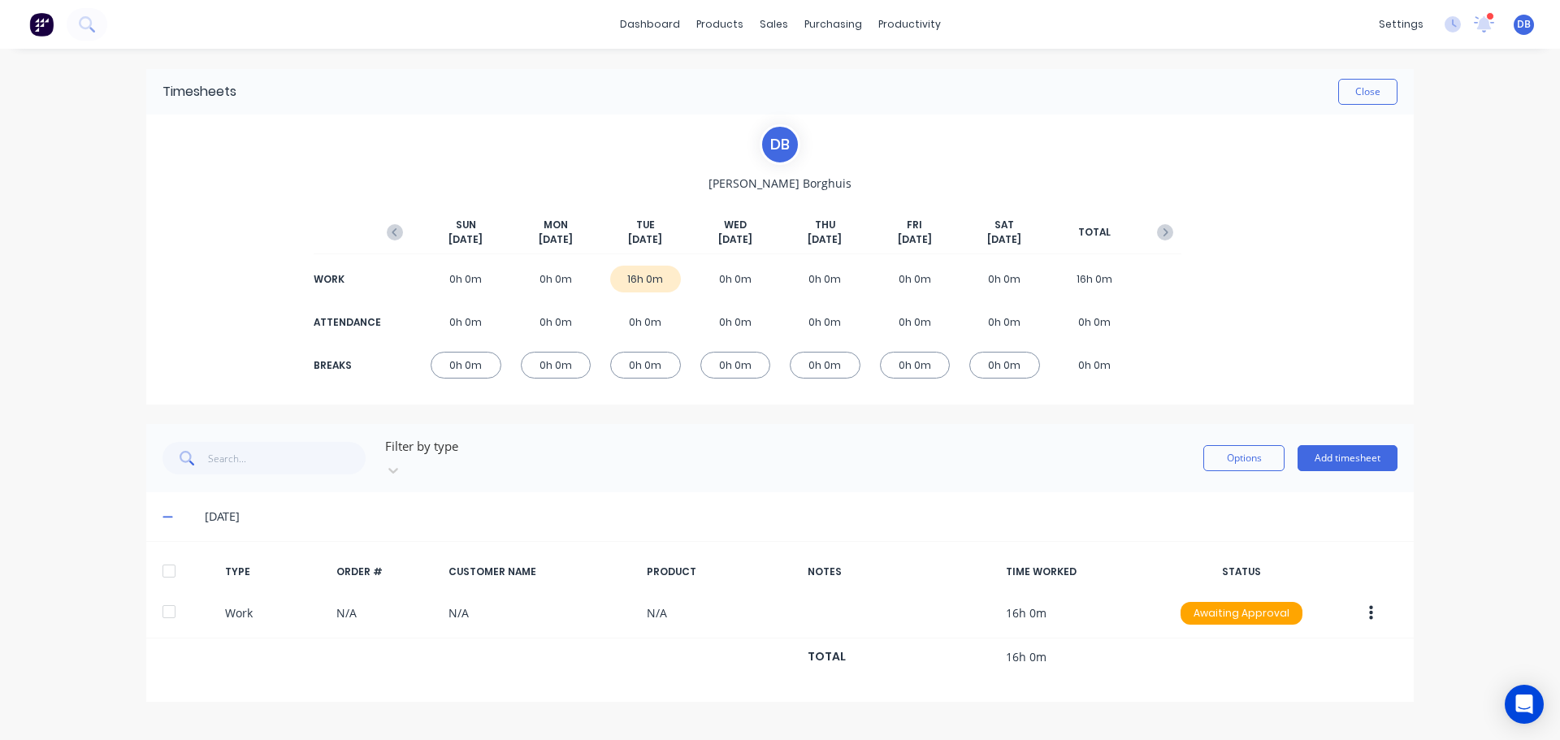
click at [657, 284] on div "16h 0m" at bounding box center [645, 279] width 71 height 27
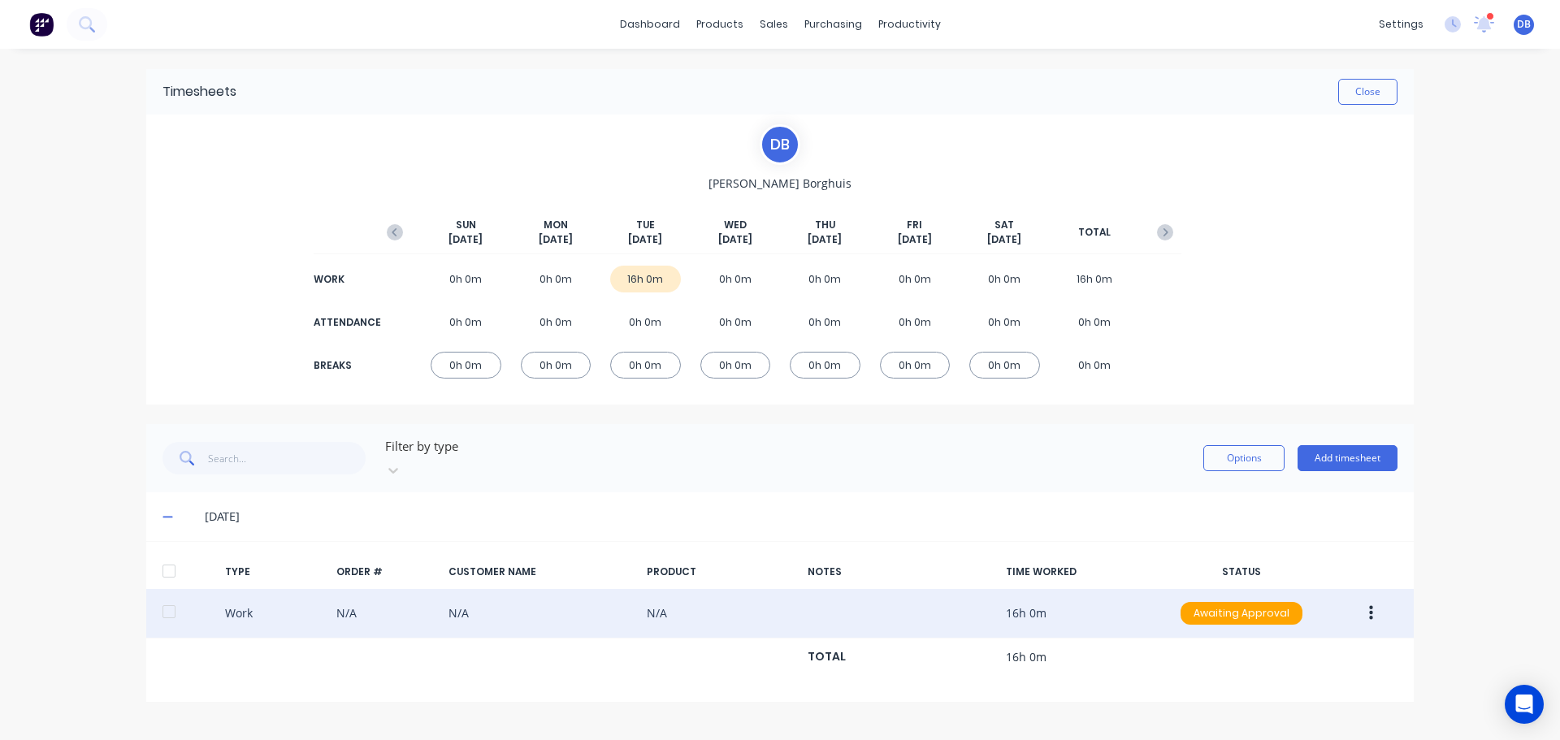
drag, startPoint x: 1346, startPoint y: 594, endPoint x: 1356, endPoint y: 594, distance: 9.7
click at [1349, 599] on div at bounding box center [1359, 613] width 62 height 29
click at [1377, 599] on button "button" at bounding box center [1371, 613] width 38 height 29
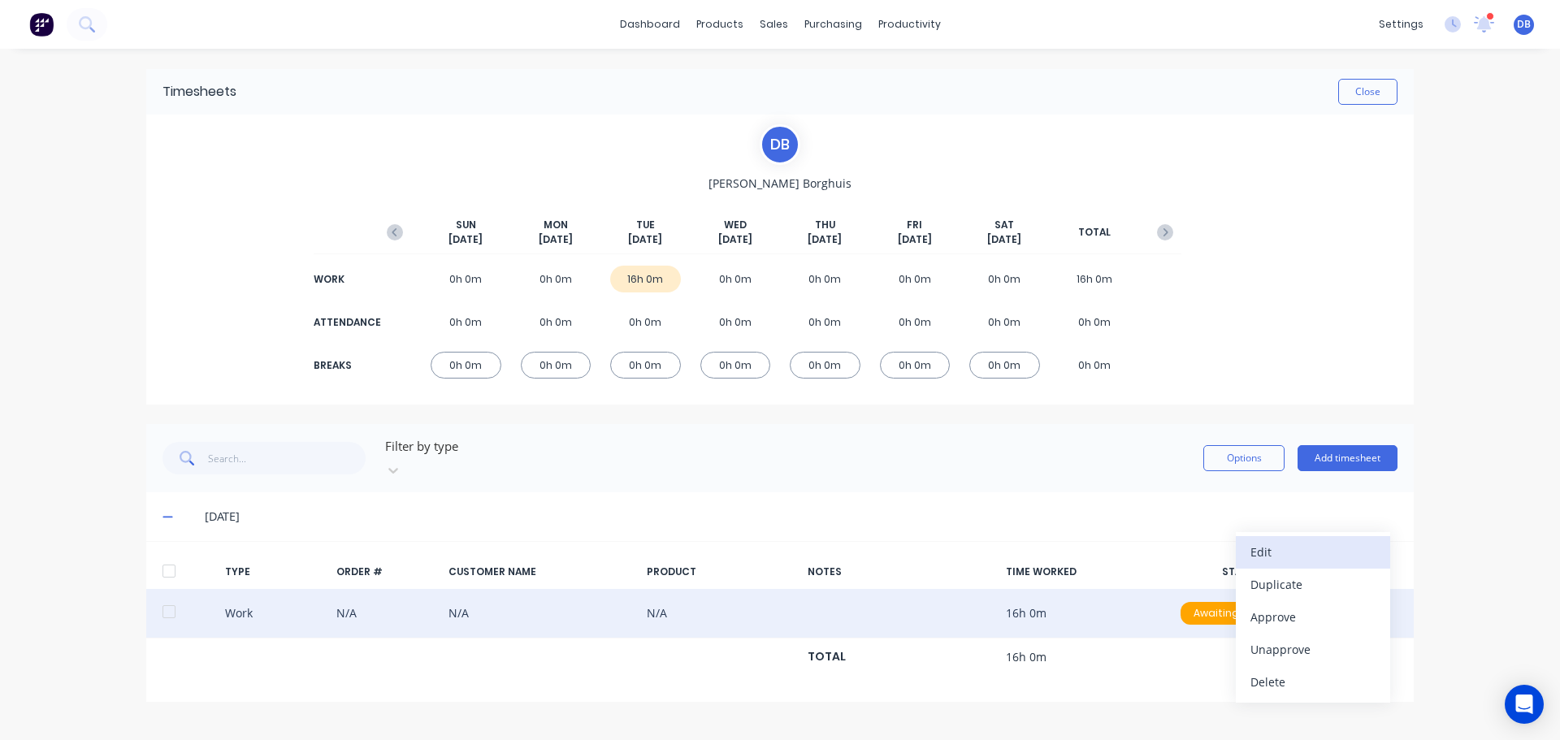
click at [1319, 545] on div "Edit" at bounding box center [1312, 552] width 125 height 24
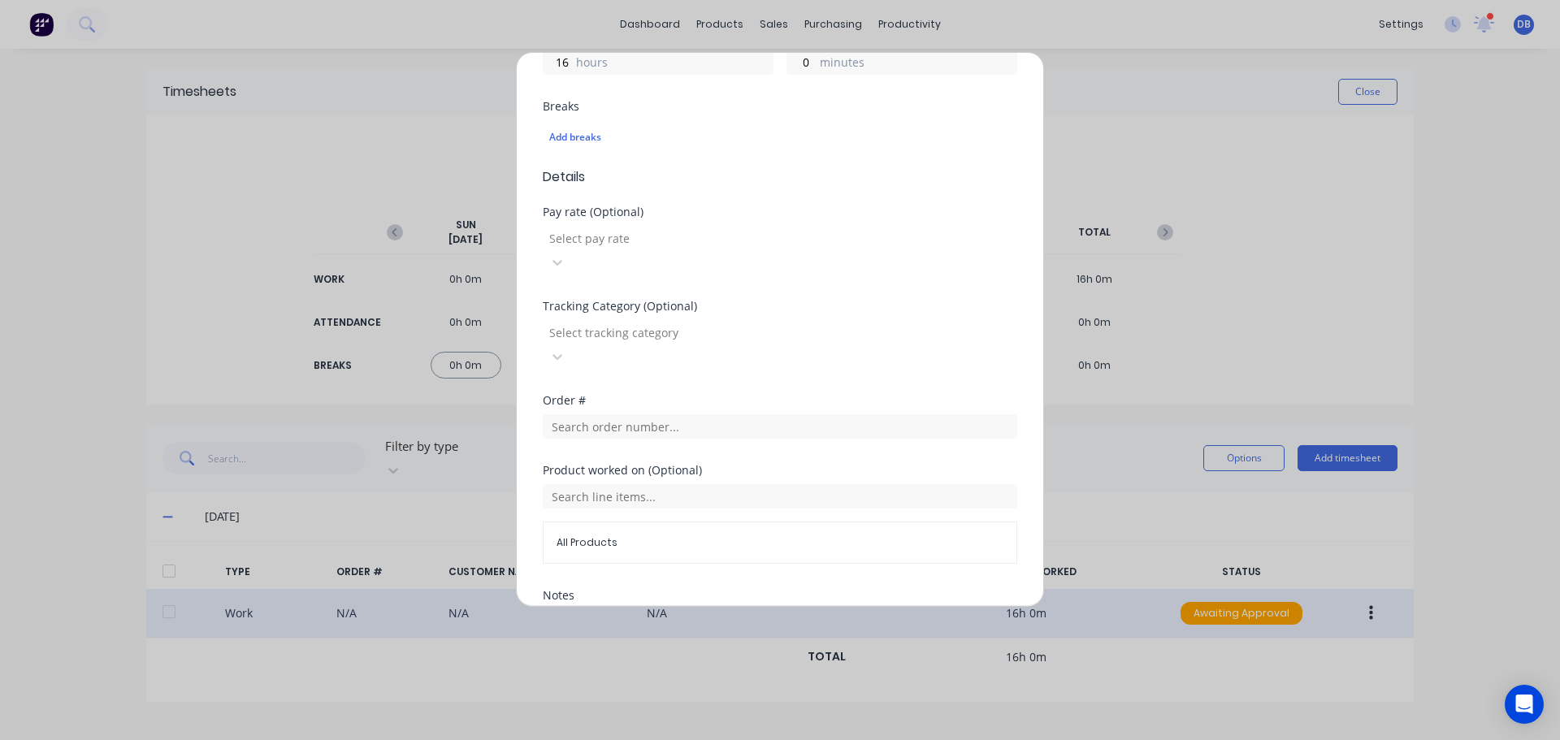
scroll to position [487, 0]
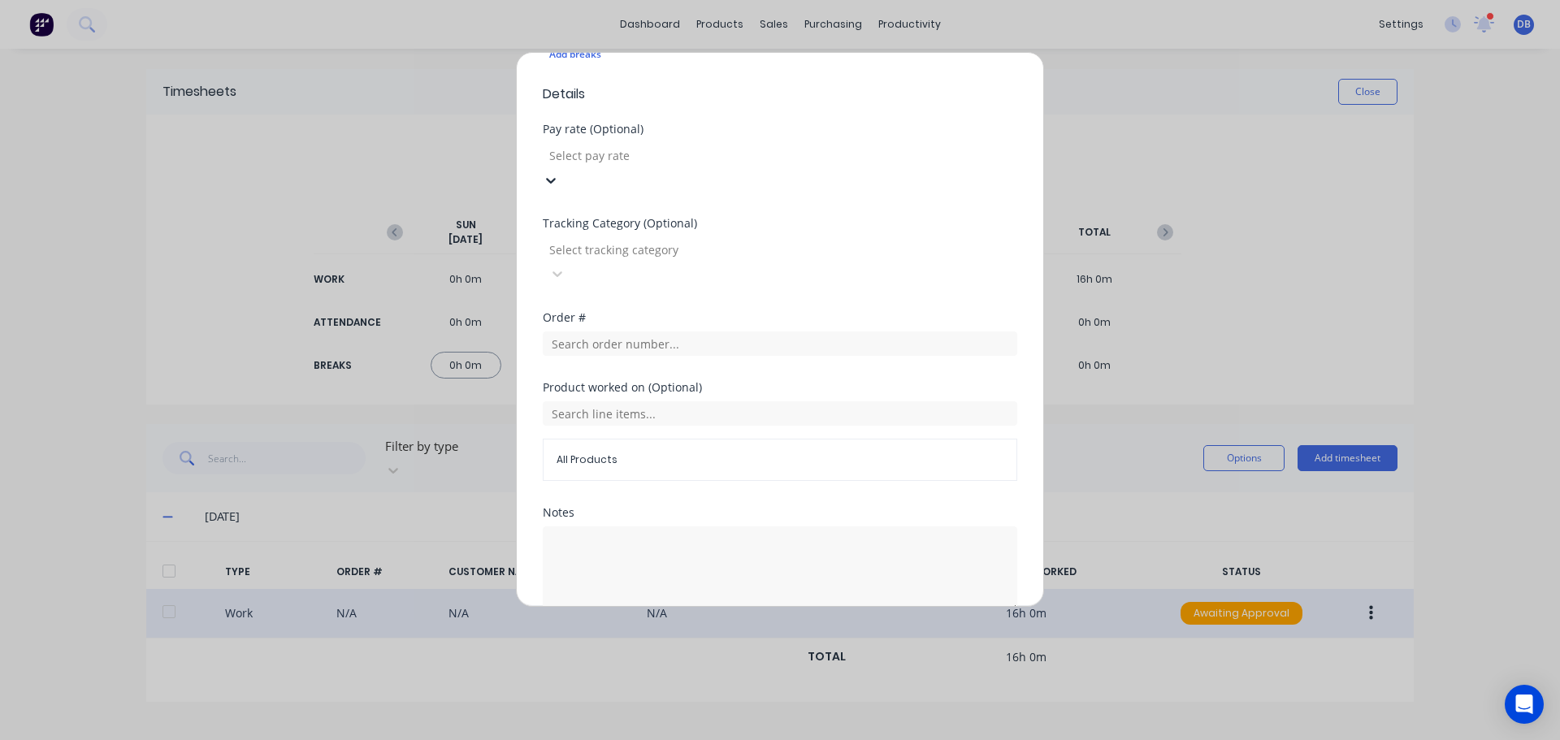
click at [699, 161] on div at bounding box center [665, 155] width 234 height 20
click at [693, 240] on div at bounding box center [665, 250] width 234 height 20
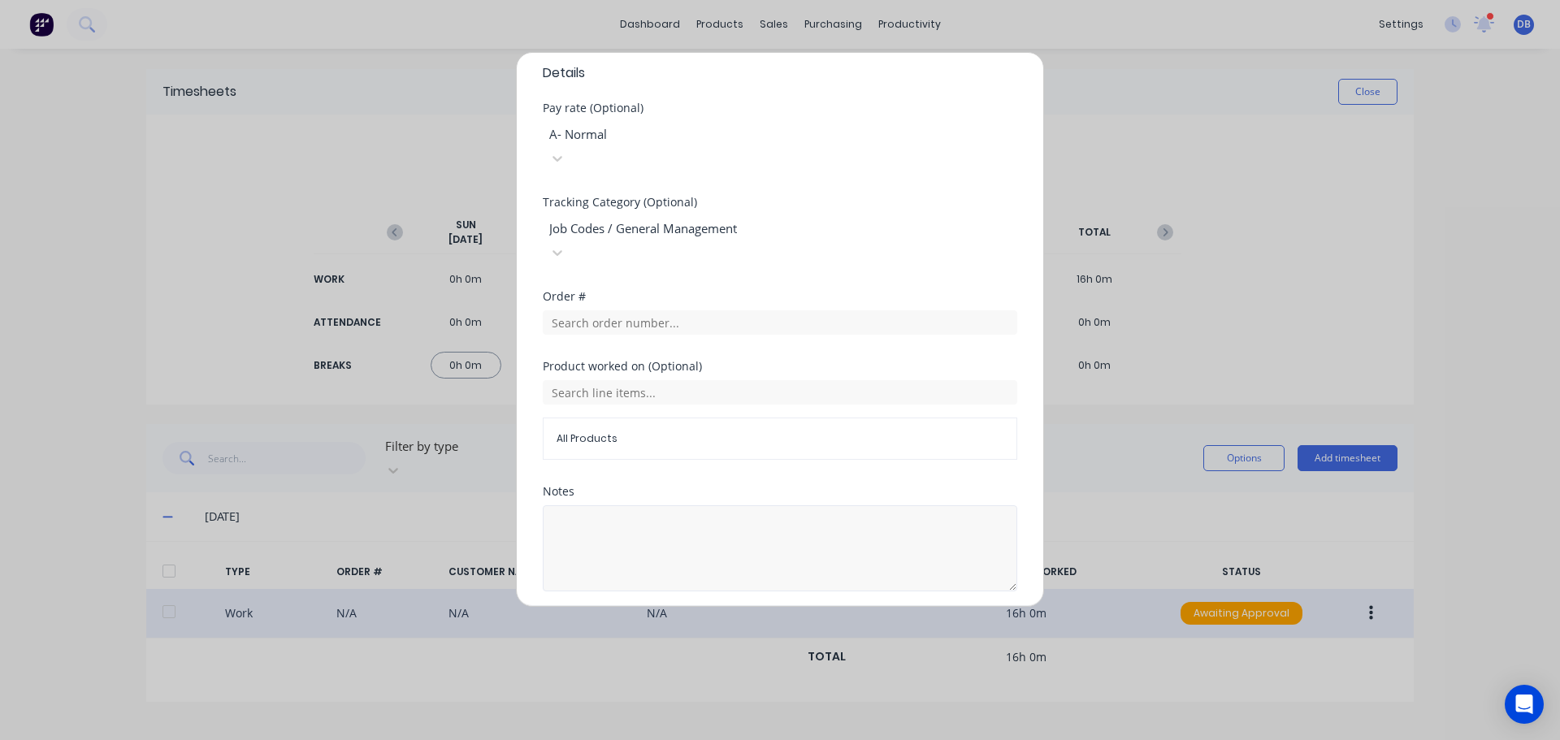
scroll to position [520, 0]
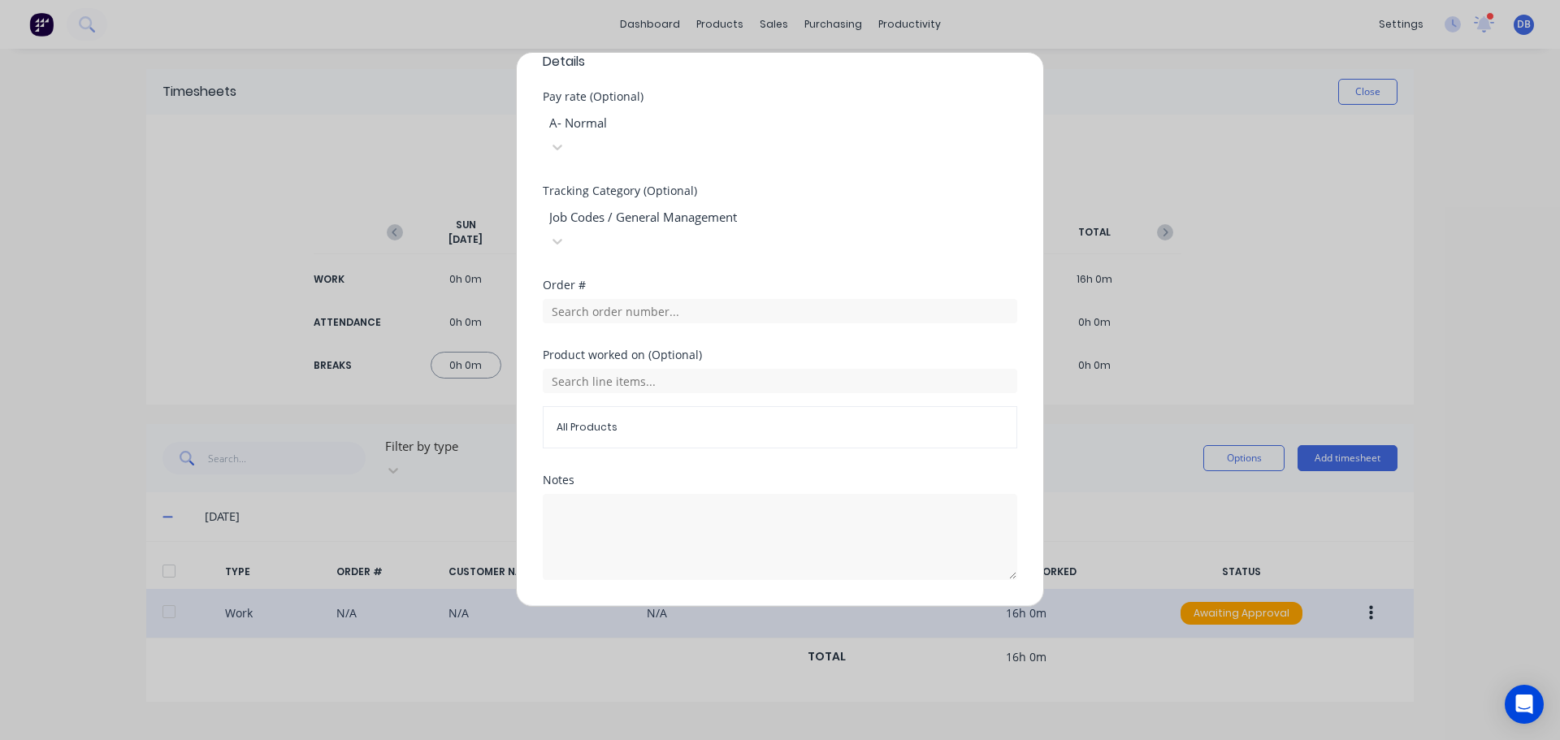
click at [724, 606] on button "Edit time tracking entry" at bounding box center [741, 619] width 139 height 26
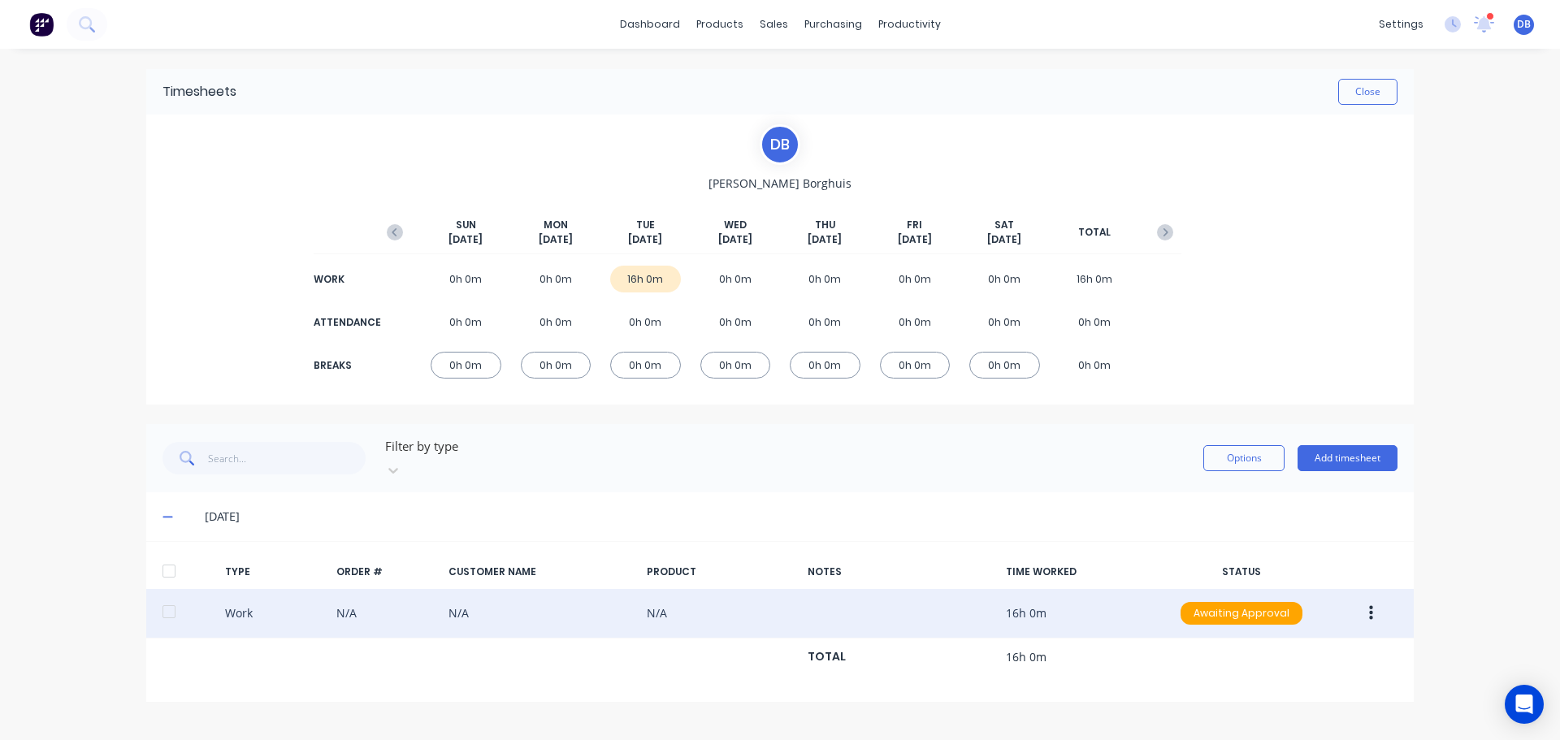
click at [923, 598] on div "Work N/A N/A N/A 16h 0m Awaiting Approval" at bounding box center [779, 614] width 1267 height 50
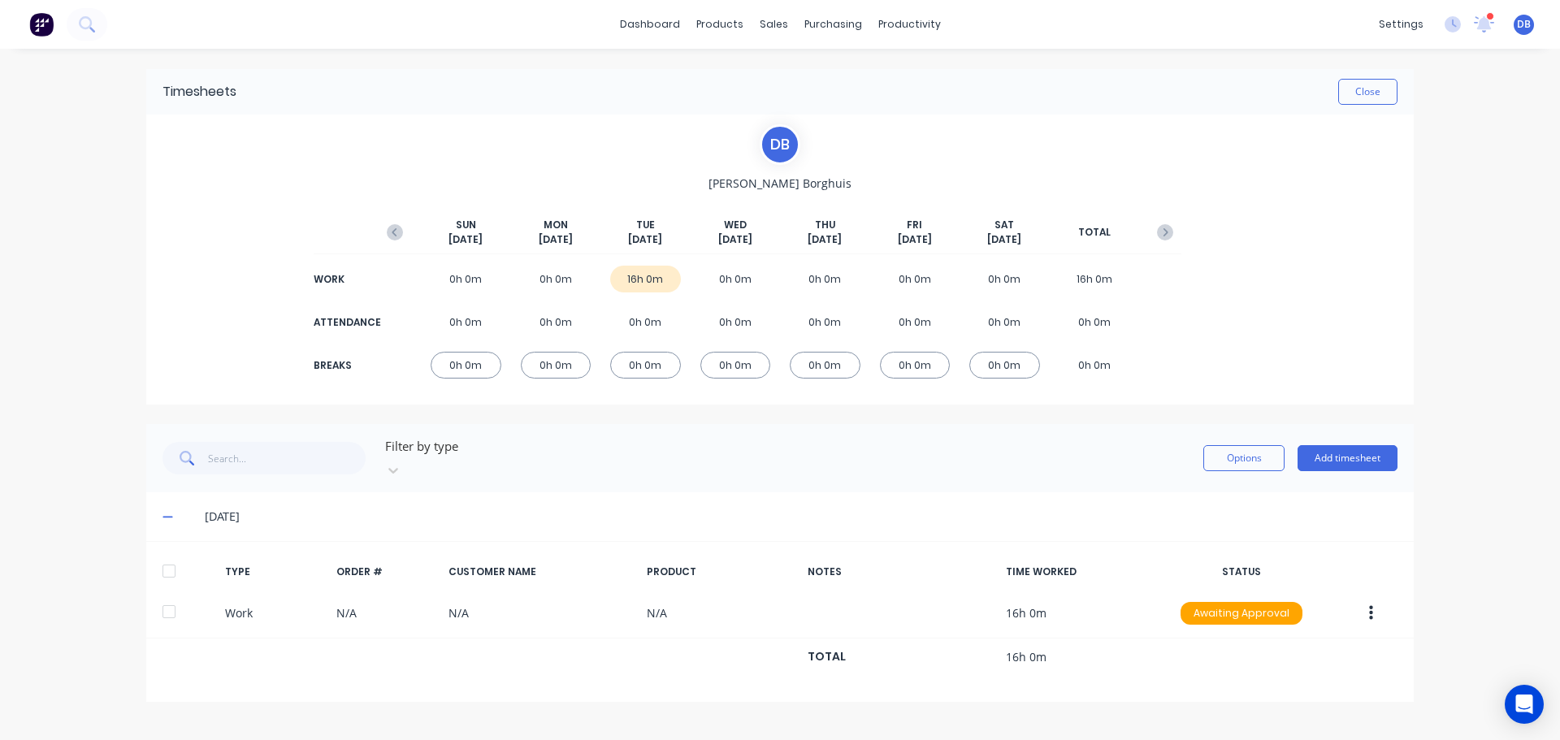
click at [1362, 599] on button "button" at bounding box center [1371, 613] width 38 height 29
click at [914, 492] on div "[DATE]" at bounding box center [779, 516] width 1267 height 49
click at [1237, 453] on button "Options" at bounding box center [1243, 458] width 81 height 26
click at [1241, 448] on button "Options" at bounding box center [1243, 458] width 81 height 26
click at [721, 492] on div "[DATE]" at bounding box center [779, 516] width 1267 height 49
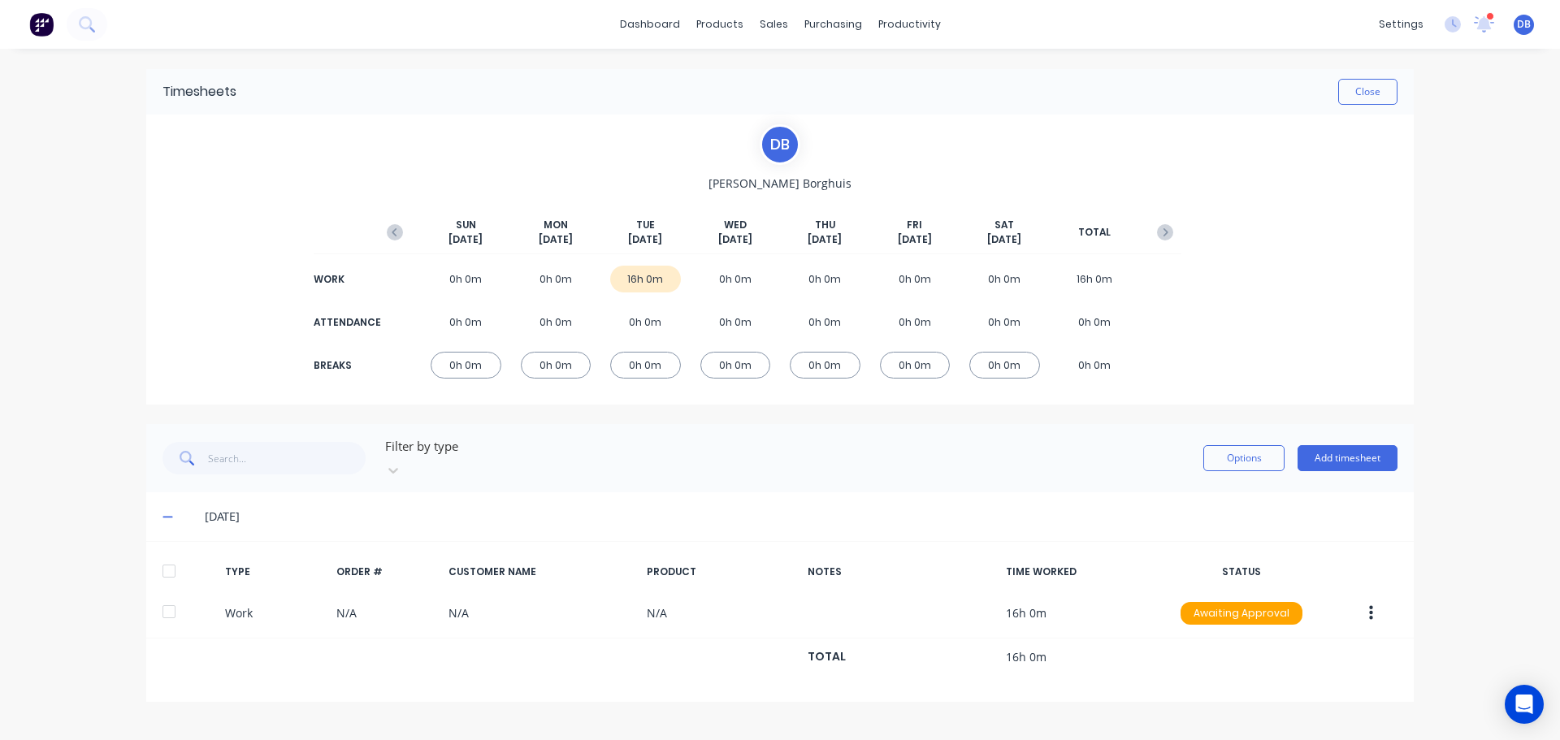
click at [469, 457] on div at bounding box center [500, 446] width 234 height 20
click at [468, 456] on div at bounding box center [500, 446] width 234 height 20
click at [825, 461] on div "Filter by type Options Add timesheet" at bounding box center [779, 458] width 1235 height 49
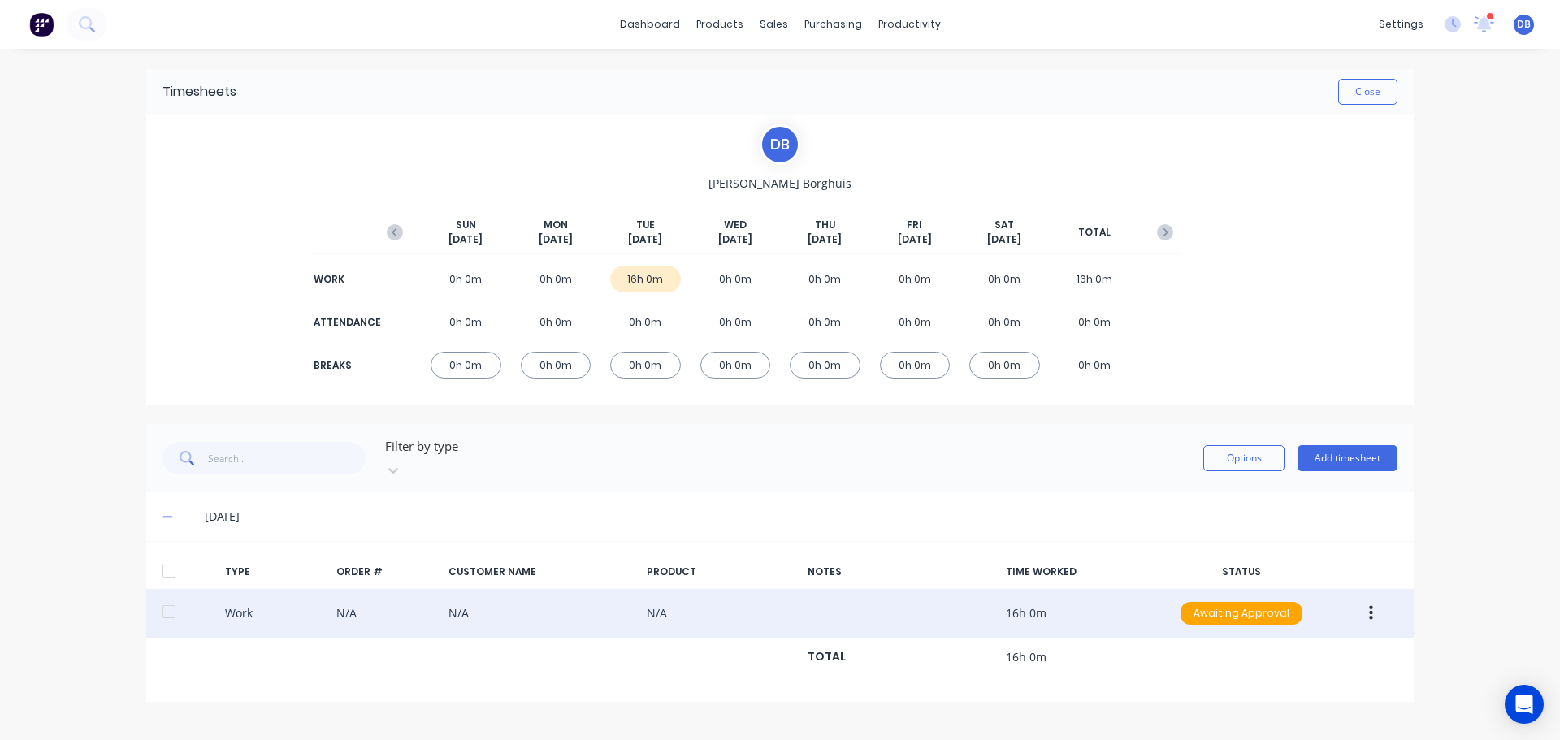
click at [1359, 599] on button "button" at bounding box center [1371, 613] width 38 height 29
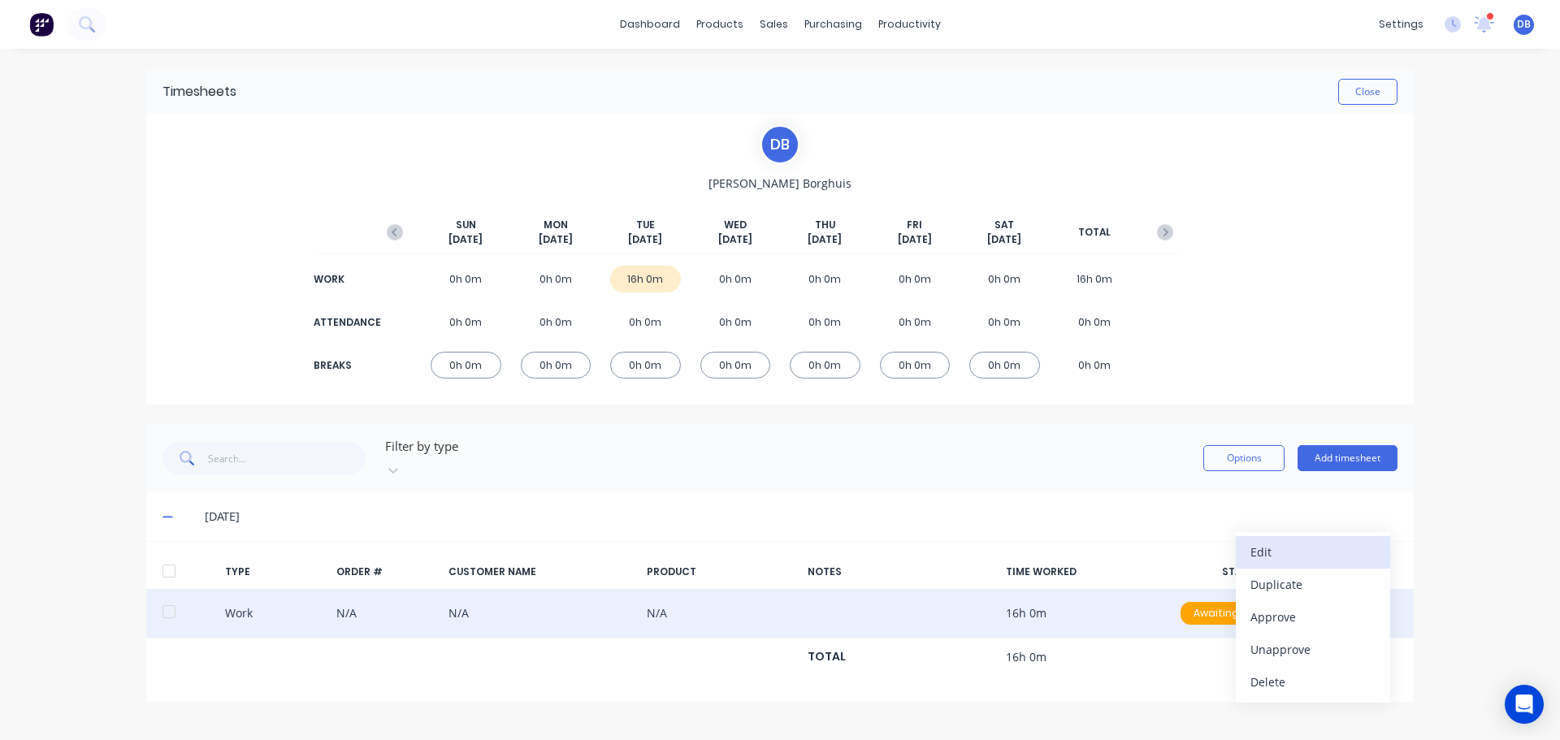
click at [1314, 540] on div "Edit" at bounding box center [1312, 552] width 125 height 24
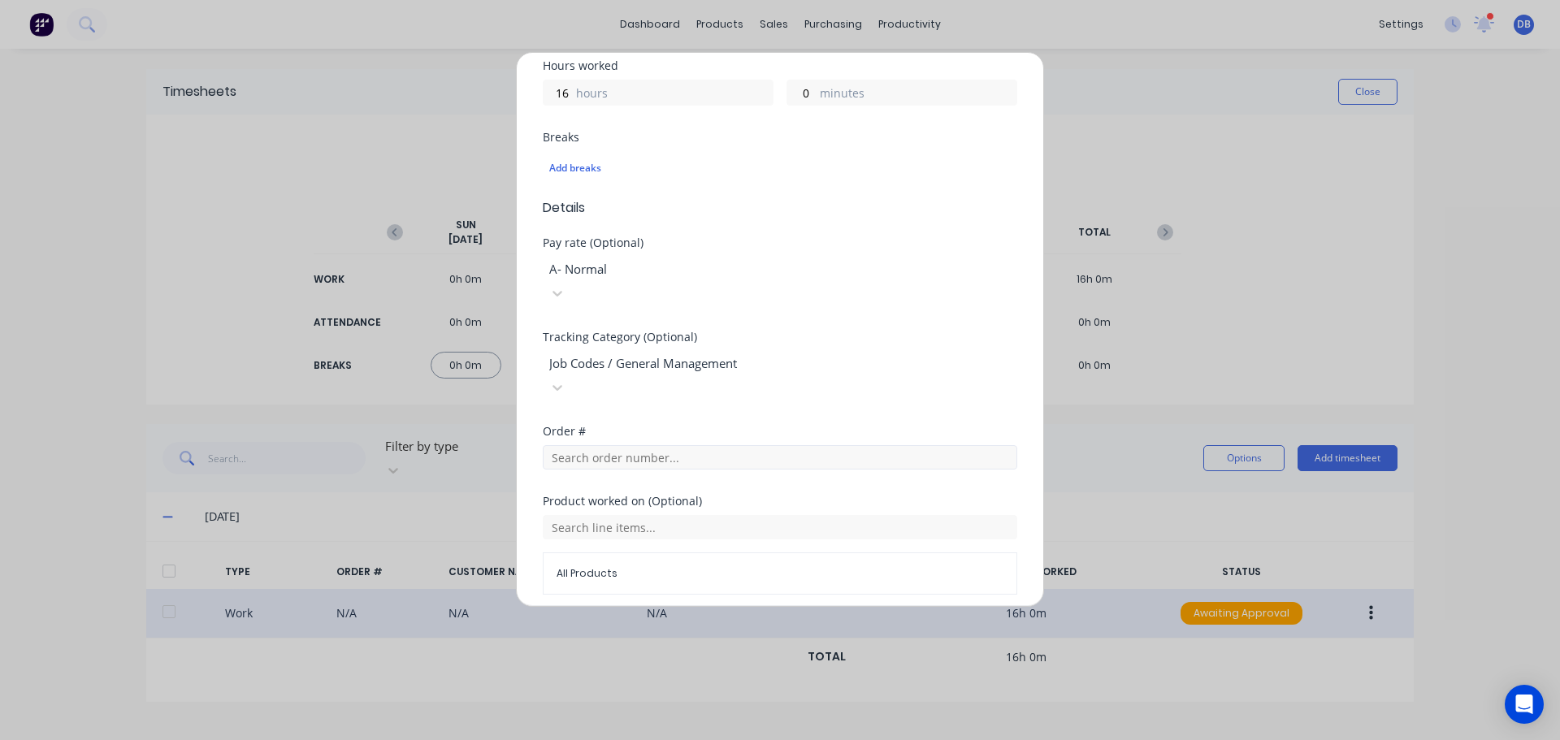
scroll to position [406, 0]
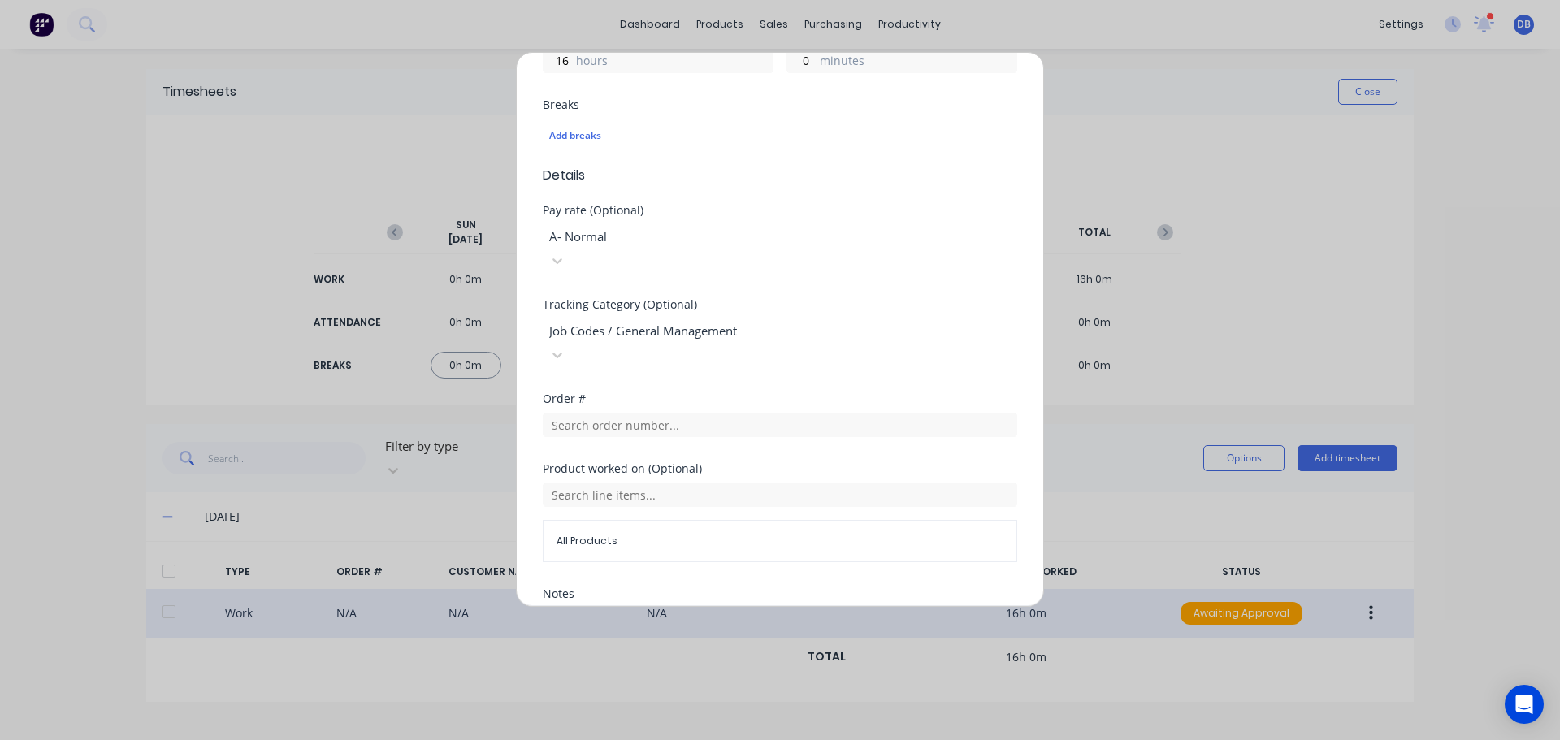
click at [1248, 184] on div "Edit time tracking entry Work Attendance When Date [DATE] Start time Finish tim…" at bounding box center [780, 370] width 1560 height 740
click at [1379, 84] on div "Edit time tracking entry Work Attendance When Date [DATE] Start time Finish tim…" at bounding box center [780, 370] width 1560 height 740
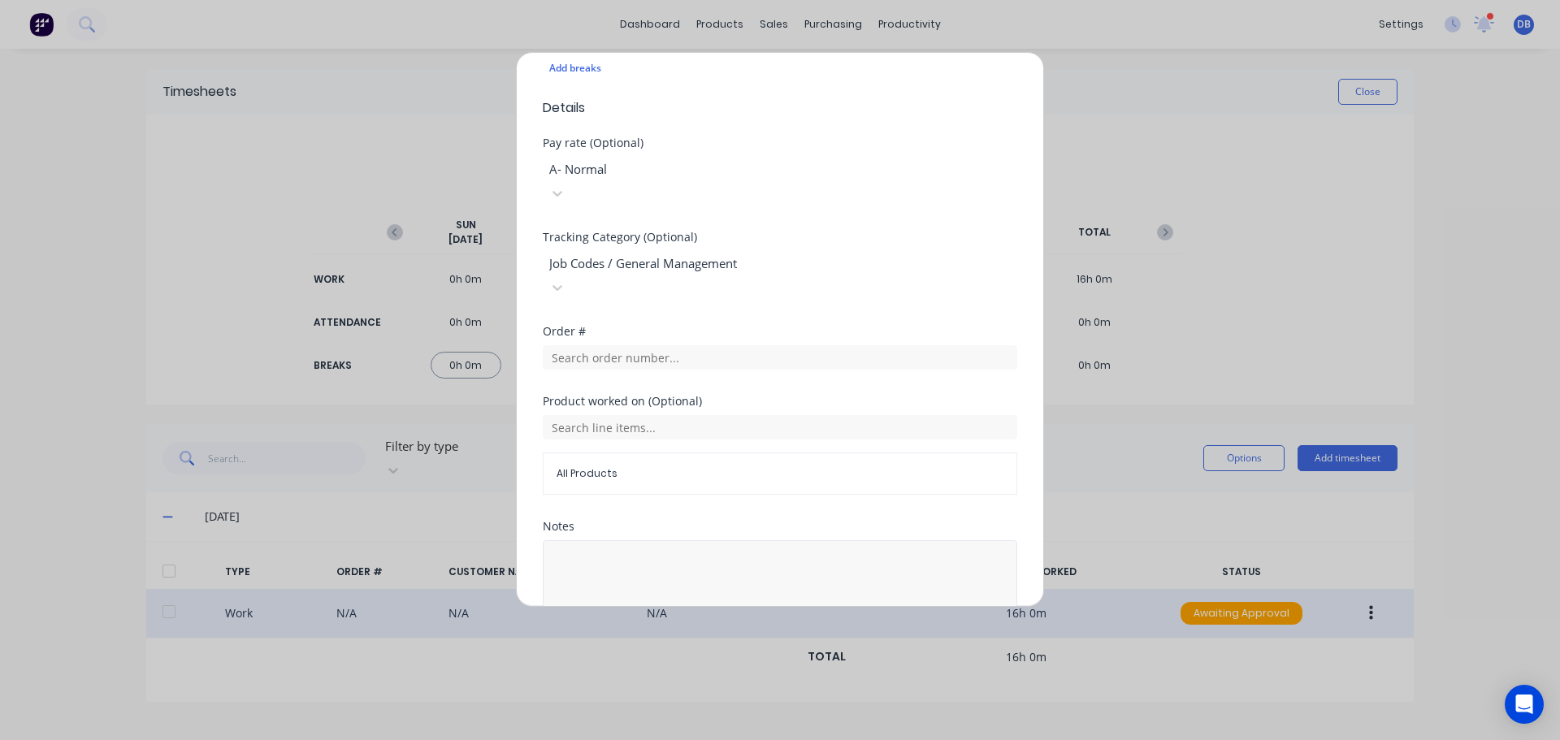
scroll to position [520, 0]
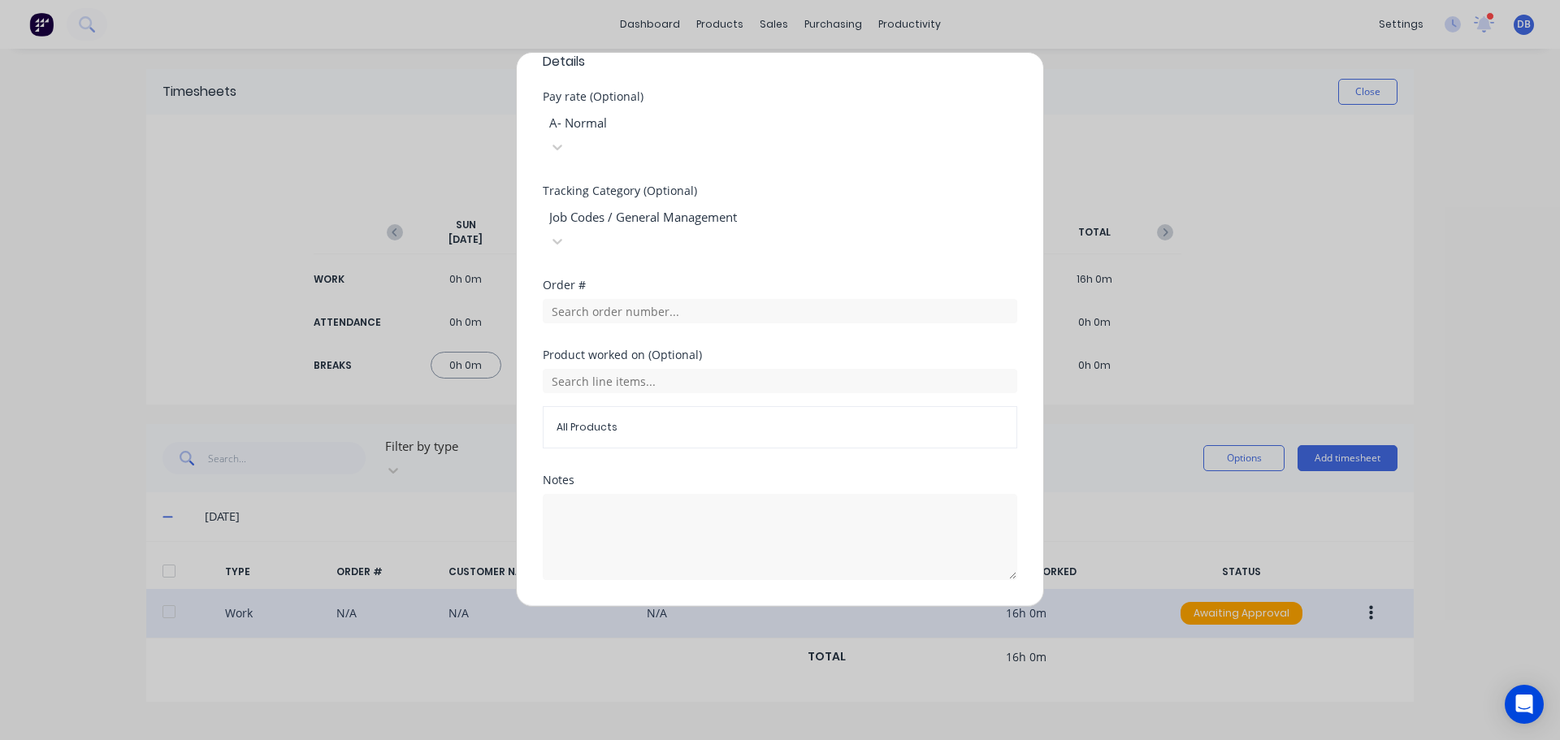
click at [856, 606] on button "Cancel" at bounding box center [856, 619] width 65 height 26
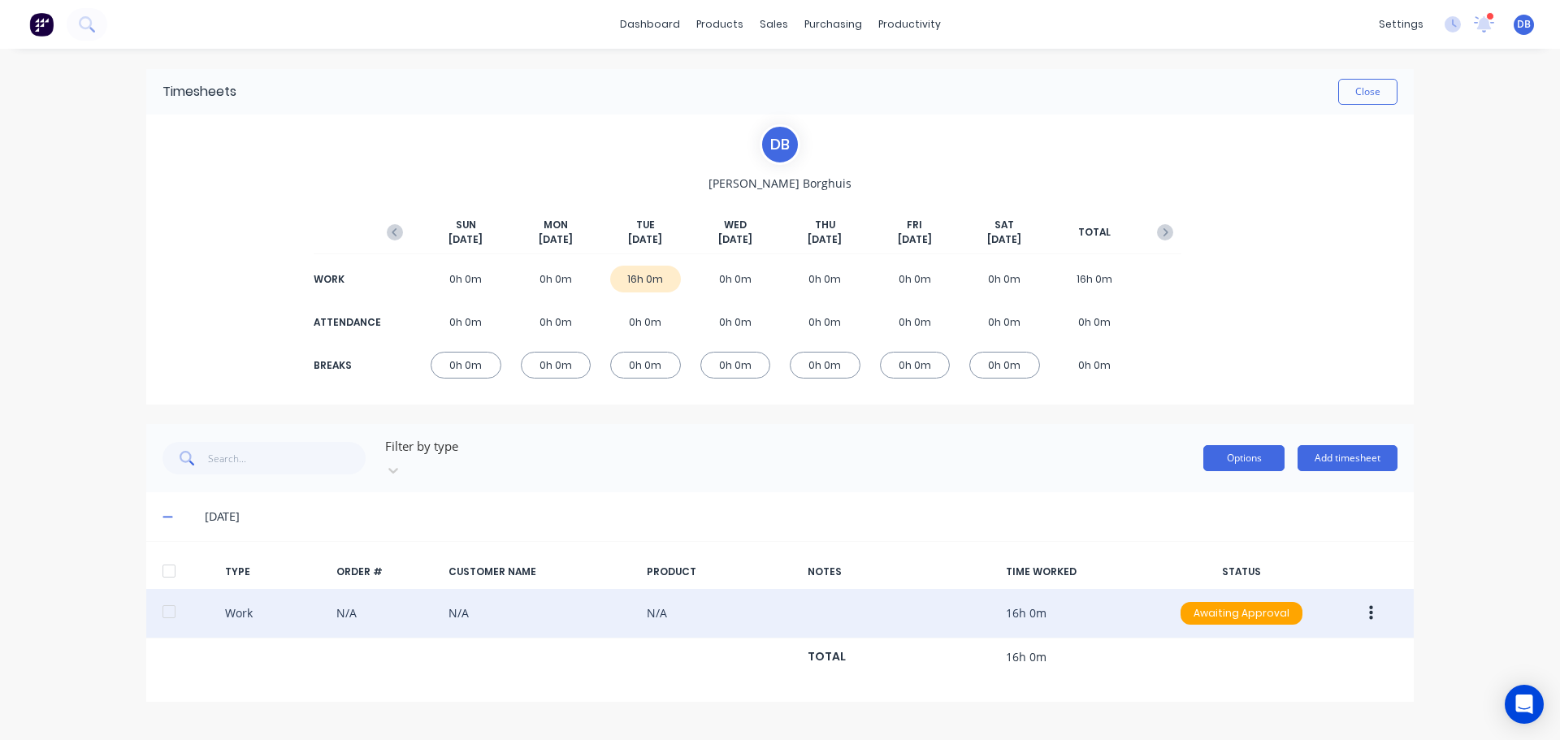
click at [1271, 445] on button "Options" at bounding box center [1243, 458] width 81 height 26
click at [1380, 272] on div "[PERSON_NAME] [DATE] [DATE] [DATE] [DATE] [DATE] [DATE] [DATE] TOTAL WORK 0h 0m…" at bounding box center [779, 260] width 1267 height 290
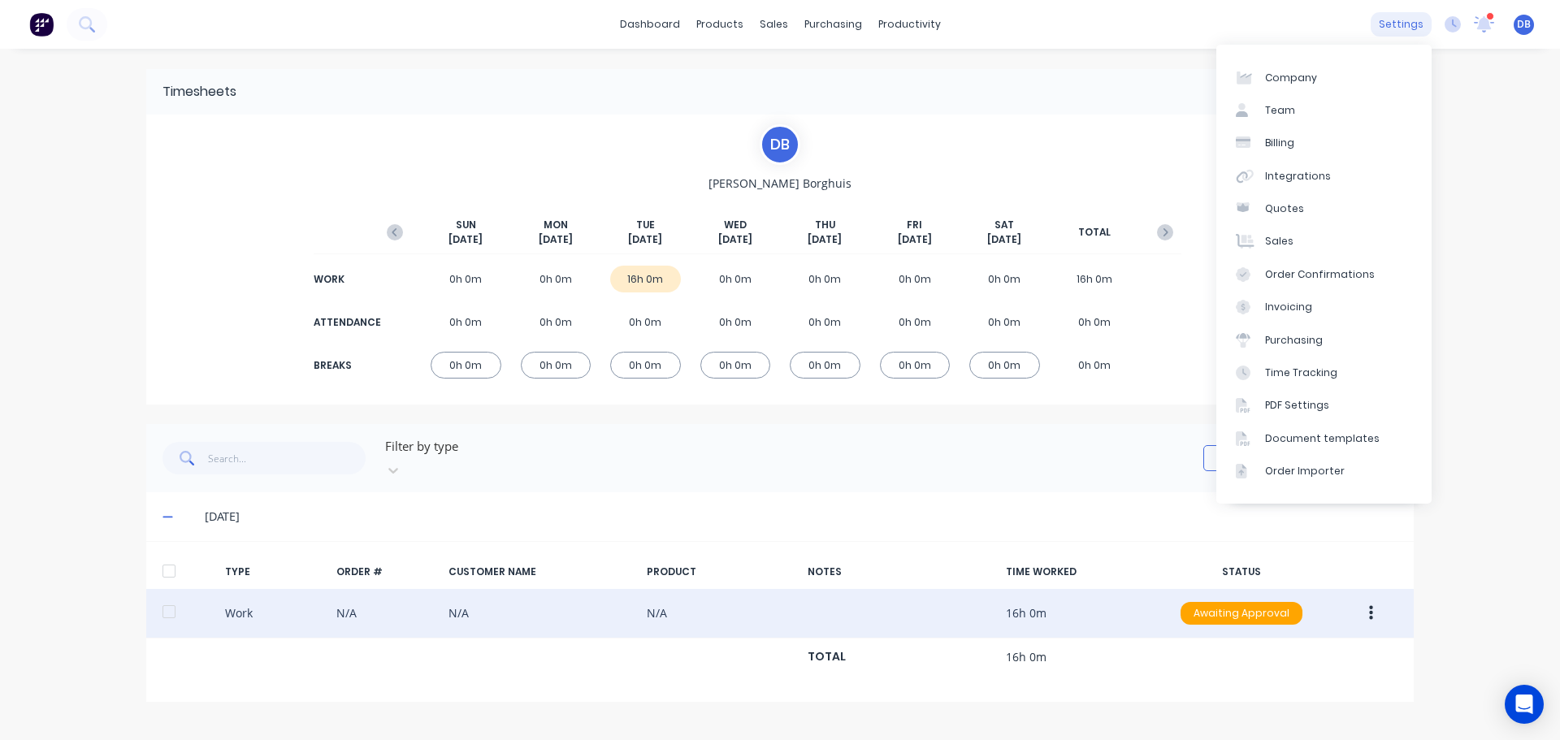
click at [1415, 19] on div "settings" at bounding box center [1401, 24] width 61 height 24
click at [1315, 367] on div "Time Tracking" at bounding box center [1301, 373] width 72 height 15
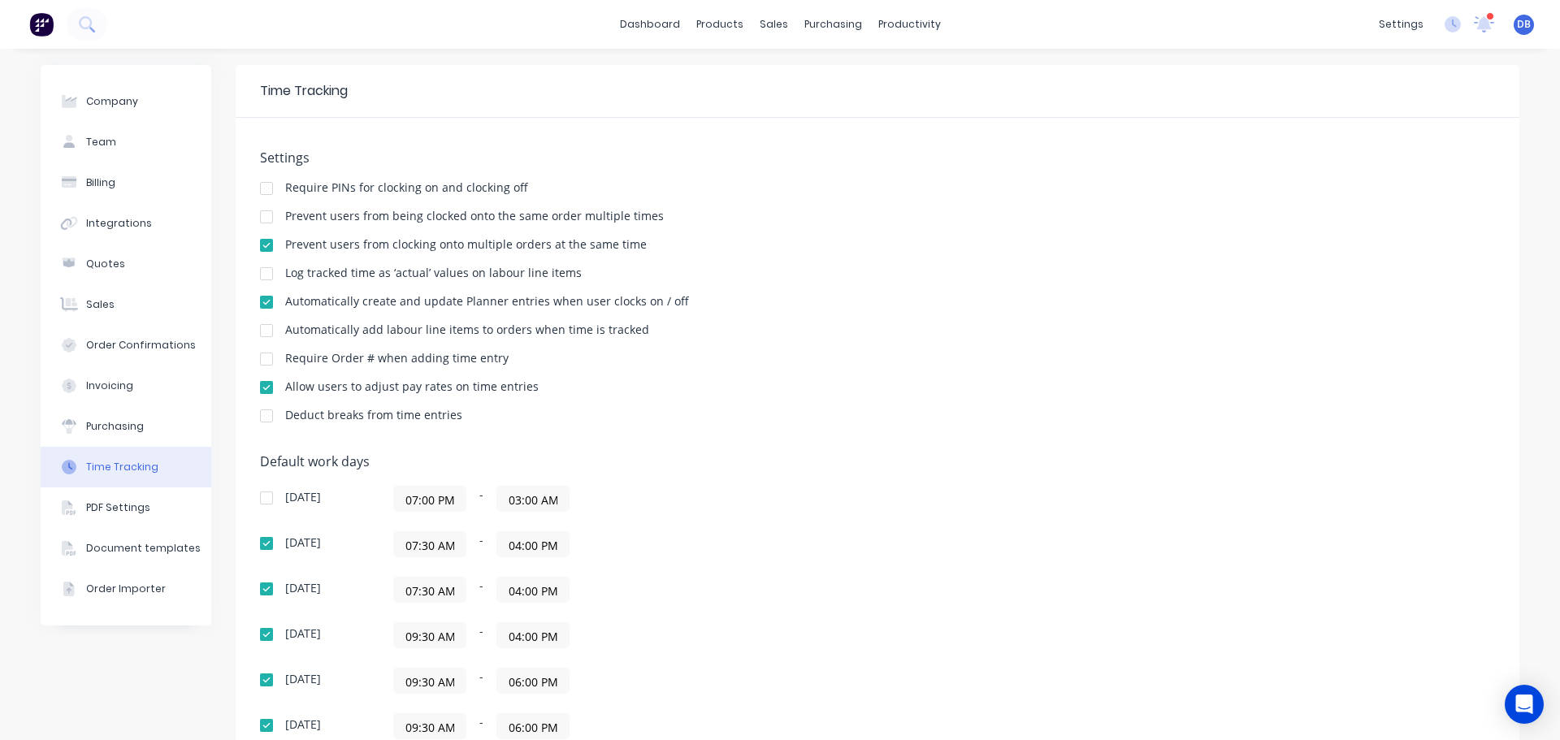
click at [718, 417] on div "Deduct breaks from time entries" at bounding box center [877, 416] width 1235 height 15
click at [574, 361] on div "Require Order # when adding time entry" at bounding box center [877, 360] width 1235 height 15
drag, startPoint x: 428, startPoint y: 332, endPoint x: 594, endPoint y: 348, distance: 166.5
click at [585, 348] on div "Settings Require PINs for clocking on and clocking off Prevent users from being…" at bounding box center [877, 294] width 1235 height 288
click at [648, 342] on div "Settings Require PINs for clocking on and clocking off Prevent users from being…" at bounding box center [877, 294] width 1235 height 288
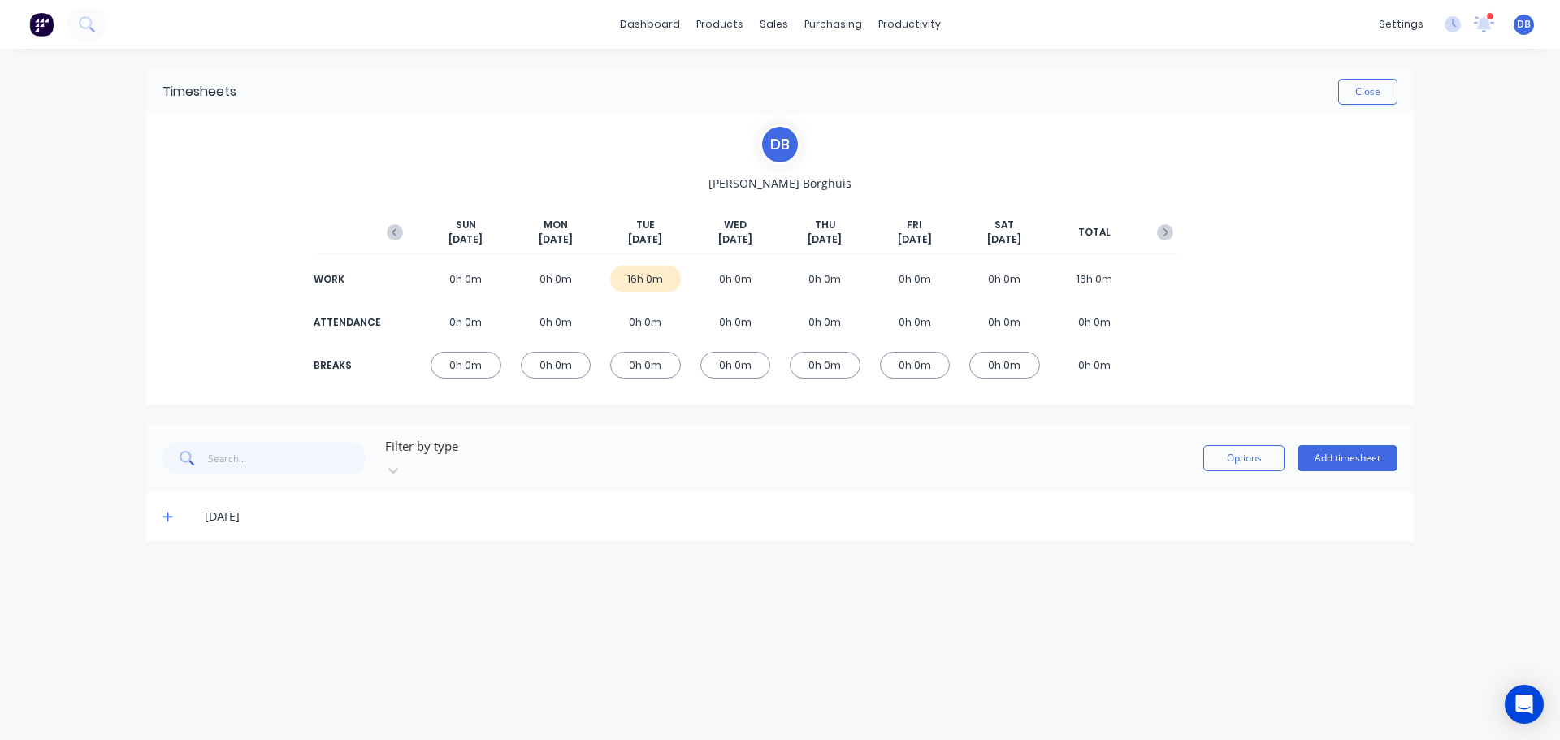
click at [228, 508] on div "[DATE]" at bounding box center [801, 517] width 1193 height 18
click at [158, 497] on div "[DATE]" at bounding box center [779, 516] width 1267 height 49
click at [164, 513] on icon at bounding box center [167, 518] width 10 height 10
click at [408, 458] on div at bounding box center [393, 470] width 29 height 26
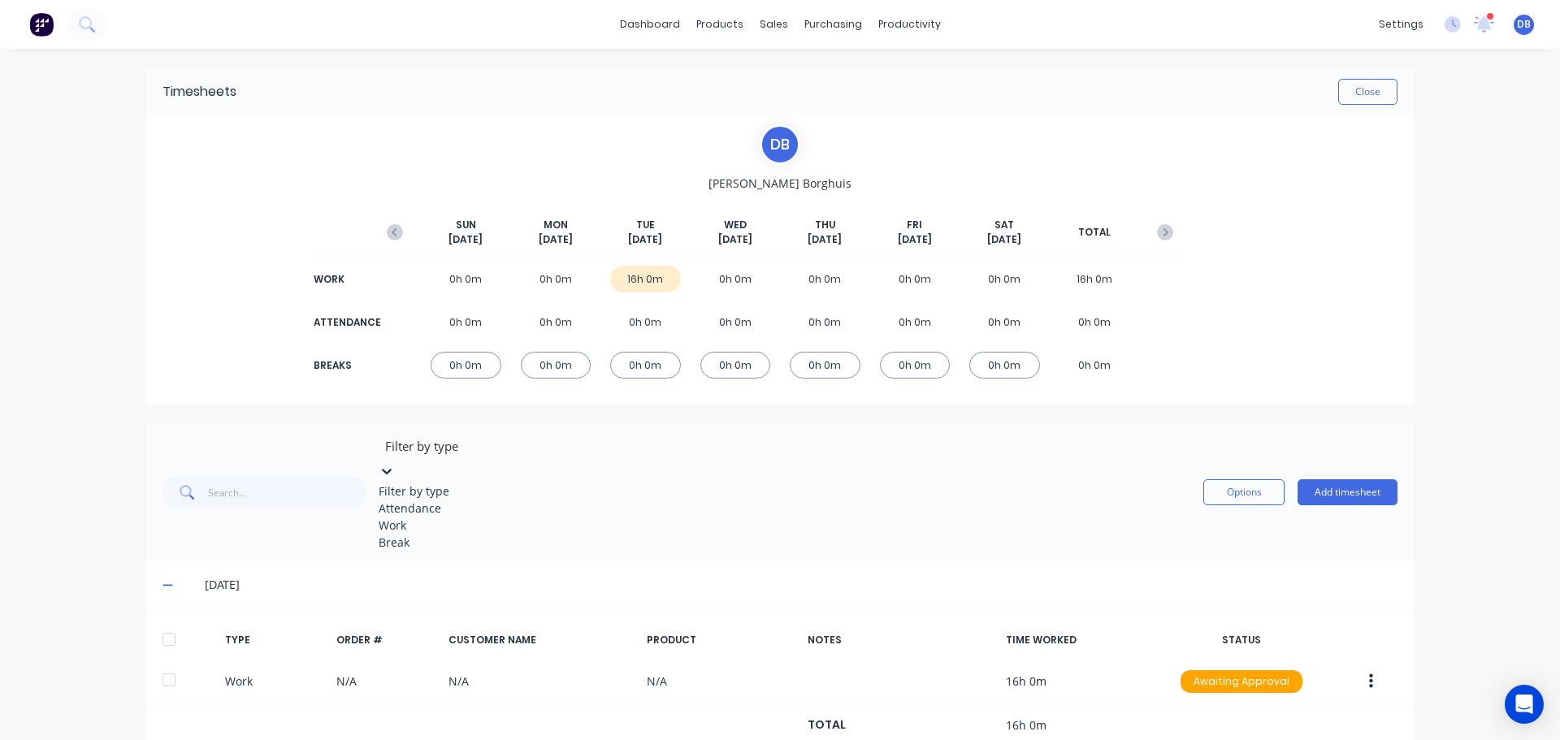
click at [395, 461] on div at bounding box center [387, 470] width 16 height 18
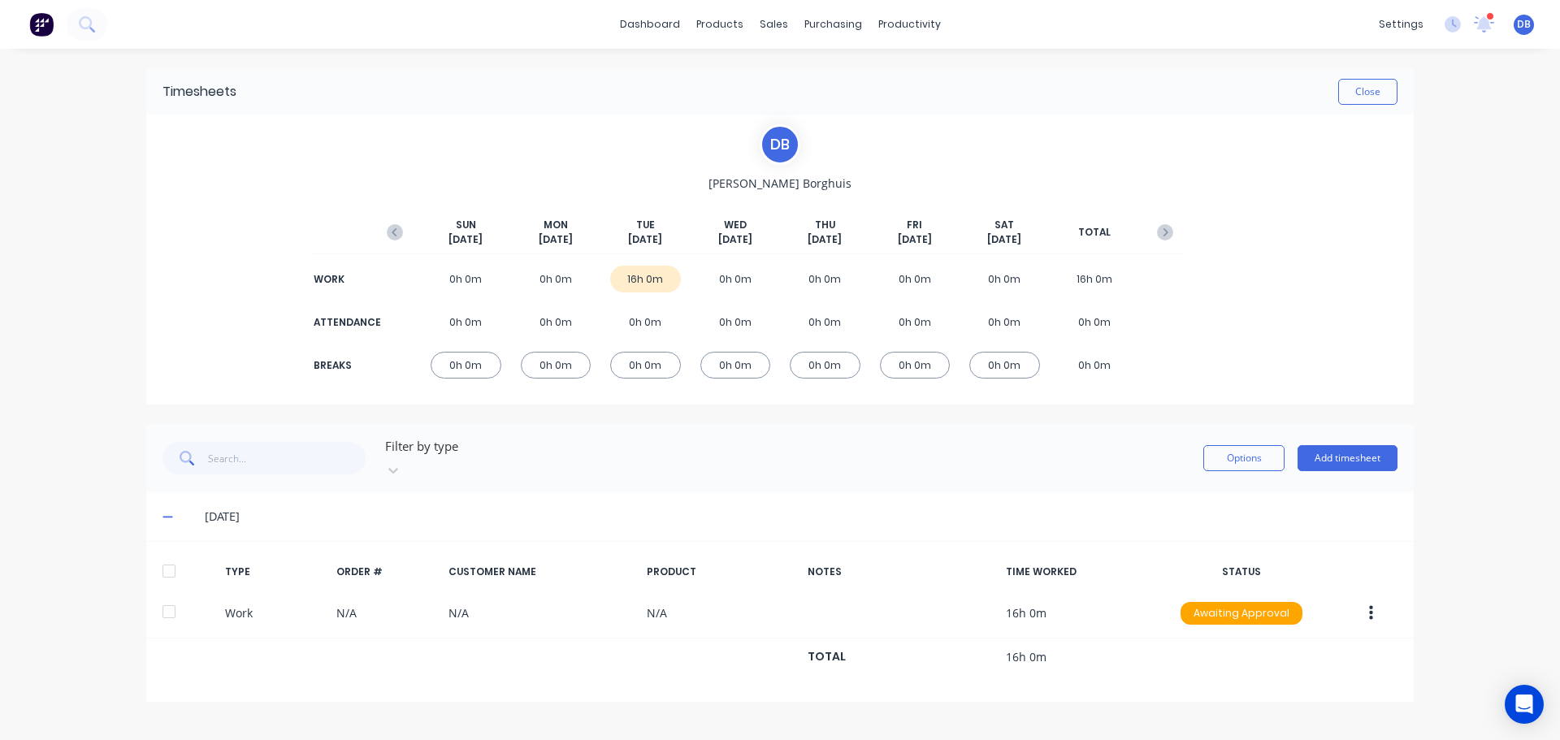
click at [829, 492] on div "[DATE]" at bounding box center [779, 516] width 1267 height 49
click at [1352, 445] on button "Add timesheet" at bounding box center [1347, 458] width 100 height 26
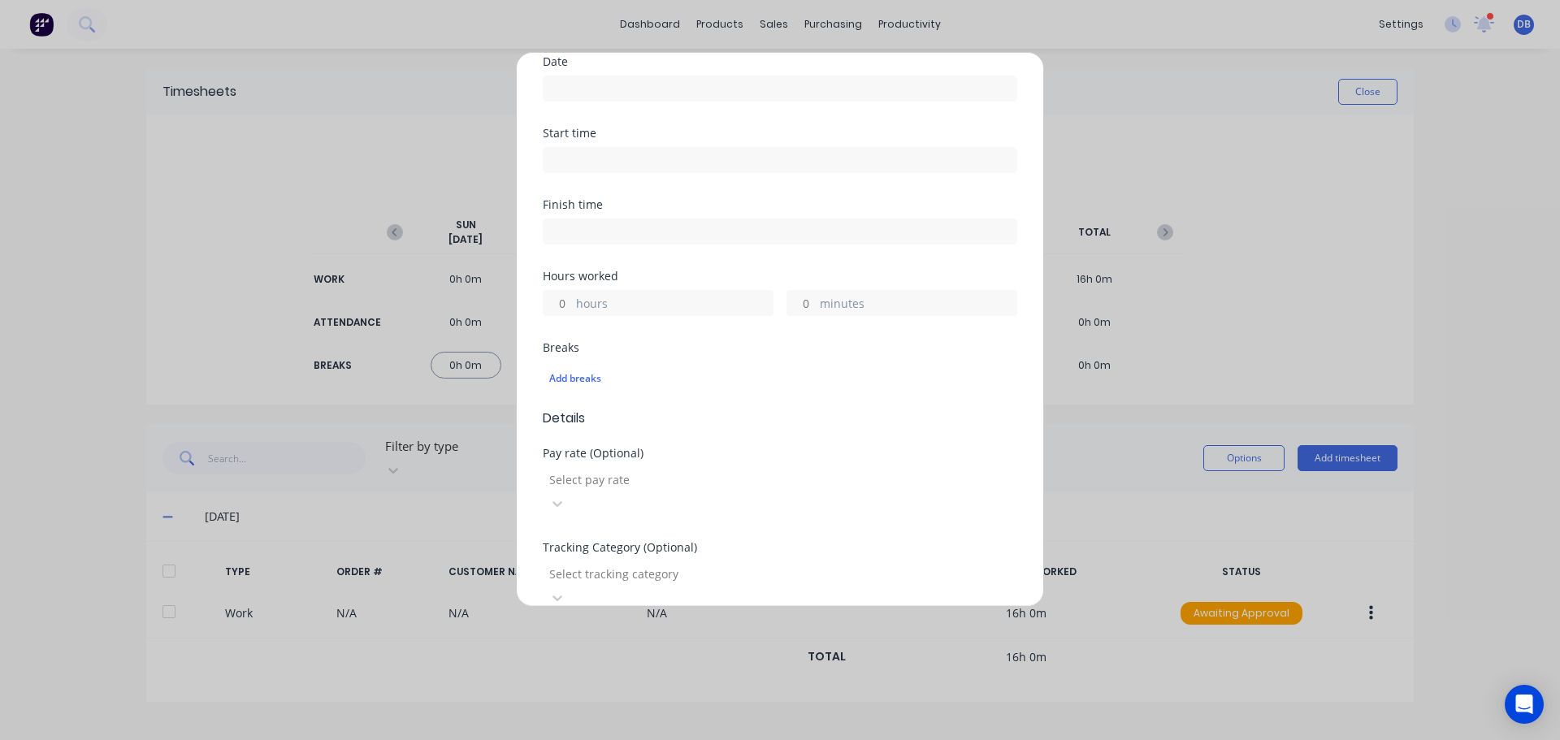
scroll to position [162, 0]
click at [570, 296] on input "hours" at bounding box center [558, 304] width 28 height 24
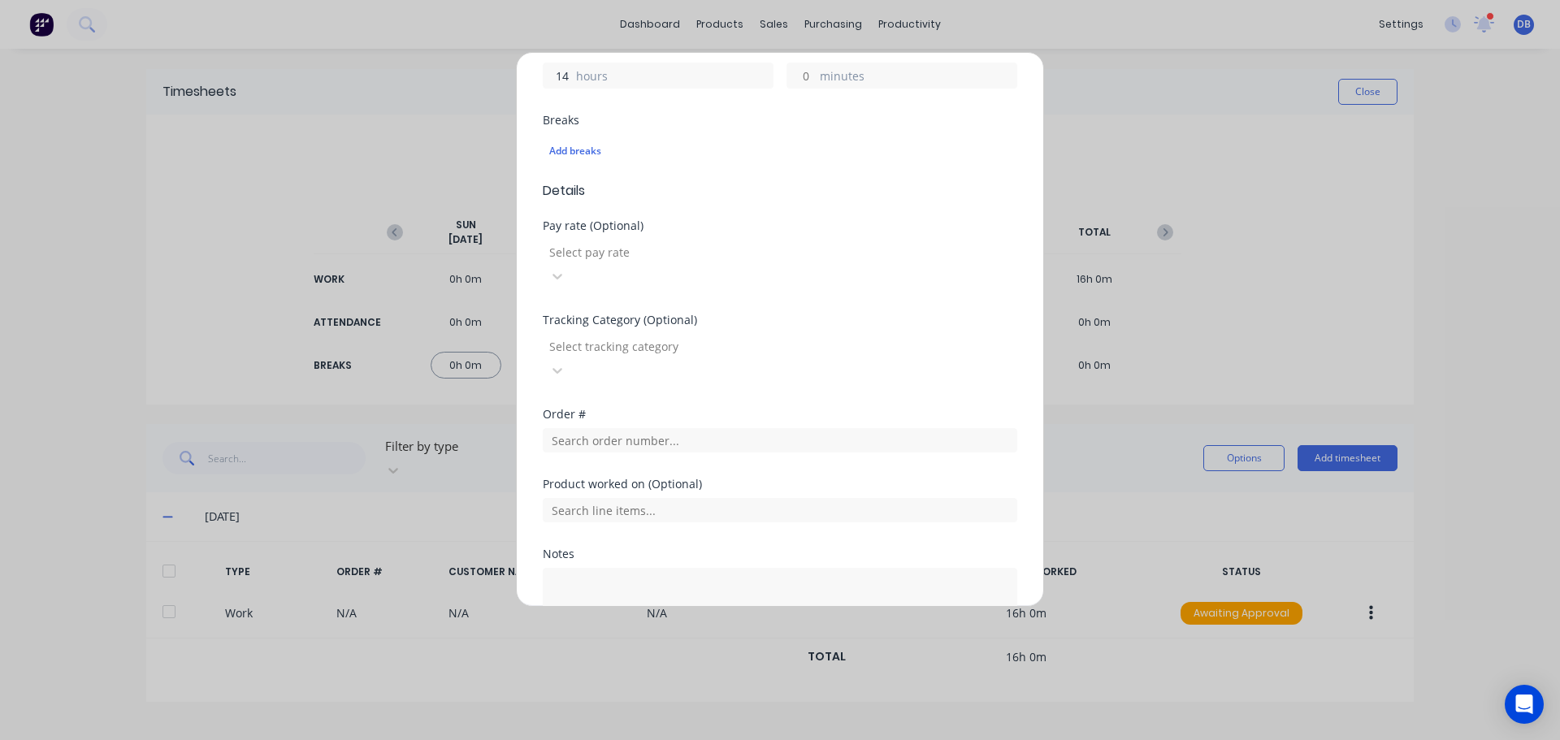
scroll to position [465, 0]
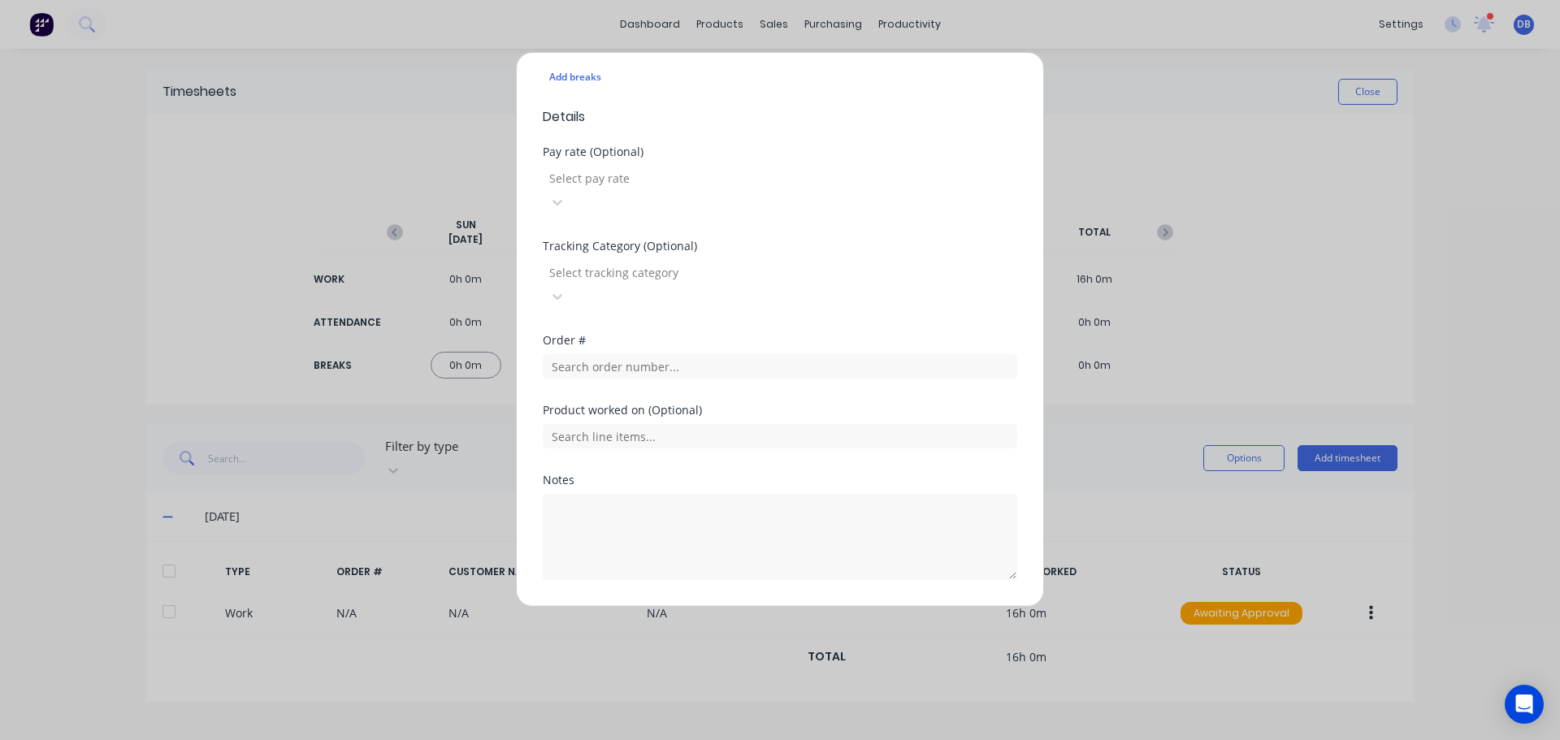
type input "14"
click at [723, 193] on div "Pay rate (Optional) Select pay rate" at bounding box center [780, 193] width 474 height 94
click at [726, 182] on div at bounding box center [665, 178] width 234 height 20
click at [752, 262] on div at bounding box center [665, 272] width 234 height 20
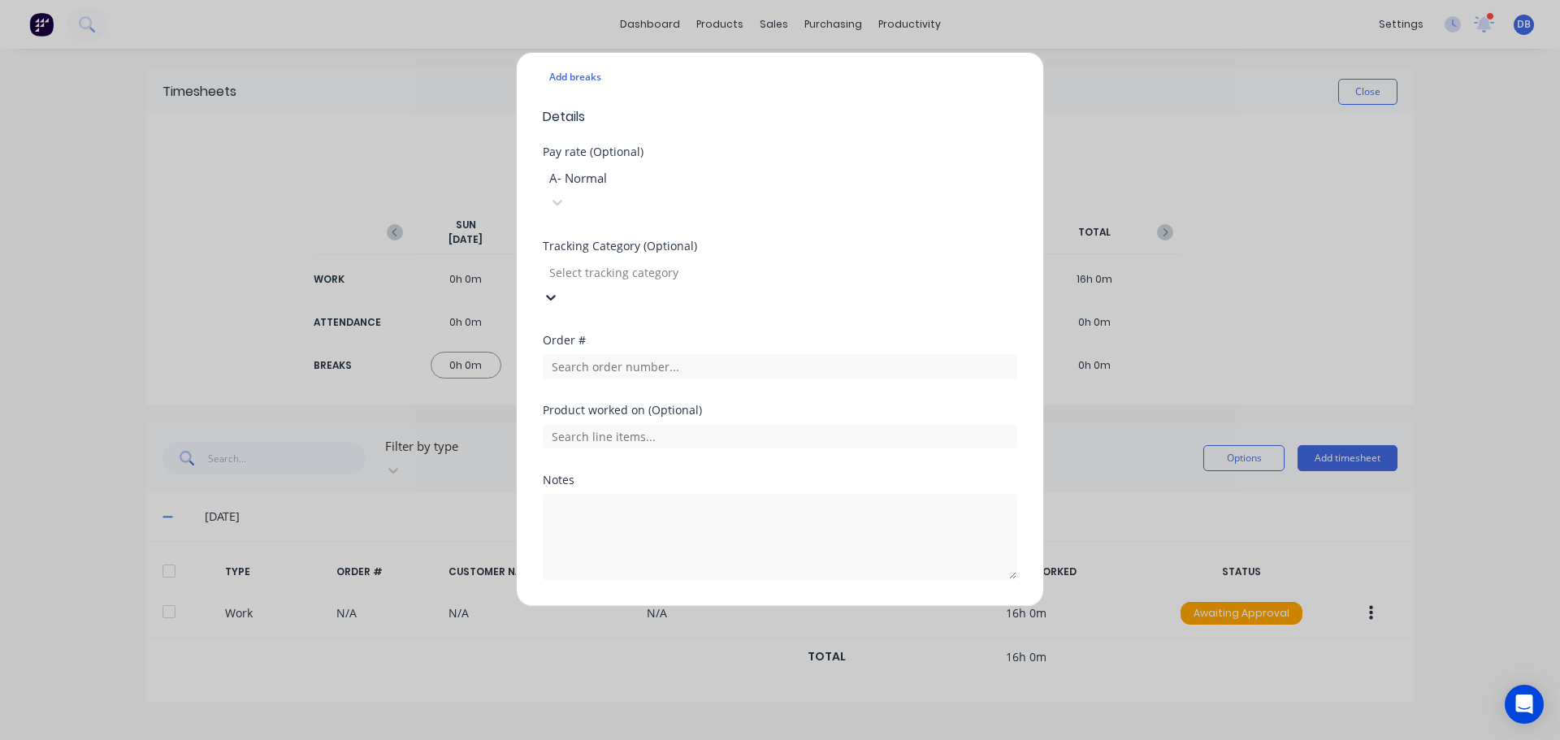
scroll to position [325, 0]
click at [747, 606] on button "Add manual time entry" at bounding box center [741, 619] width 137 height 26
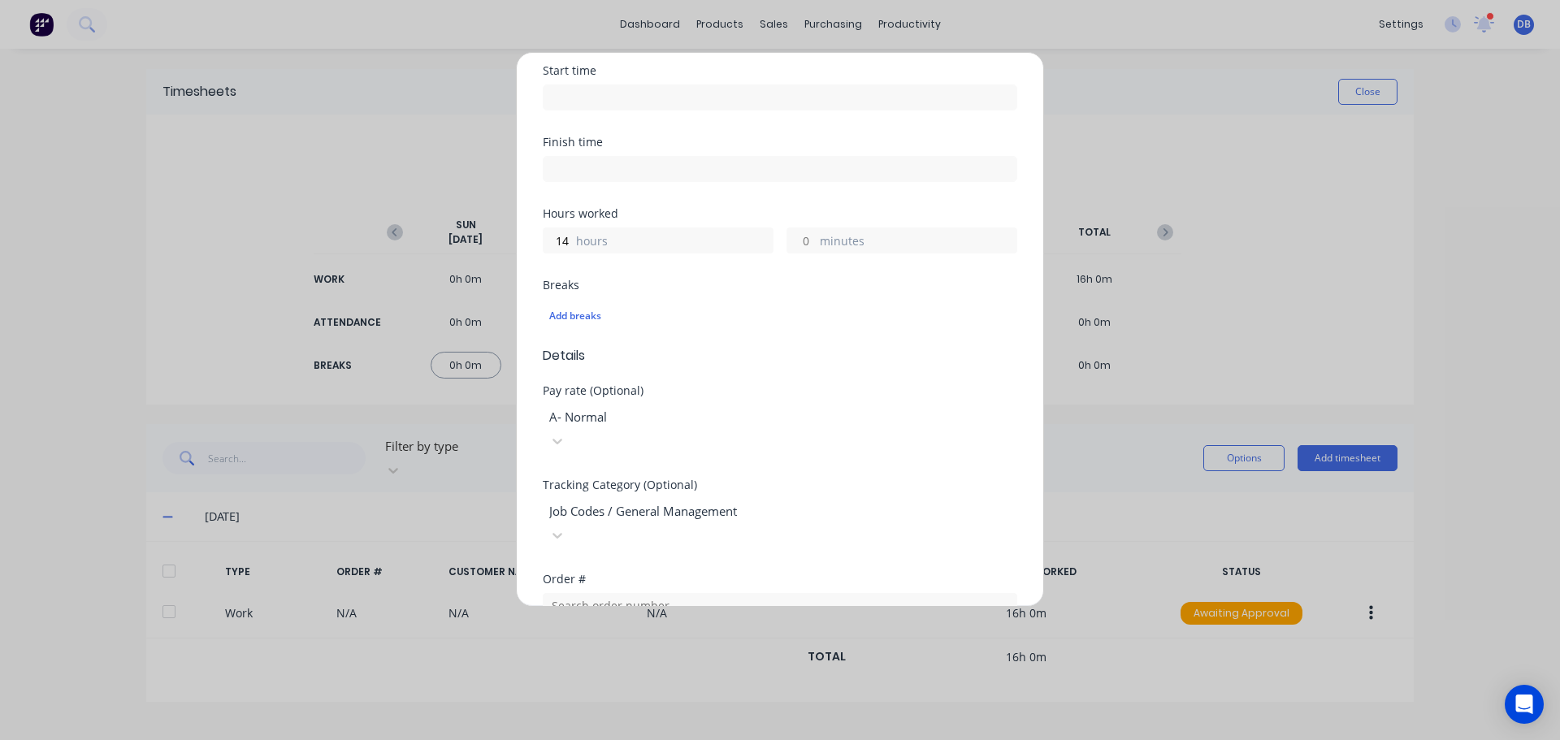
scroll to position [0, 0]
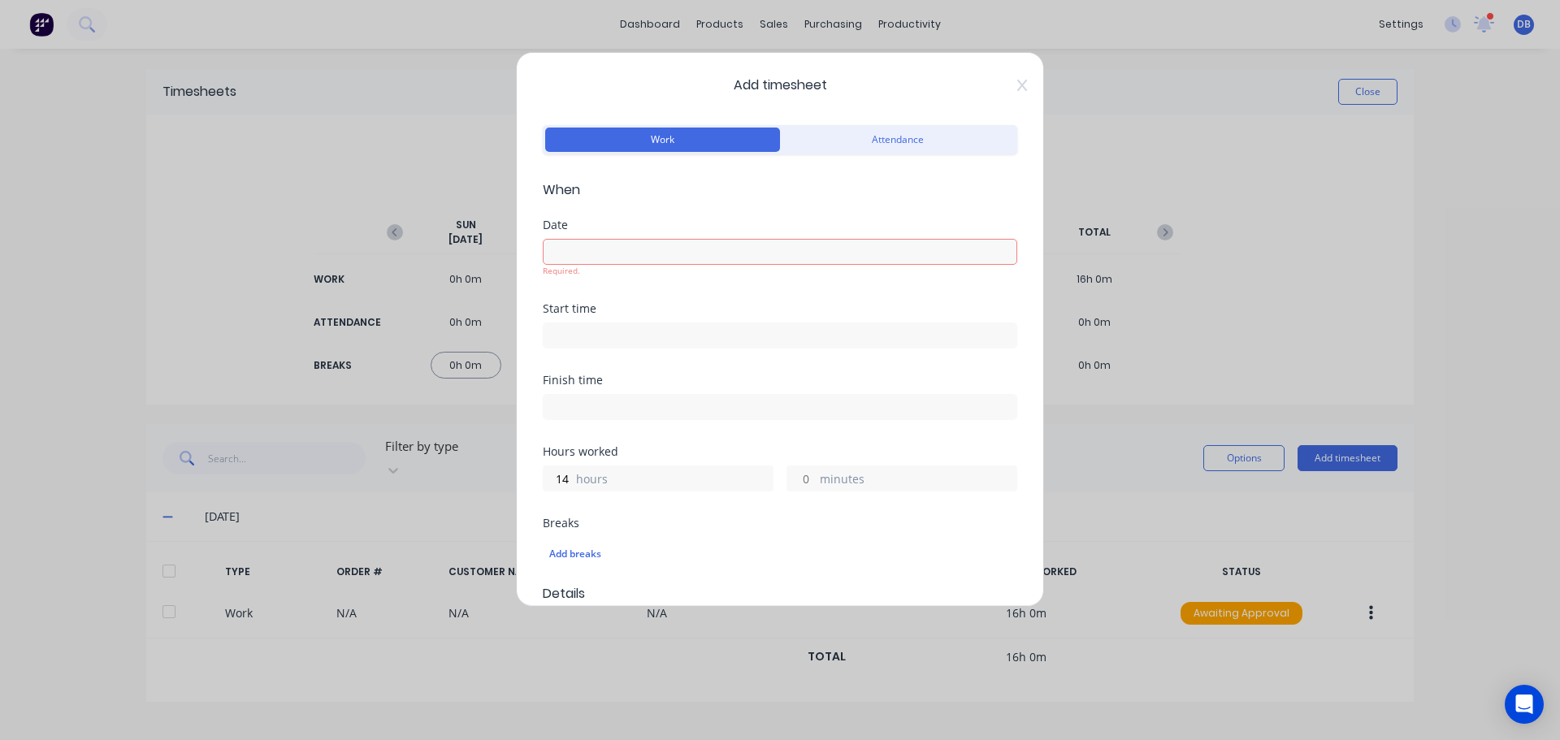
click at [698, 248] on input at bounding box center [780, 252] width 473 height 24
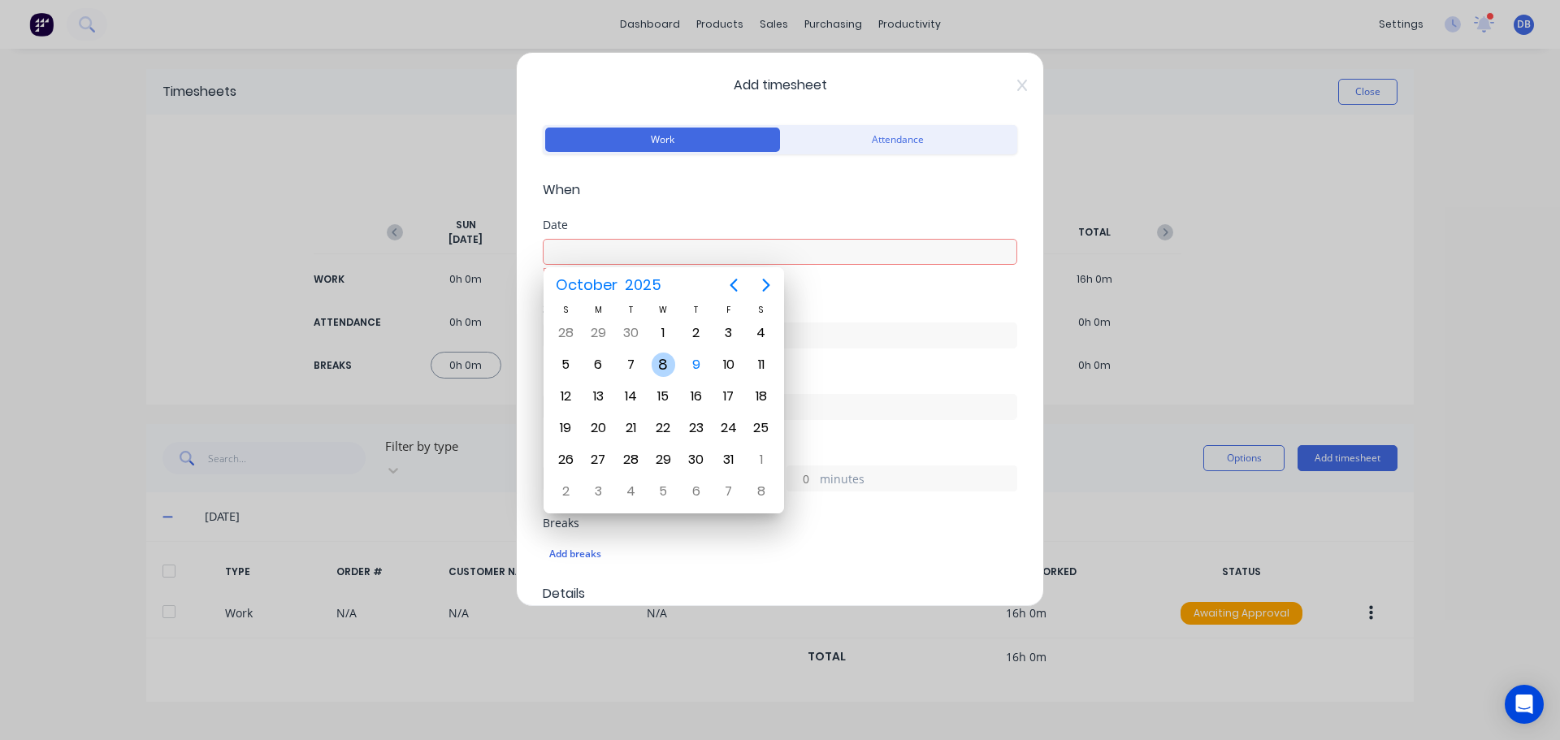
click at [665, 366] on div "8" at bounding box center [664, 365] width 24 height 24
type input "[DATE]"
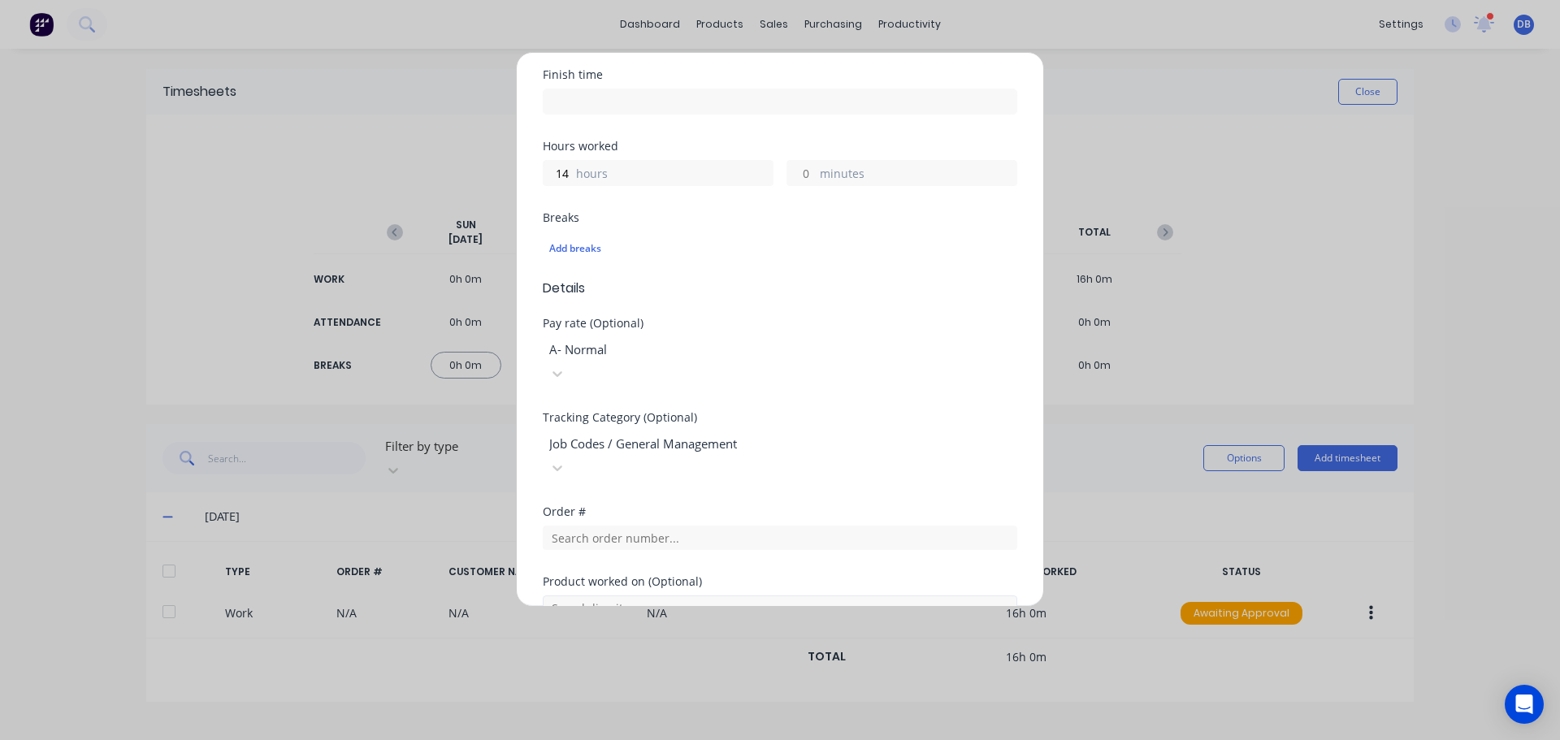
scroll to position [465, 0]
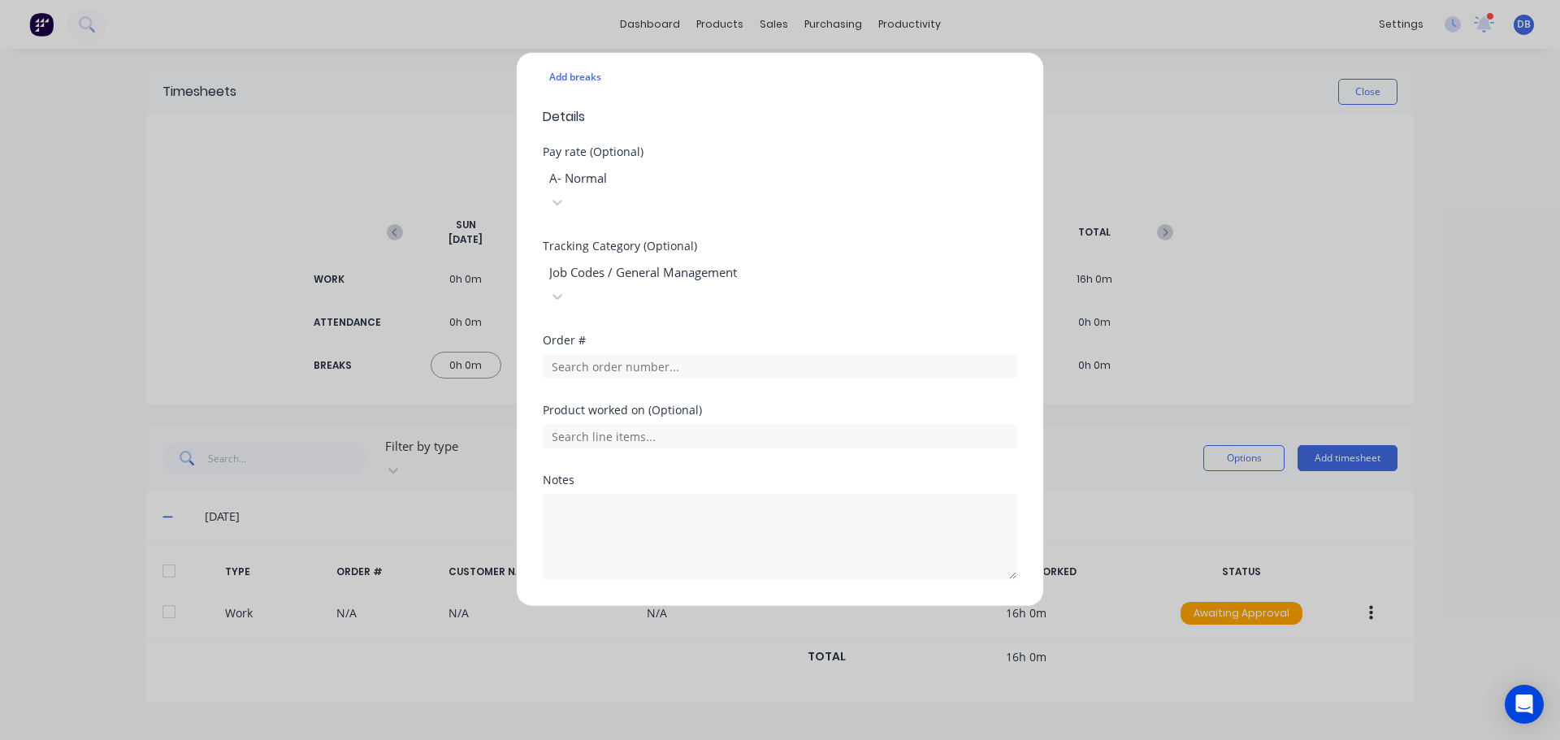
click at [736, 606] on button "Add manual time entry" at bounding box center [741, 619] width 137 height 26
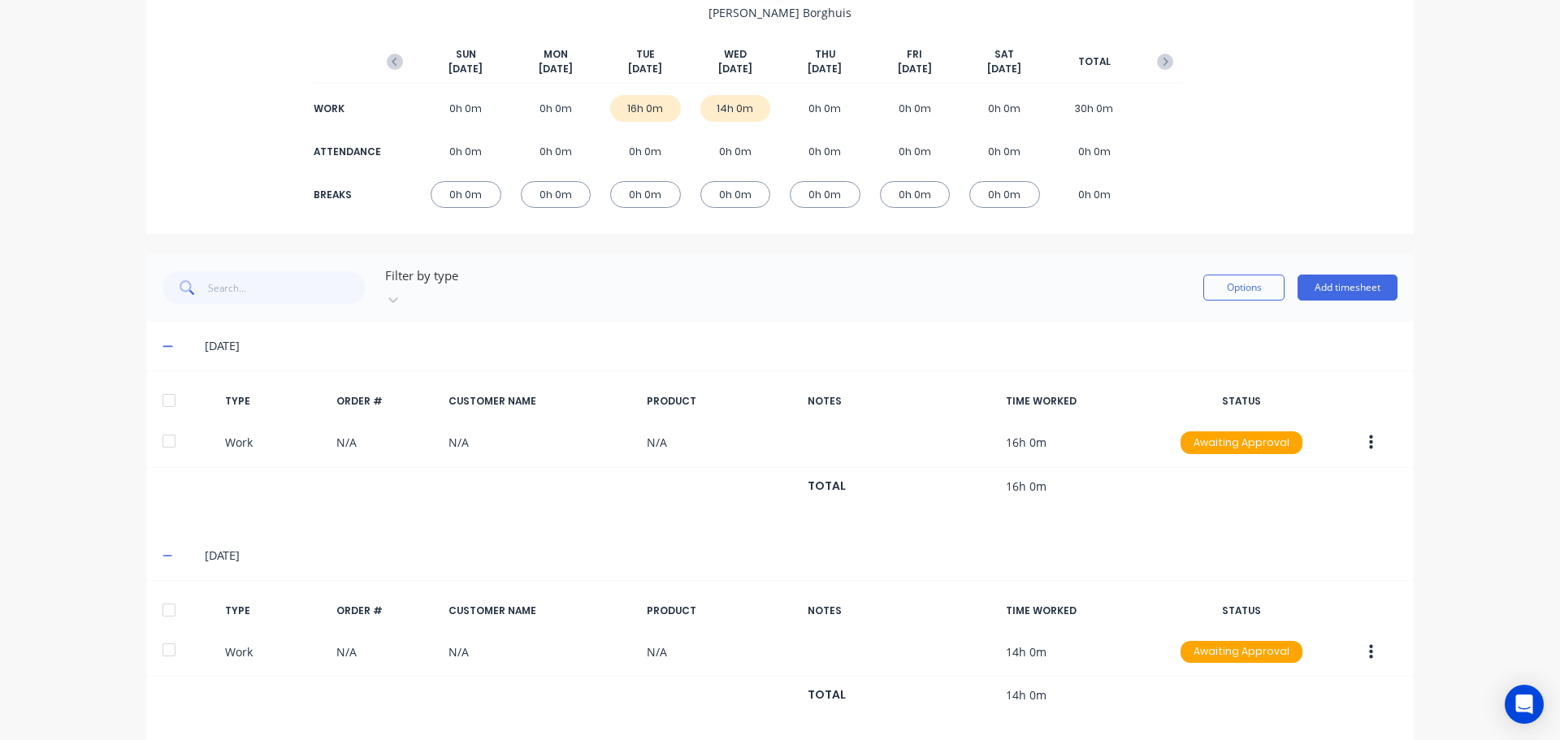
scroll to position [175, 0]
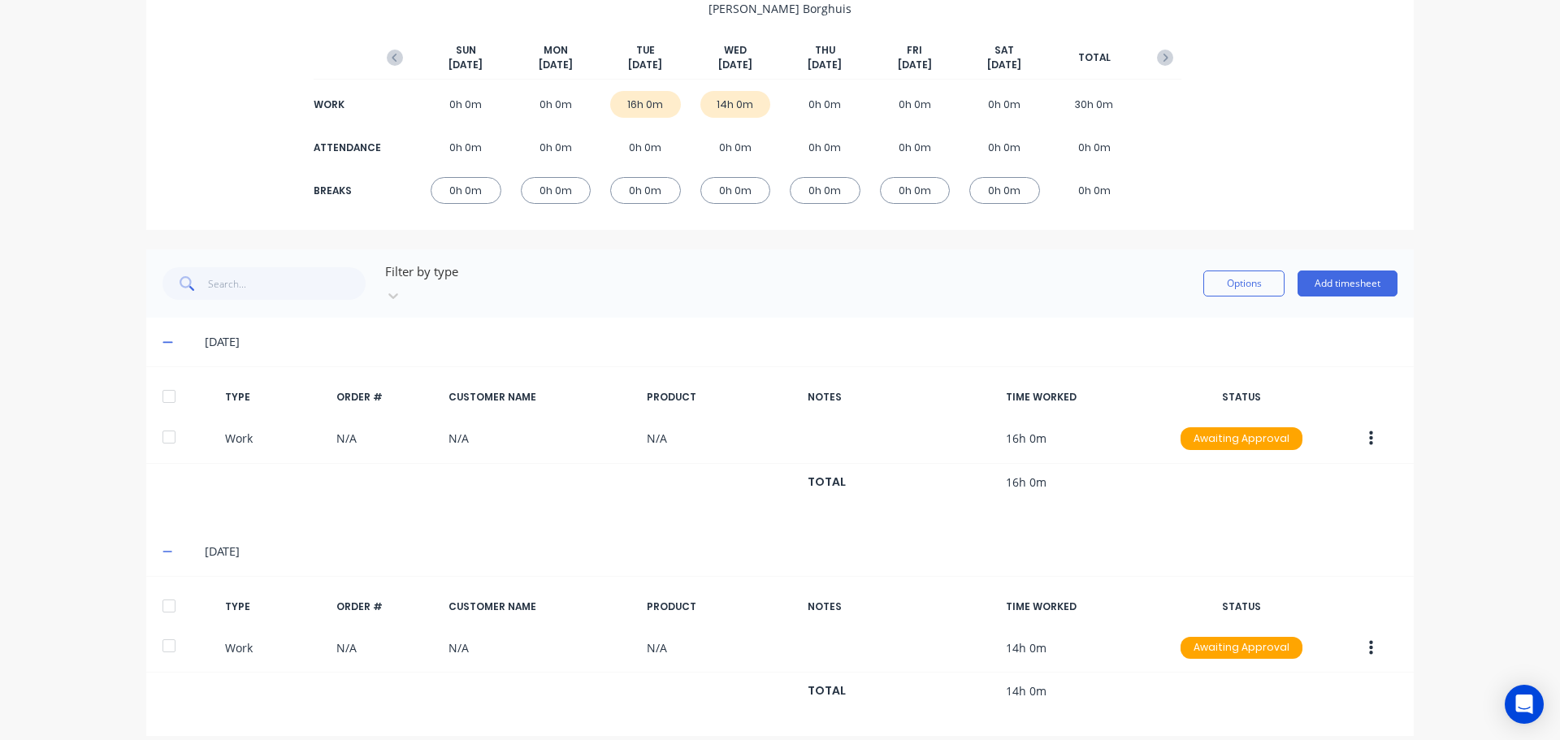
click at [162, 336] on icon at bounding box center [167, 341] width 11 height 11
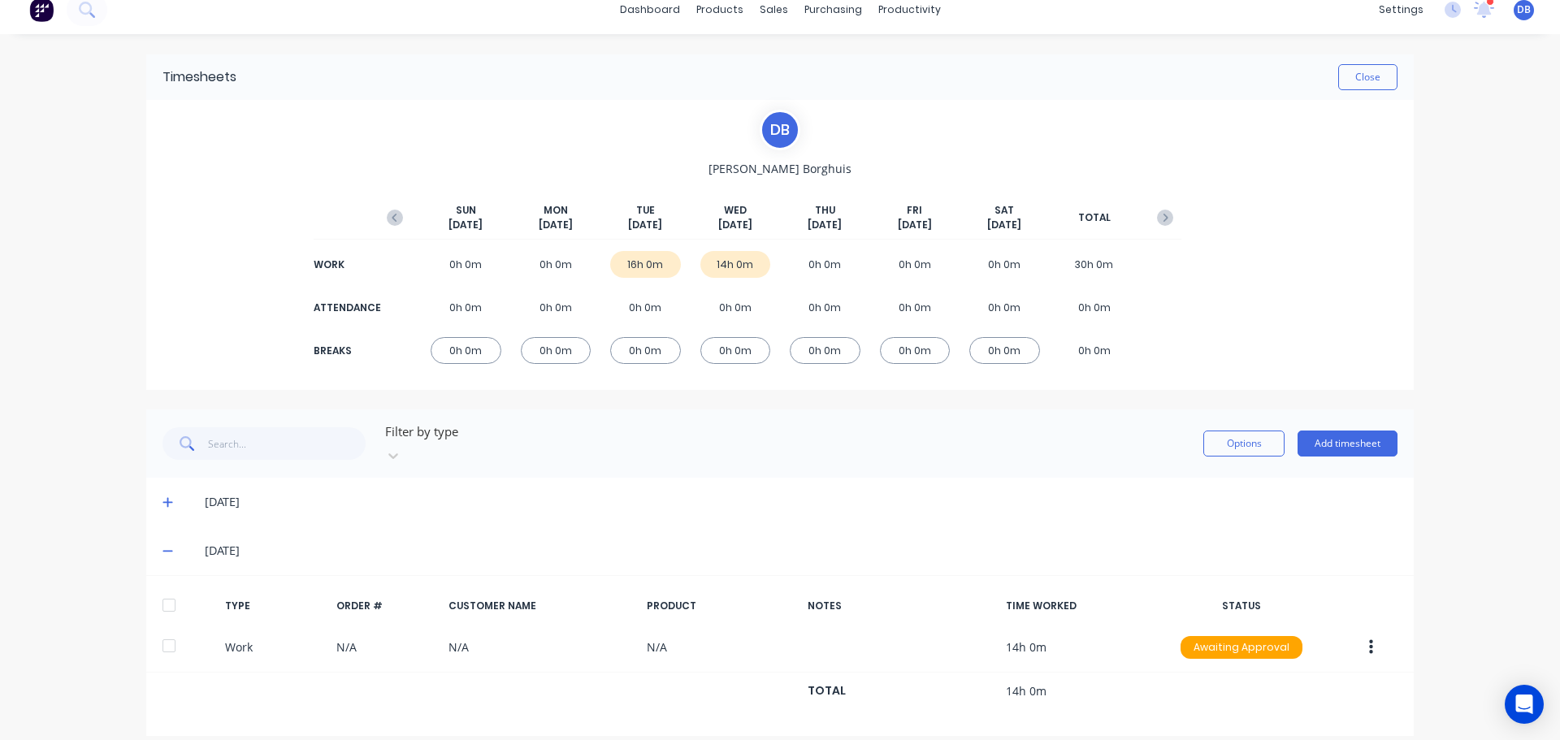
click at [162, 545] on icon at bounding box center [167, 550] width 11 height 11
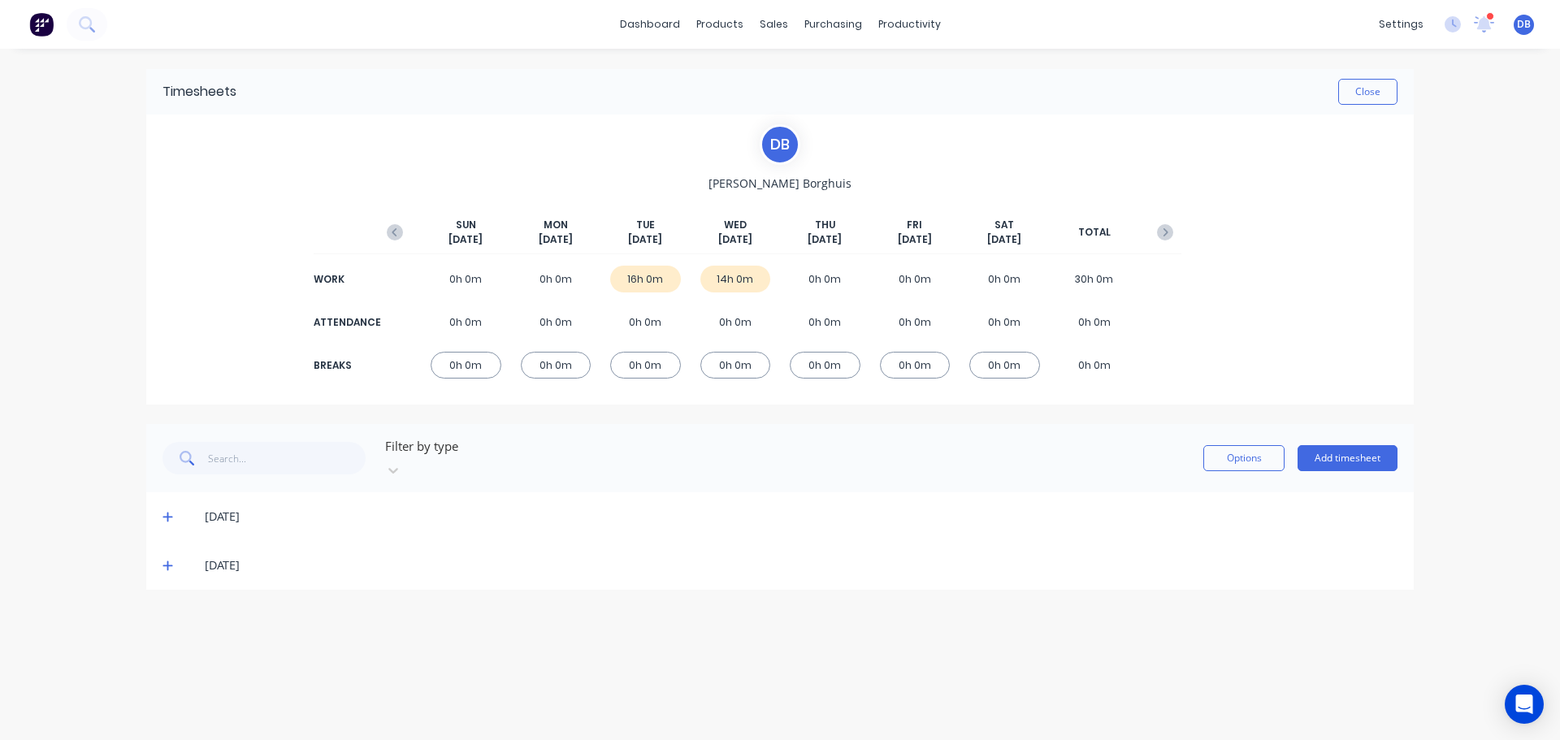
scroll to position [0, 0]
click at [1362, 453] on button "Add timesheet" at bounding box center [1347, 458] width 100 height 26
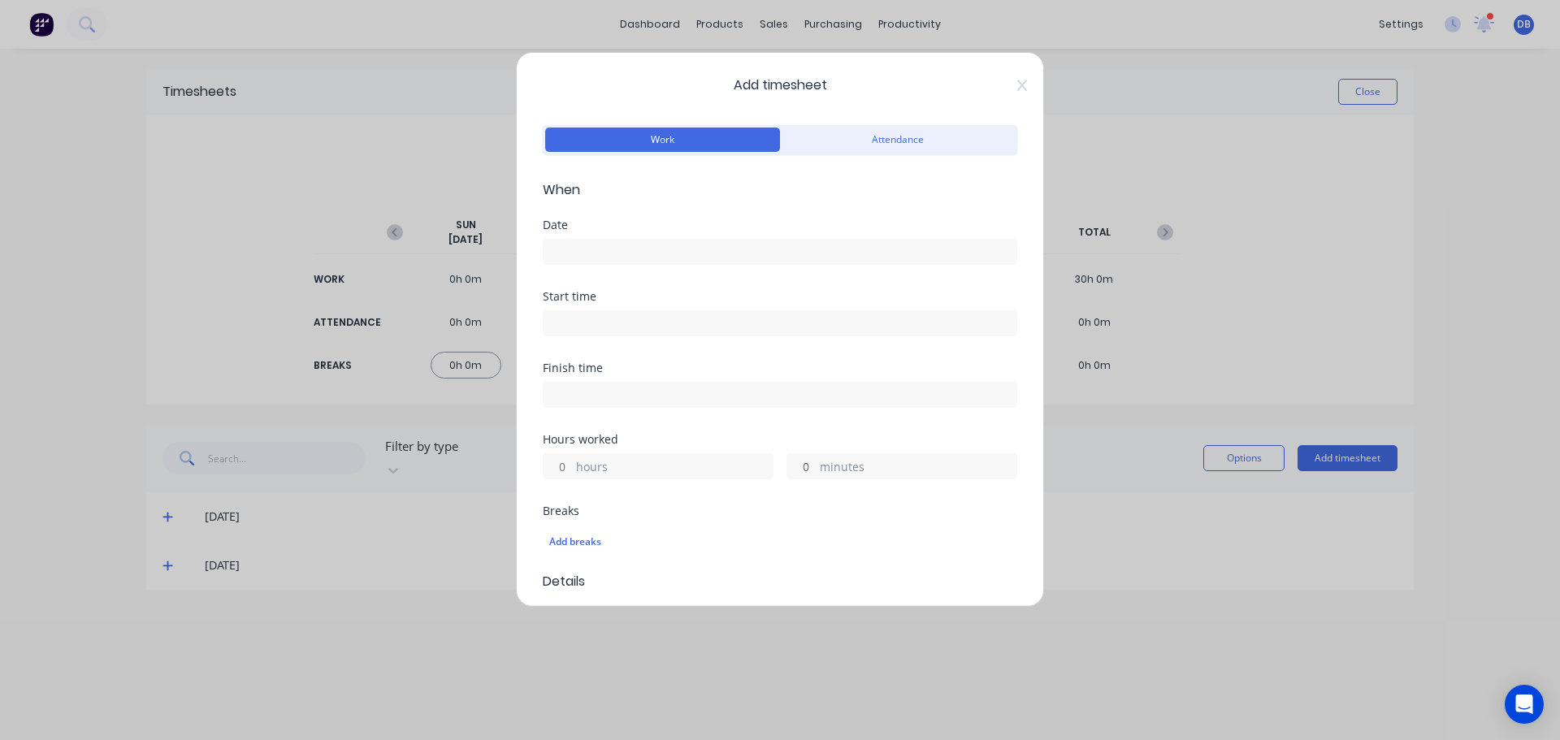
click at [626, 239] on label at bounding box center [780, 252] width 474 height 26
click at [626, 240] on input at bounding box center [780, 252] width 473 height 24
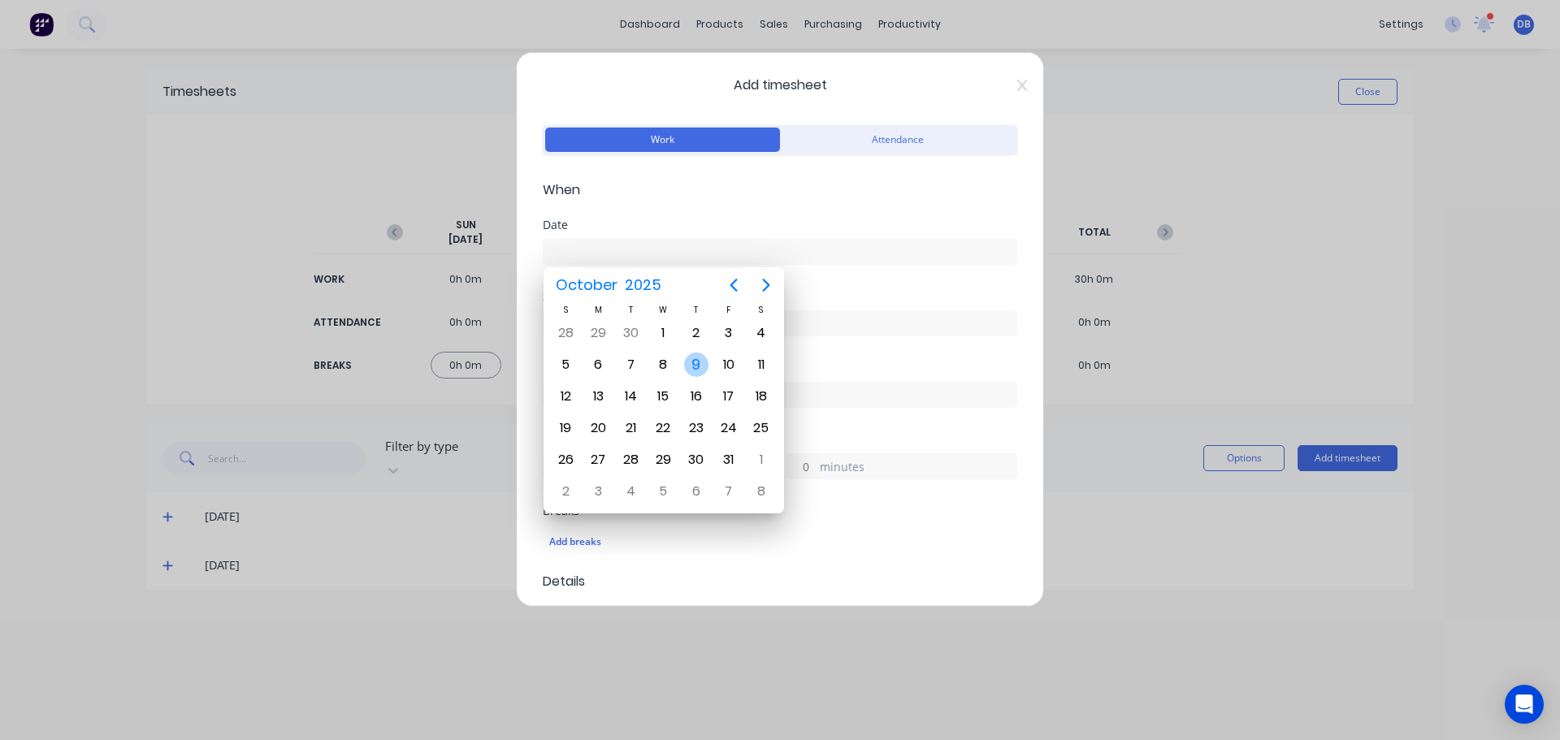
click at [696, 368] on div "9" at bounding box center [696, 365] width 24 height 24
type input "[DATE]"
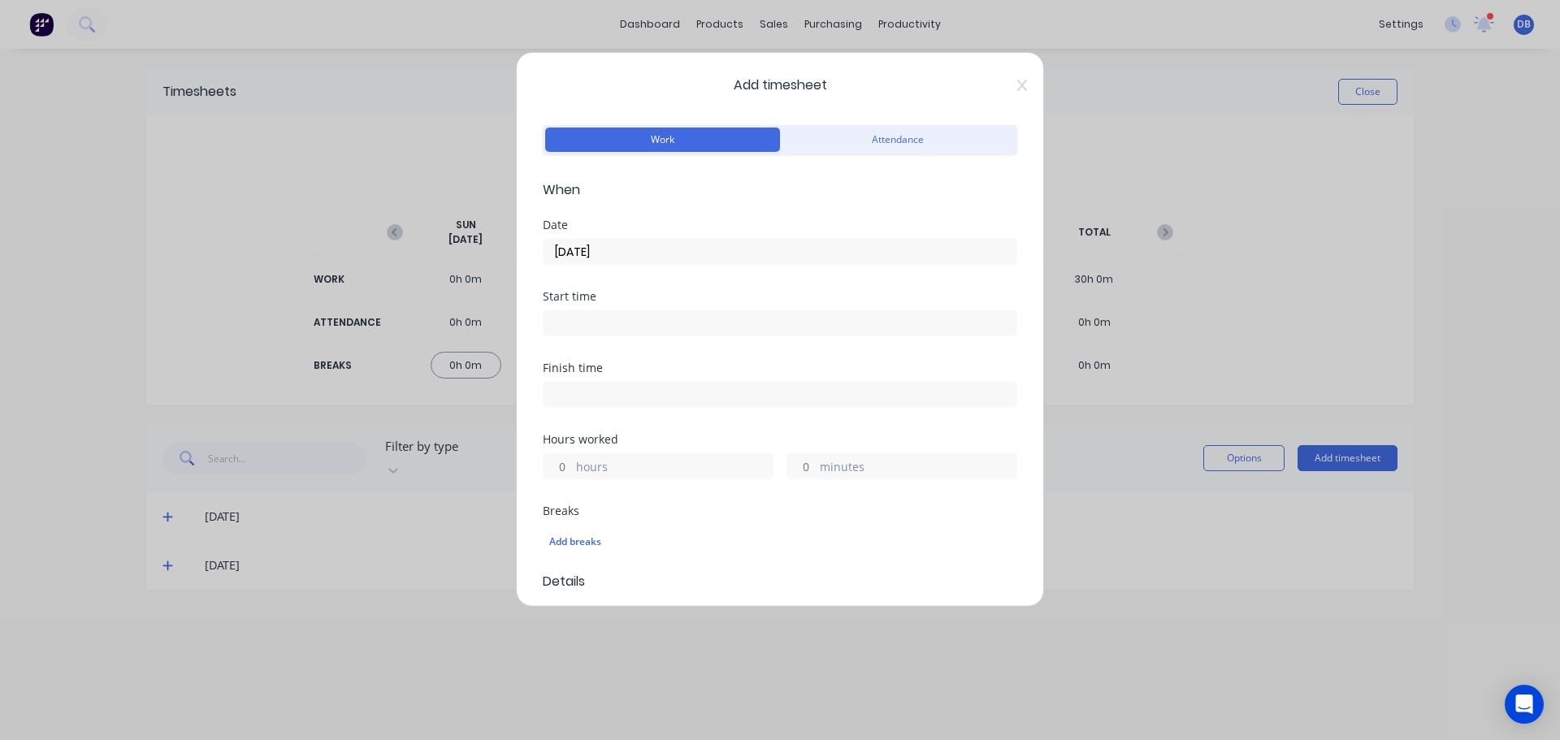
click at [571, 469] on input "hours" at bounding box center [558, 466] width 28 height 24
type input "12"
click at [843, 526] on div "Add breaks" at bounding box center [780, 542] width 474 height 34
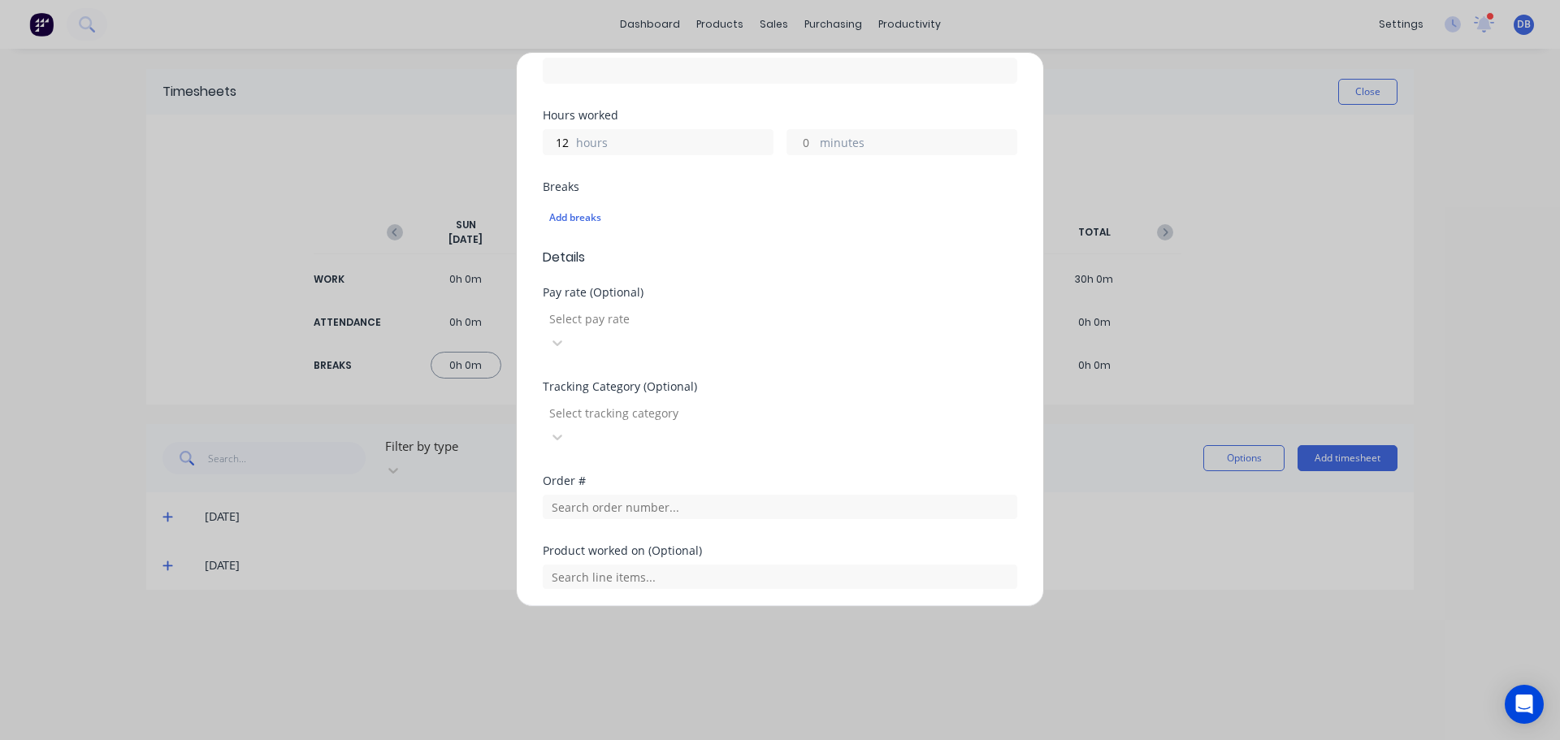
scroll to position [325, 0]
click at [786, 329] on div "Select pay rate" at bounding box center [665, 317] width 244 height 24
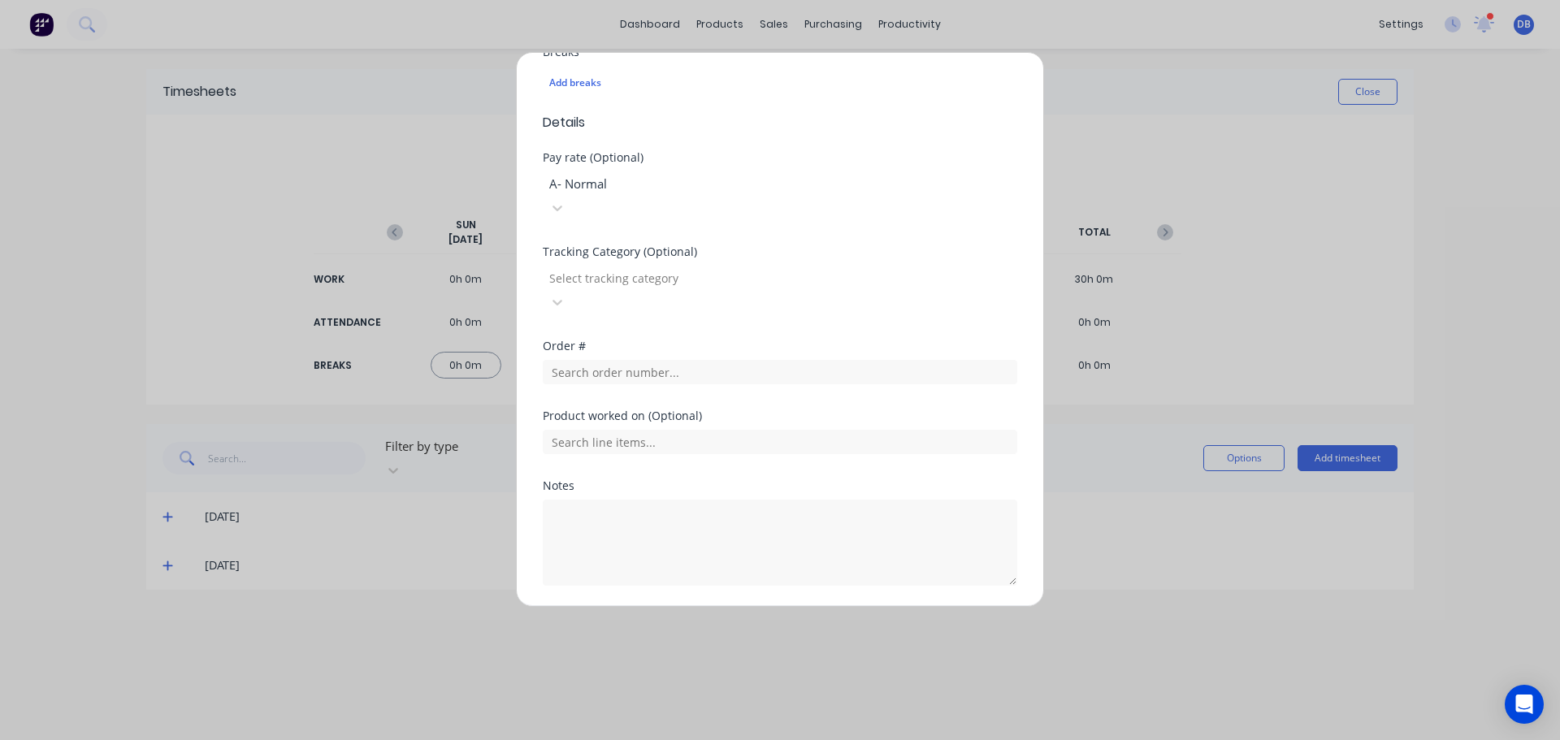
scroll to position [465, 0]
click at [750, 606] on button "Add manual time entry" at bounding box center [741, 619] width 137 height 26
